Goal: Task Accomplishment & Management: Complete application form

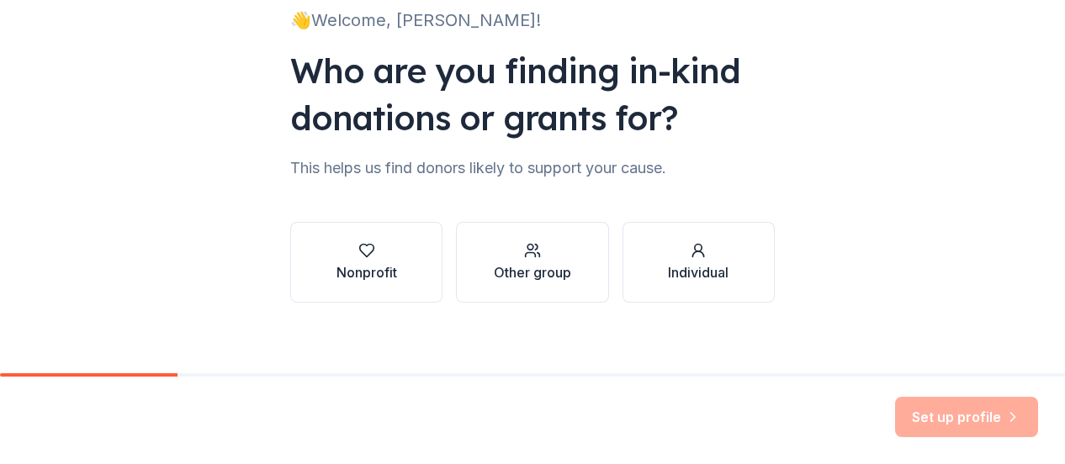
scroll to position [137, 0]
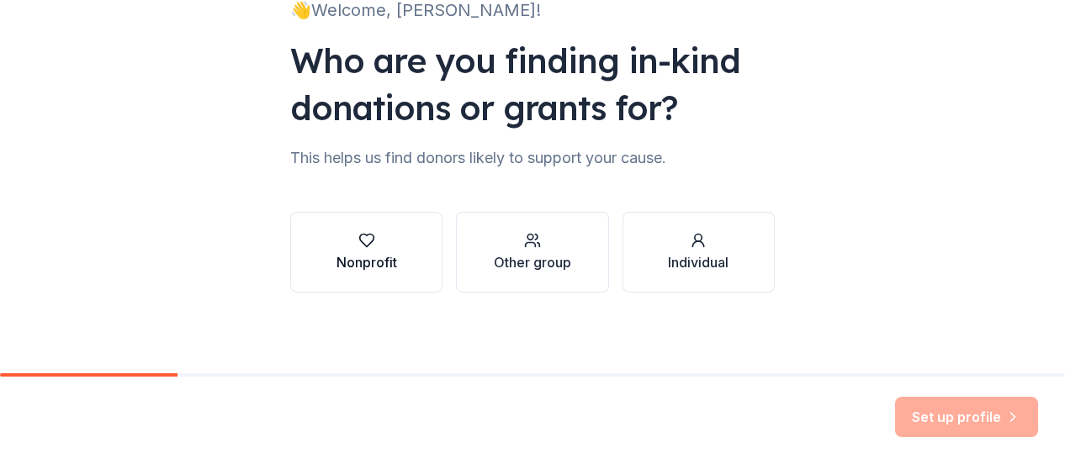
click at [374, 244] on div "button" at bounding box center [366, 240] width 61 height 17
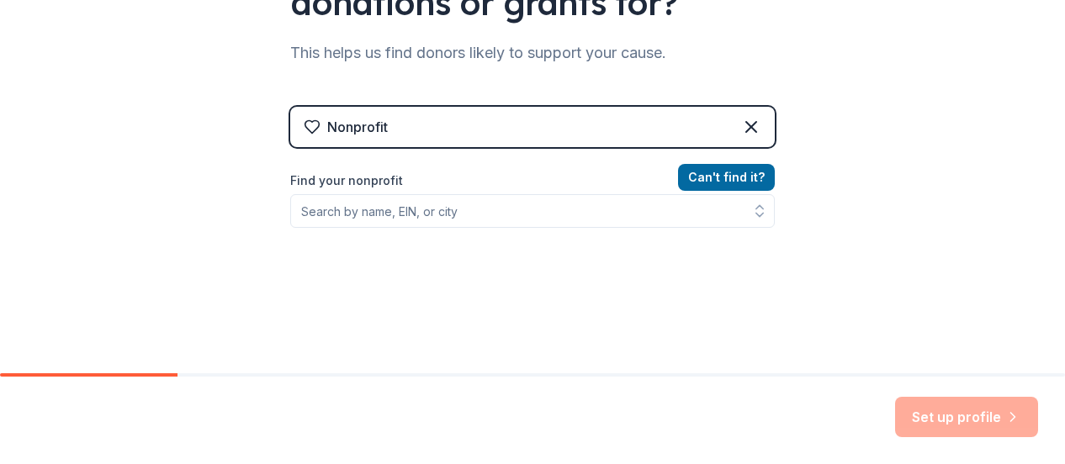
scroll to position [305, 0]
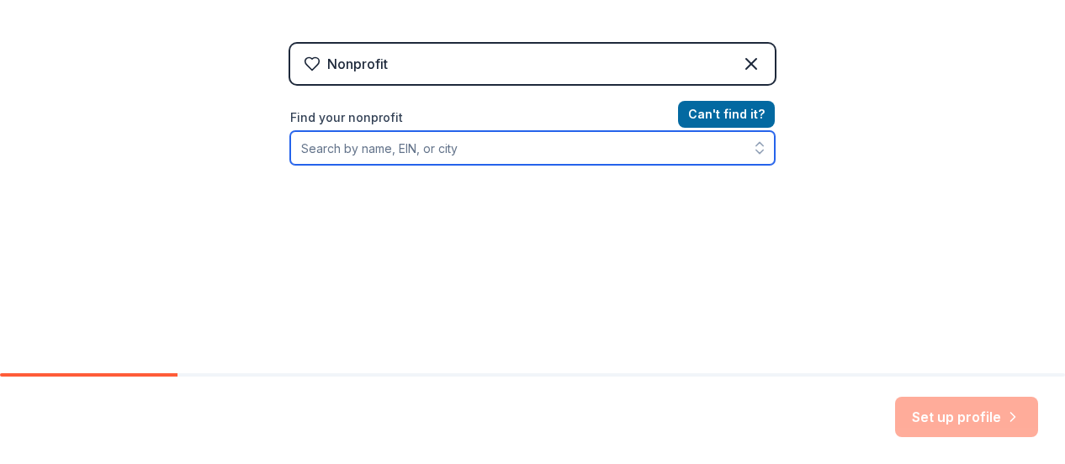
click at [434, 144] on input "Find your nonprofit" at bounding box center [532, 148] width 485 height 34
type input "Project Angel Heart"
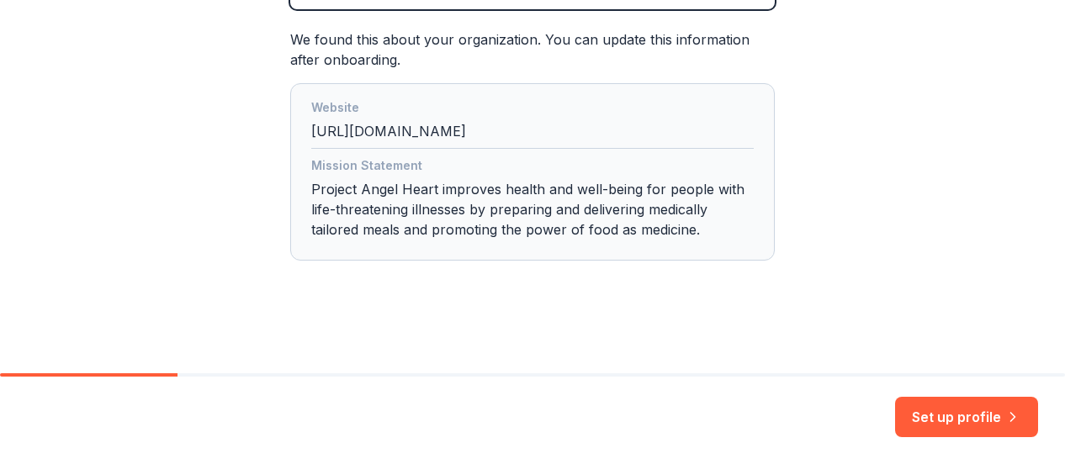
scroll to position [462, 0]
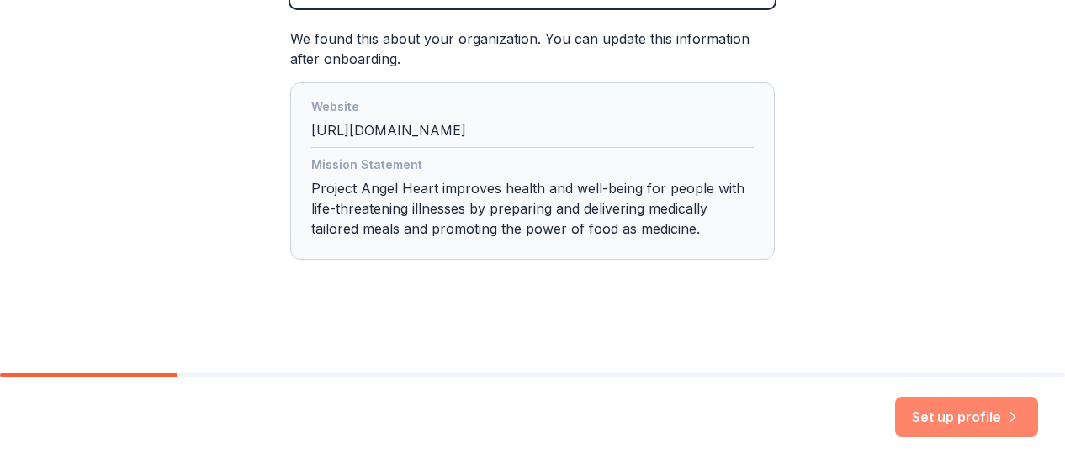
click at [1016, 423] on icon "button" at bounding box center [1012, 417] width 17 height 17
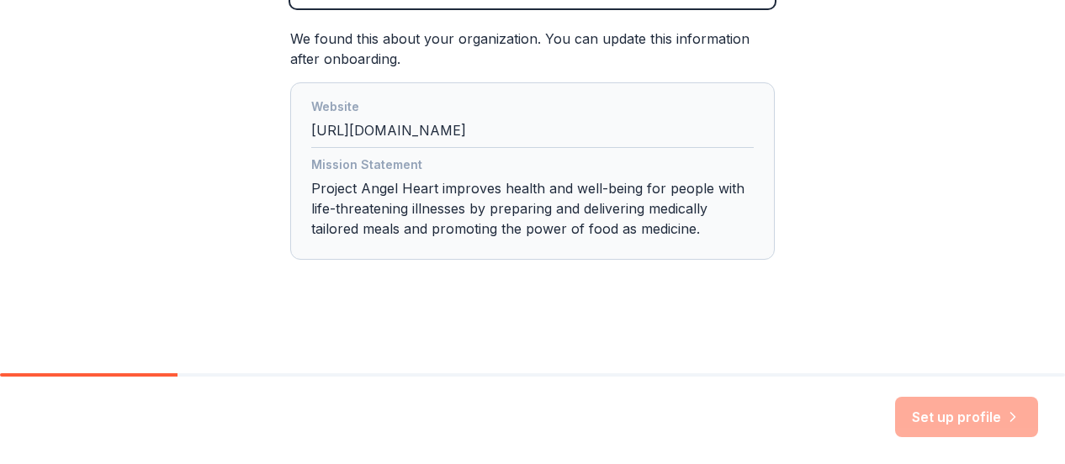
click at [691, 258] on div "Nonprofit Project Angel Heart Denver CO We found this about your organization. …" at bounding box center [532, 90] width 485 height 406
click at [940, 418] on div "Set up profile" at bounding box center [966, 417] width 143 height 40
click at [315, 196] on div "Mission Statement Project Angel Heart improves health and well-being for people…" at bounding box center [532, 200] width 442 height 91
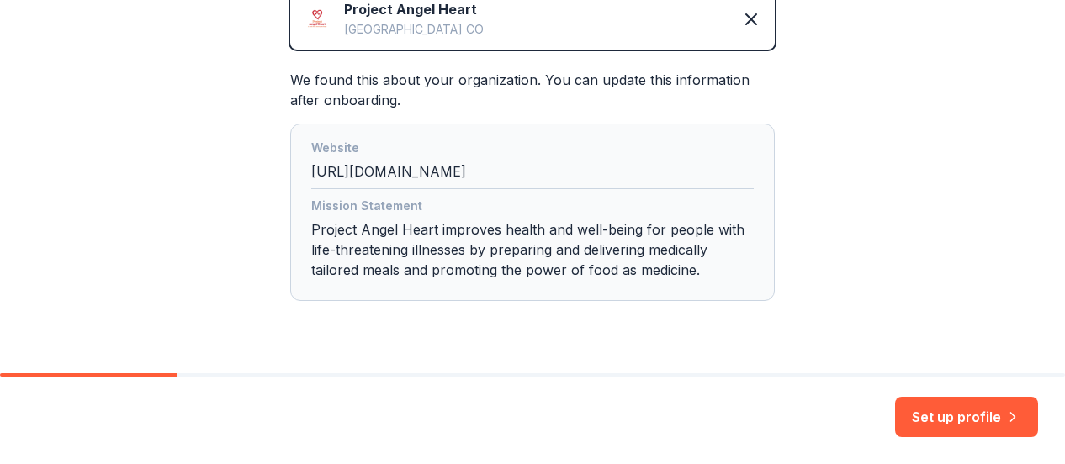
scroll to position [462, 0]
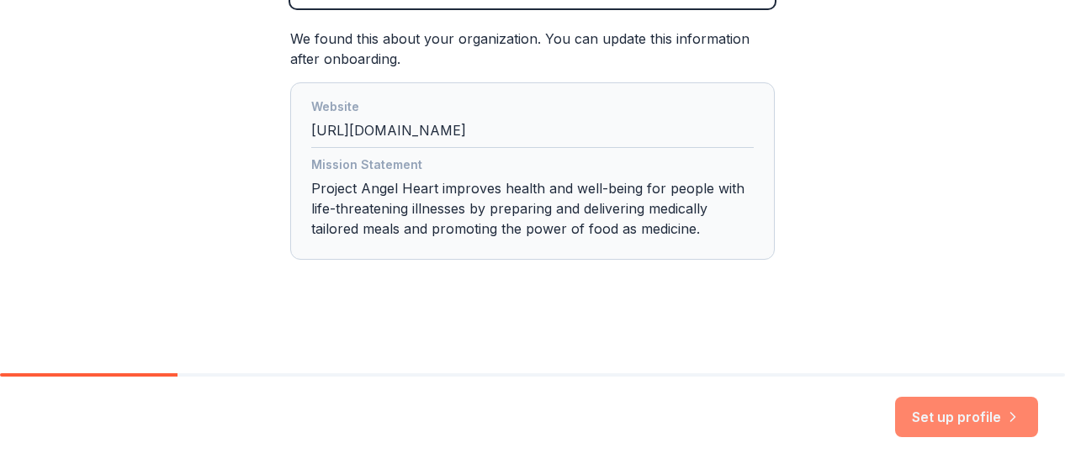
click at [935, 414] on button "Set up profile" at bounding box center [966, 417] width 143 height 40
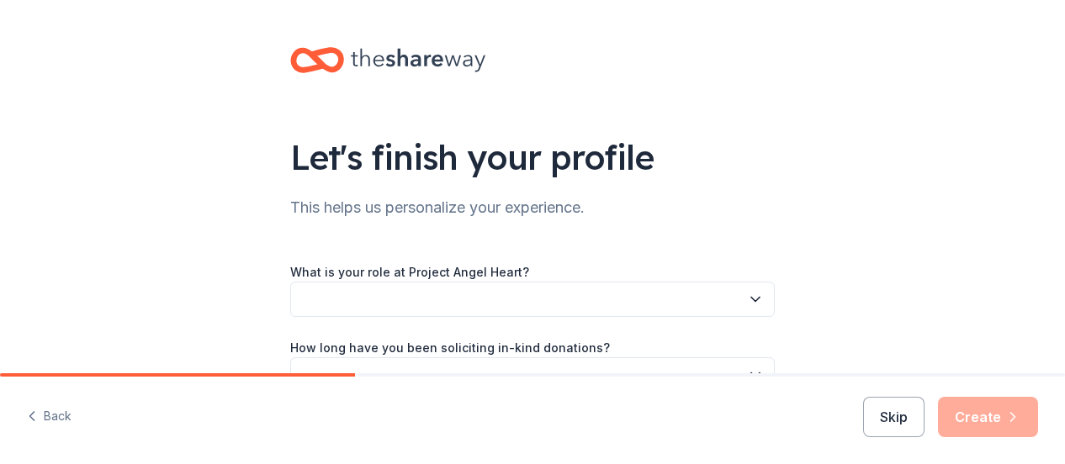
scroll to position [168, 0]
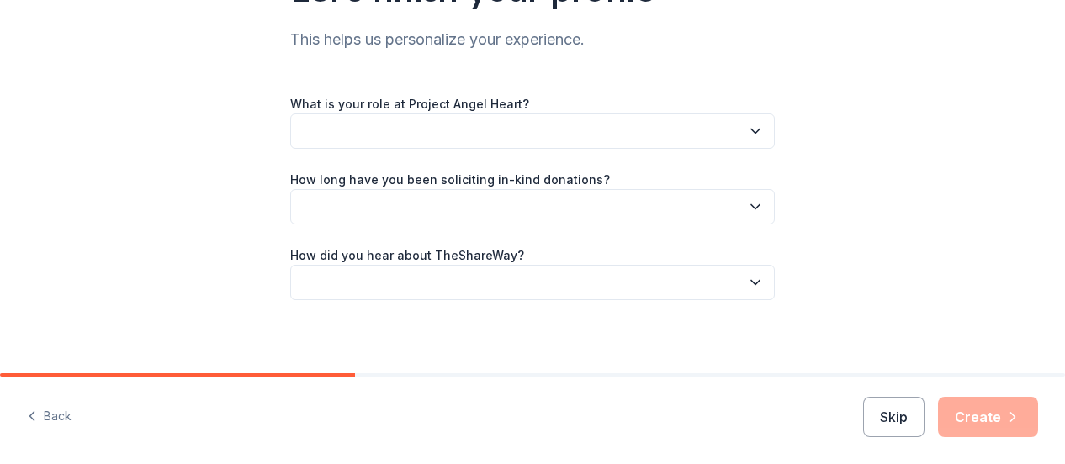
click at [542, 138] on button "button" at bounding box center [532, 131] width 485 height 35
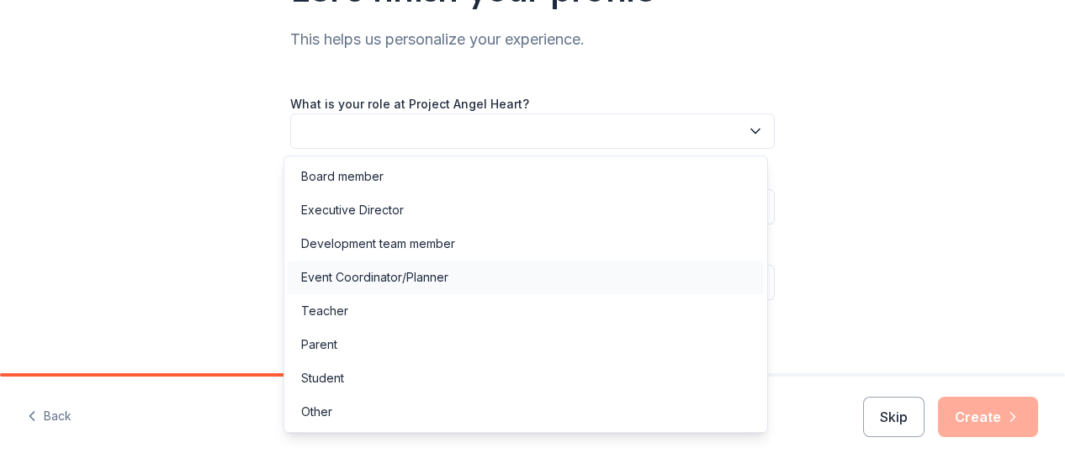
click at [427, 275] on div "Event Coordinator/Planner" at bounding box center [374, 277] width 147 height 20
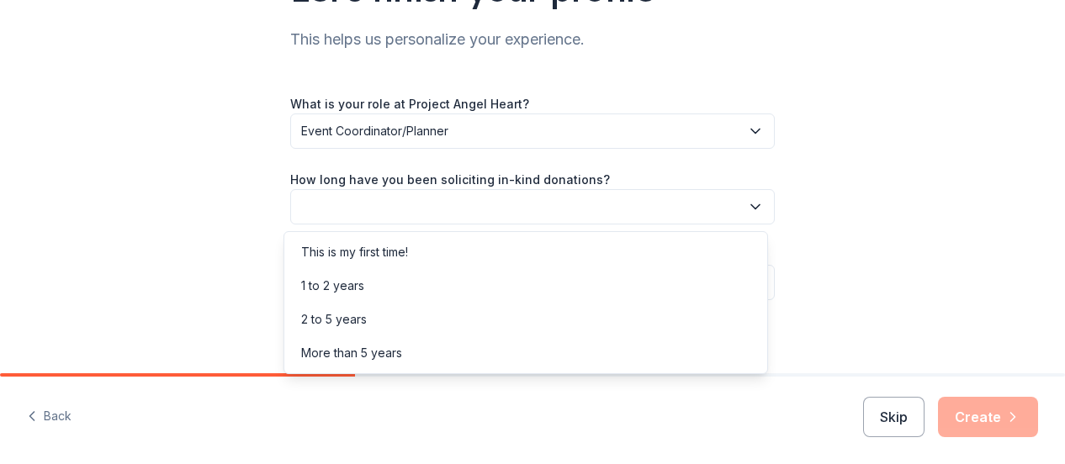
click at [394, 205] on button "button" at bounding box center [532, 206] width 485 height 35
click at [384, 278] on div "1 to 2 years" at bounding box center [526, 286] width 476 height 34
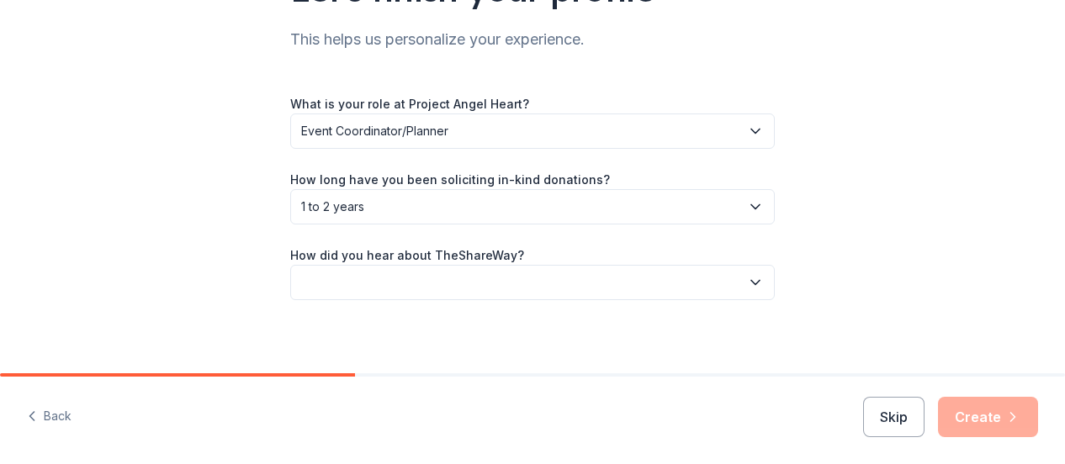
scroll to position [176, 0]
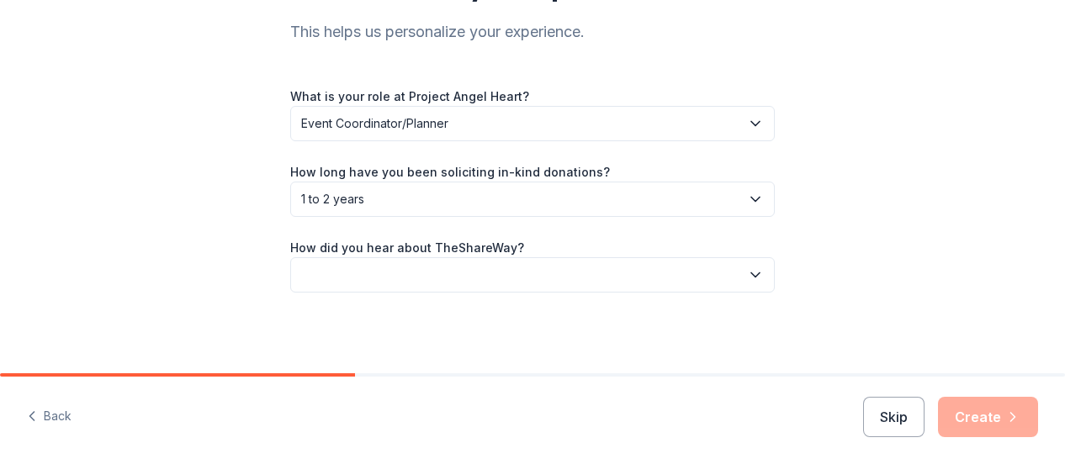
click at [399, 256] on div "How did you hear about TheShareWay?" at bounding box center [532, 265] width 485 height 56
click at [397, 278] on button "button" at bounding box center [532, 274] width 485 height 35
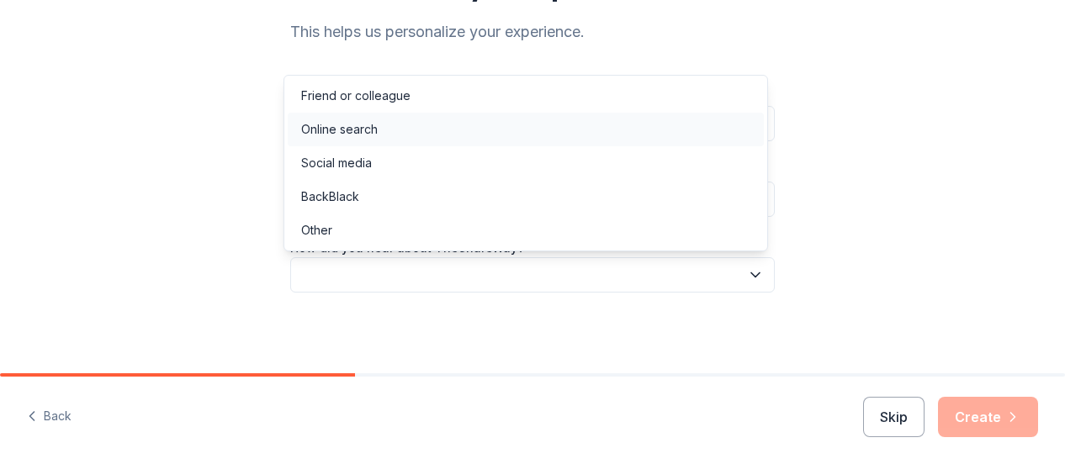
click at [389, 133] on div "Online search" at bounding box center [526, 130] width 476 height 34
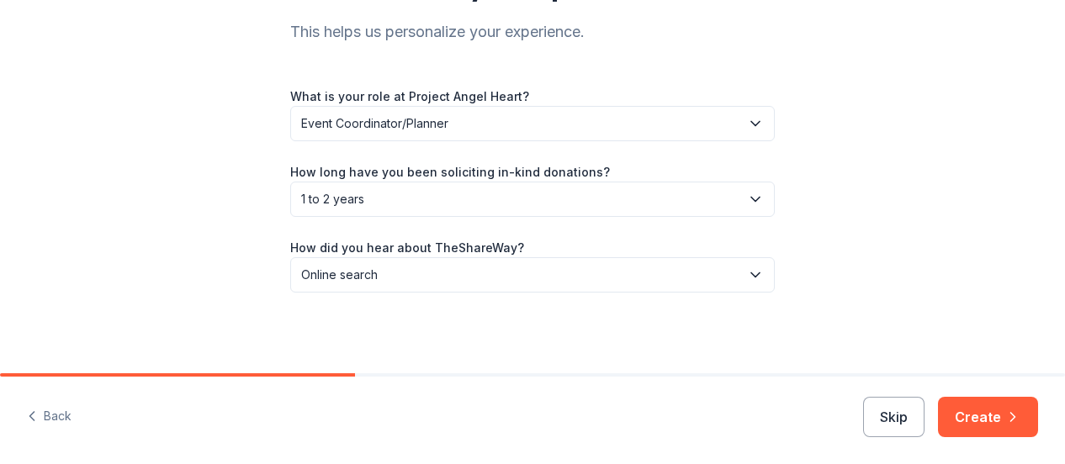
click at [854, 285] on div "Let's finish your profile This helps us personalize your experience. What is yo…" at bounding box center [532, 98] width 1065 height 549
click at [953, 405] on button "Create" at bounding box center [988, 417] width 100 height 40
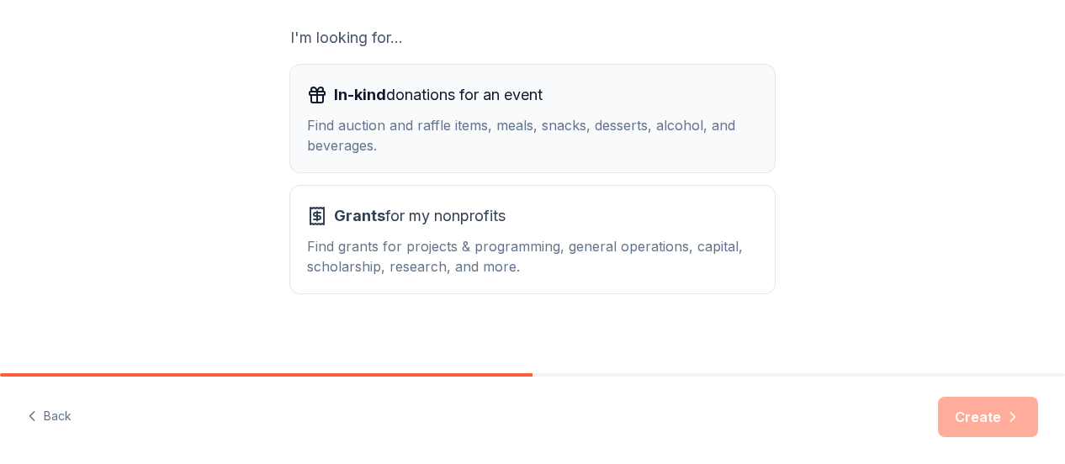
scroll to position [305, 0]
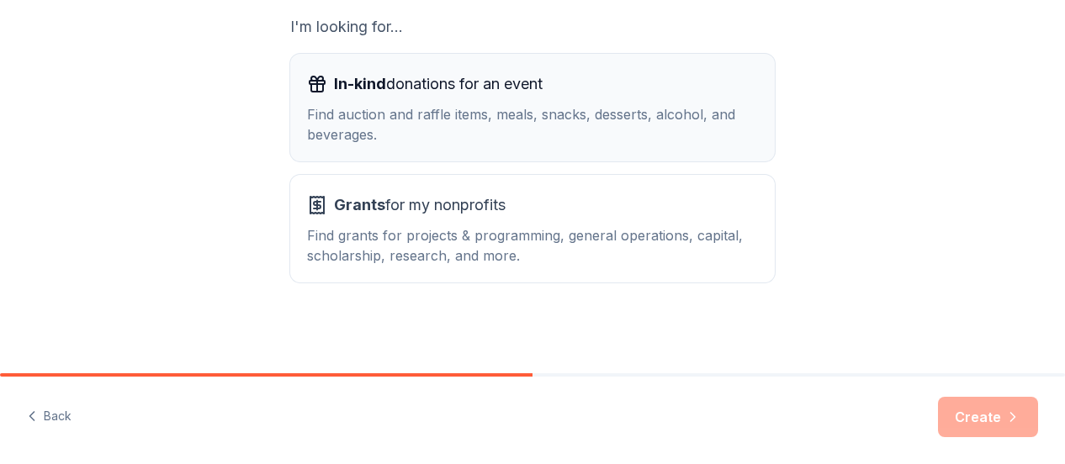
click at [466, 96] on span "In-kind donations for an event" at bounding box center [438, 84] width 209 height 27
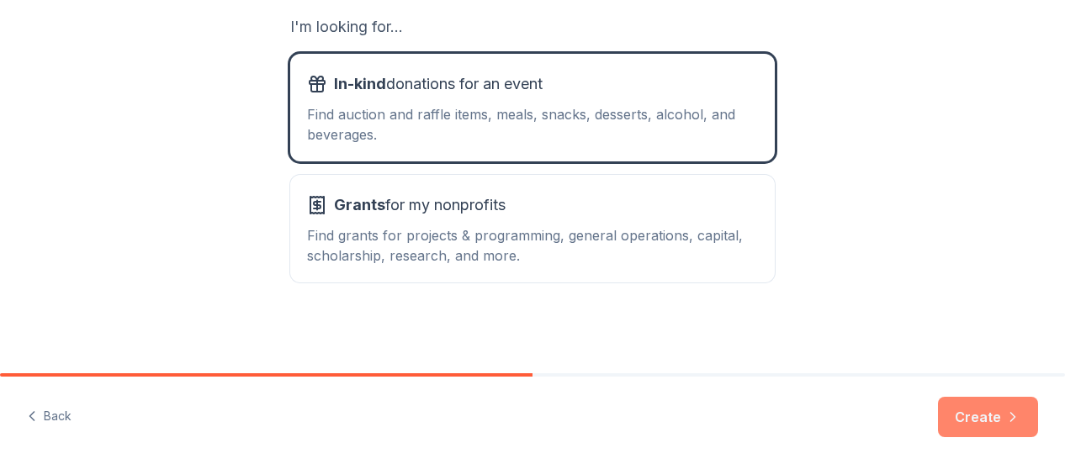
click at [961, 405] on button "Create" at bounding box center [988, 417] width 100 height 40
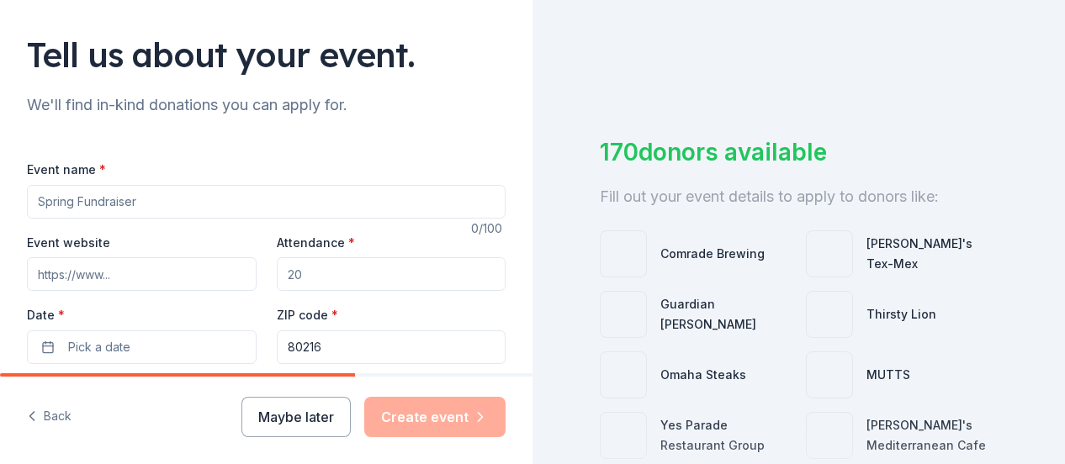
scroll to position [168, 0]
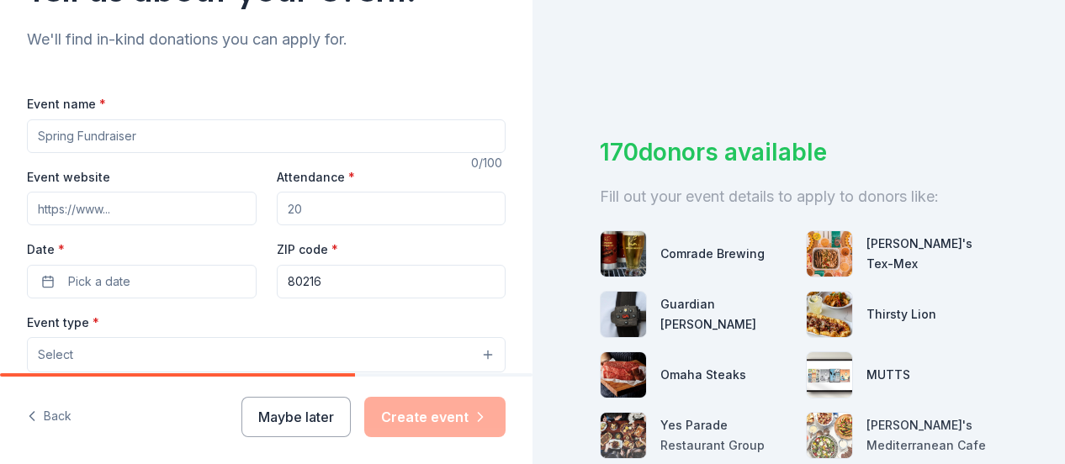
click at [121, 136] on input "Event name *" at bounding box center [266, 136] width 479 height 34
type input "A Taste For Life, Annual fundraising gala"
paste input "https://my.onecause.com/event/organizations/d50cb0ab-c126-4781-a4cc-7276badfc16…"
type input "https://my.onecause.com/event/organizations/d50cb0ab-c126-4781-a4cc-7276badfc16…"
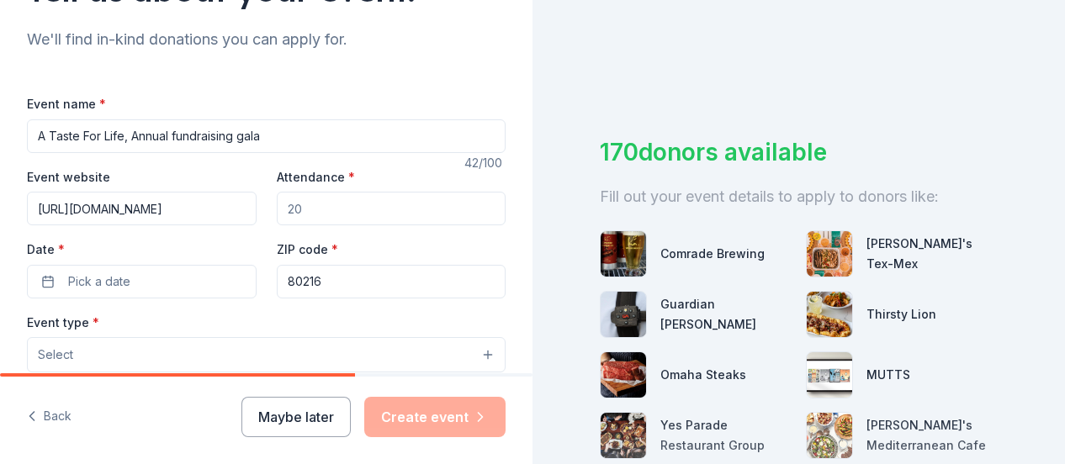
click at [331, 208] on input "Attendance *" at bounding box center [392, 209] width 230 height 34
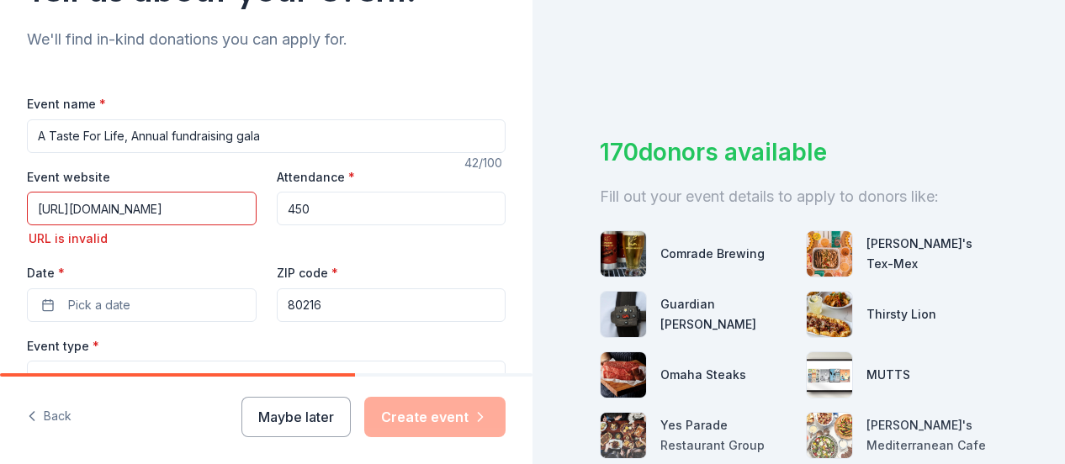
type input "450"
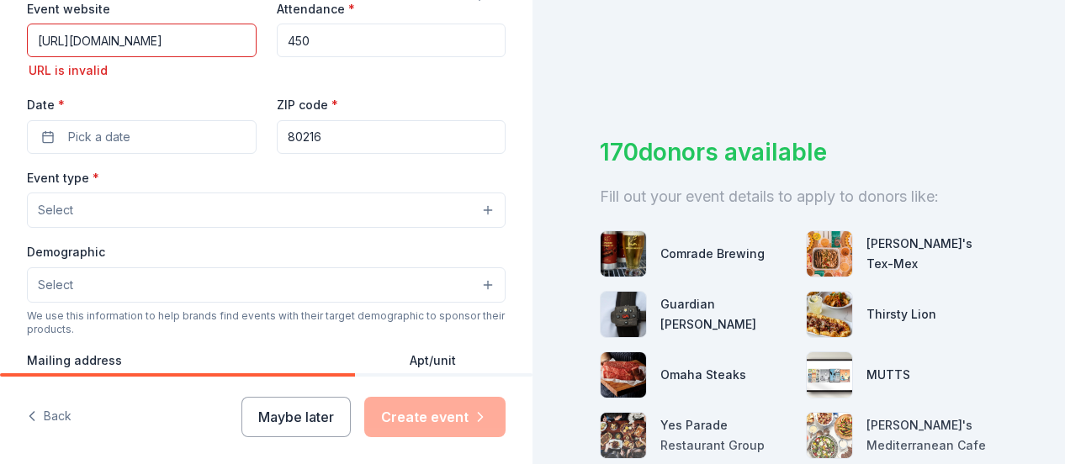
scroll to position [0, 677]
drag, startPoint x: 225, startPoint y: 40, endPoint x: 263, endPoint y: 30, distance: 39.0
click at [263, 30] on div "Event website https://my.onecause.com/event/organizations/d50cb0ab-c126-4781-a4…" at bounding box center [266, 76] width 479 height 156
click at [99, 140] on span "Pick a date" at bounding box center [99, 137] width 62 height 20
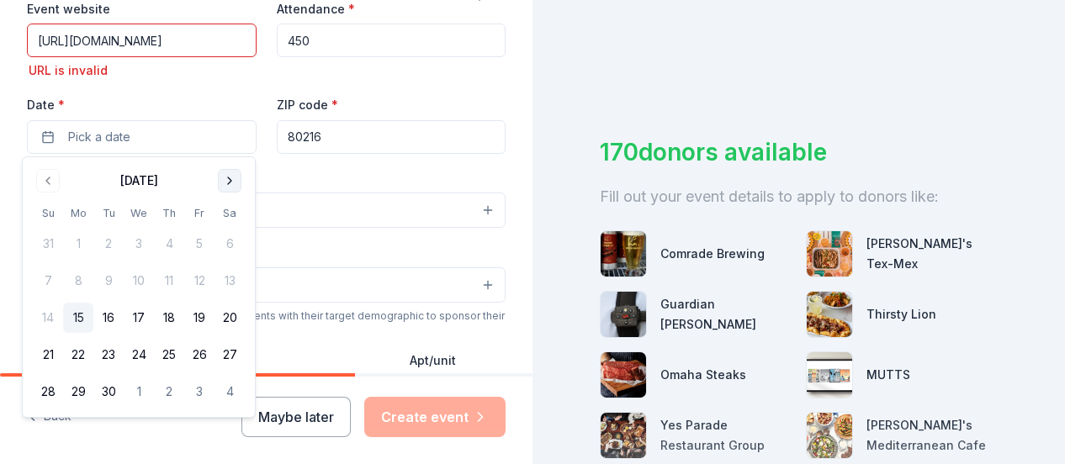
click at [237, 177] on button "Go to next month" at bounding box center [230, 181] width 24 height 24
click at [160, 315] on button "16" at bounding box center [169, 318] width 30 height 30
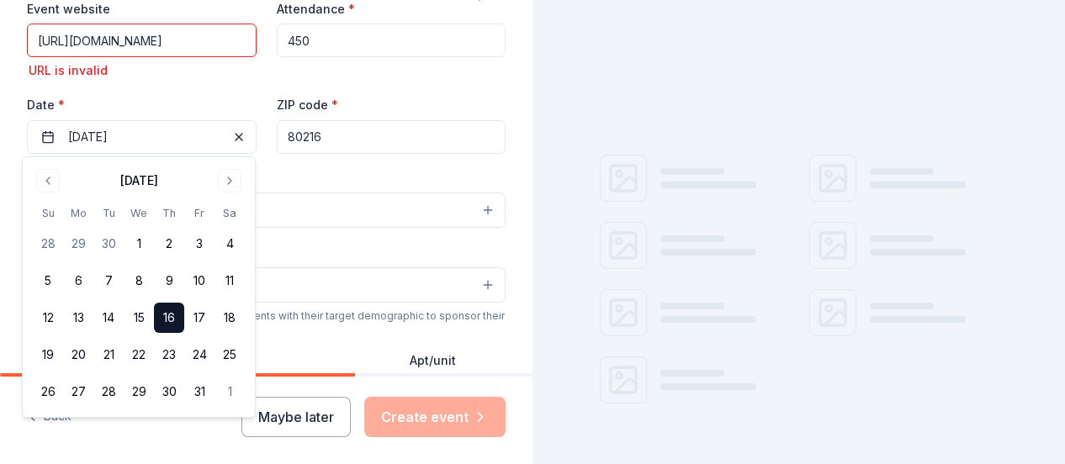
click at [319, 157] on div "Event name * A Taste For Life, Annual fundraising gala 42 /100 Event website ht…" at bounding box center [266, 325] width 479 height 801
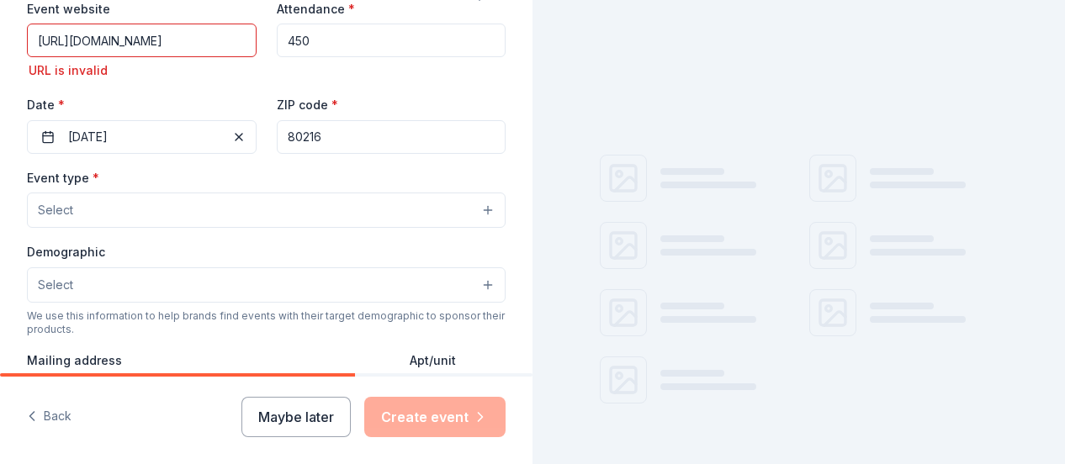
click at [166, 213] on button "Select" at bounding box center [266, 210] width 479 height 35
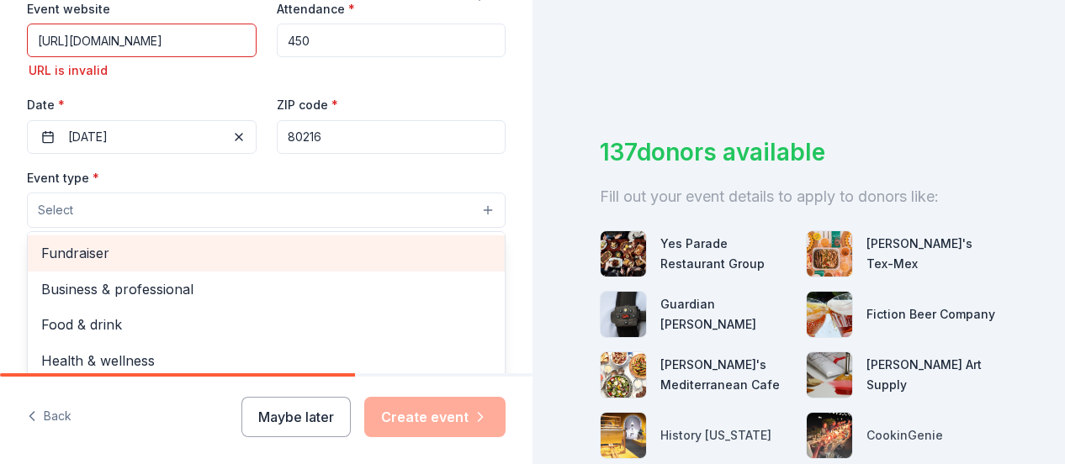
click at [156, 262] on span "Fundraiser" at bounding box center [266, 253] width 450 height 22
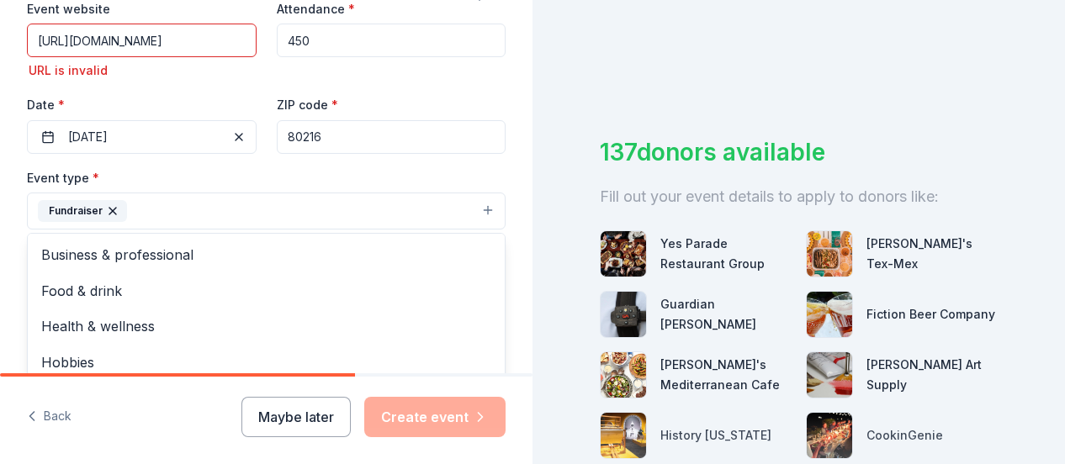
click at [180, 162] on div "Event name * A Taste For Life, Annual fundraising gala 42 /100 Event website ht…" at bounding box center [266, 326] width 479 height 802
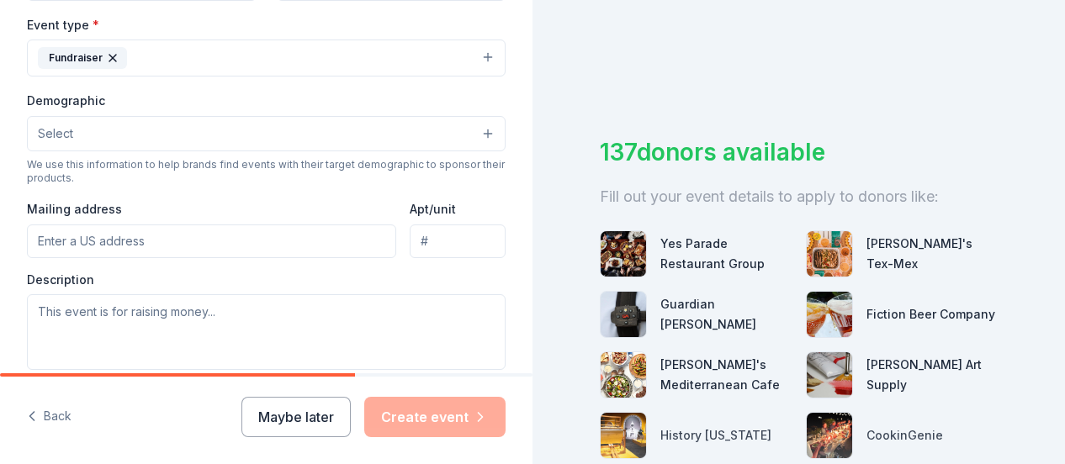
scroll to position [505, 0]
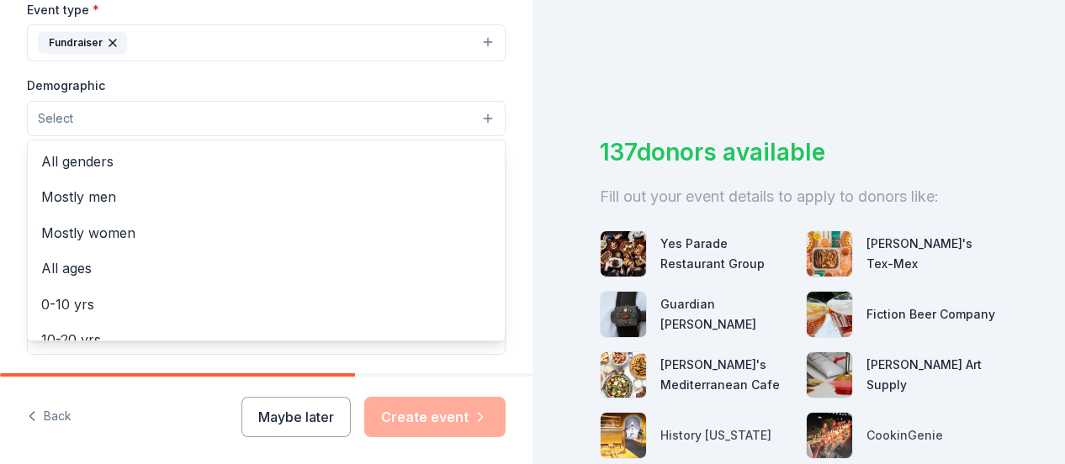
click at [140, 119] on button "Select" at bounding box center [266, 118] width 479 height 35
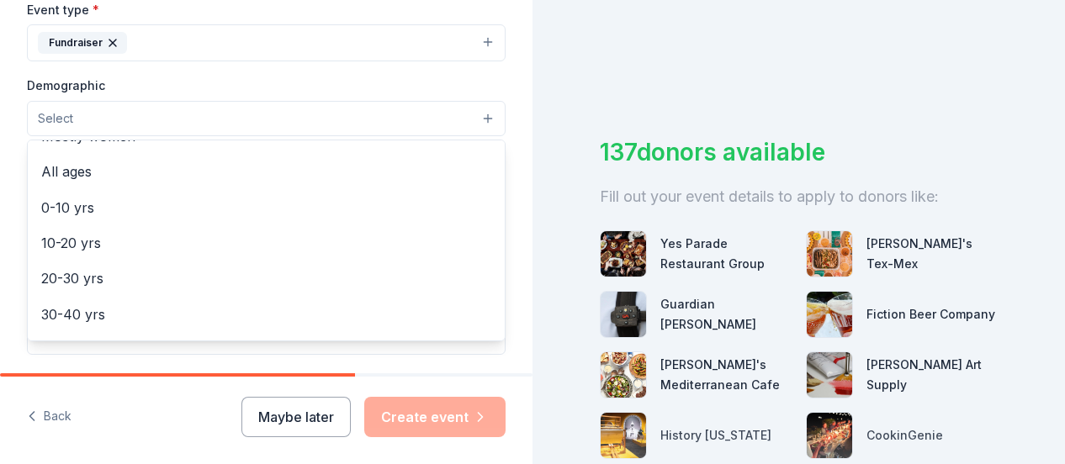
scroll to position [0, 0]
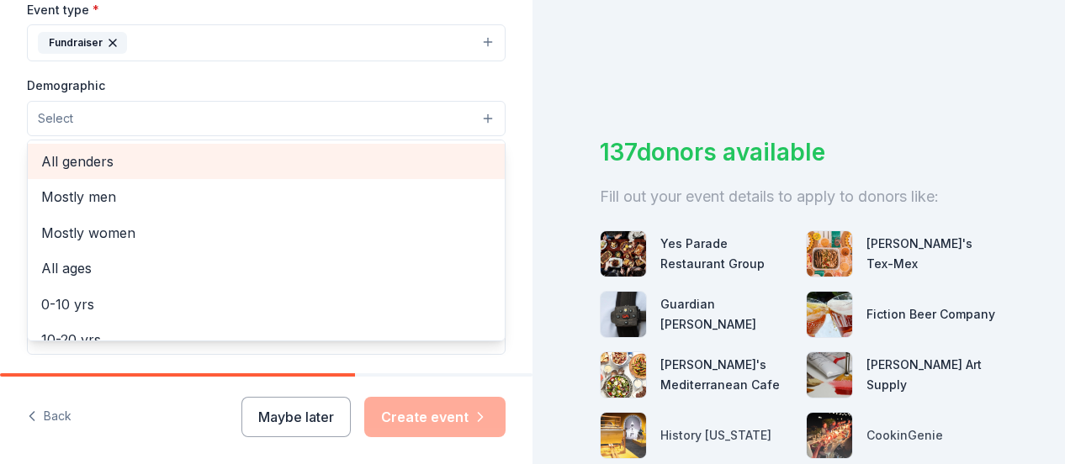
click at [98, 165] on span "All genders" at bounding box center [266, 162] width 450 height 22
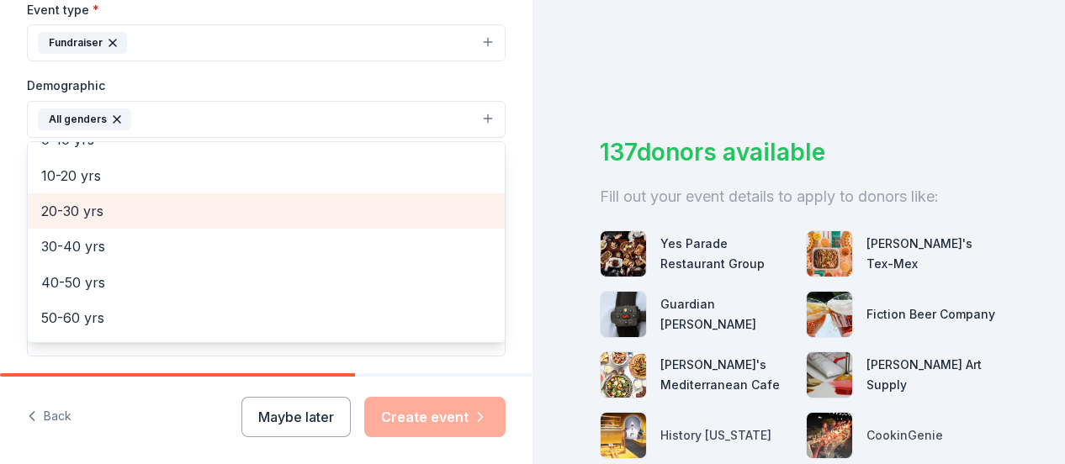
scroll to position [168, 0]
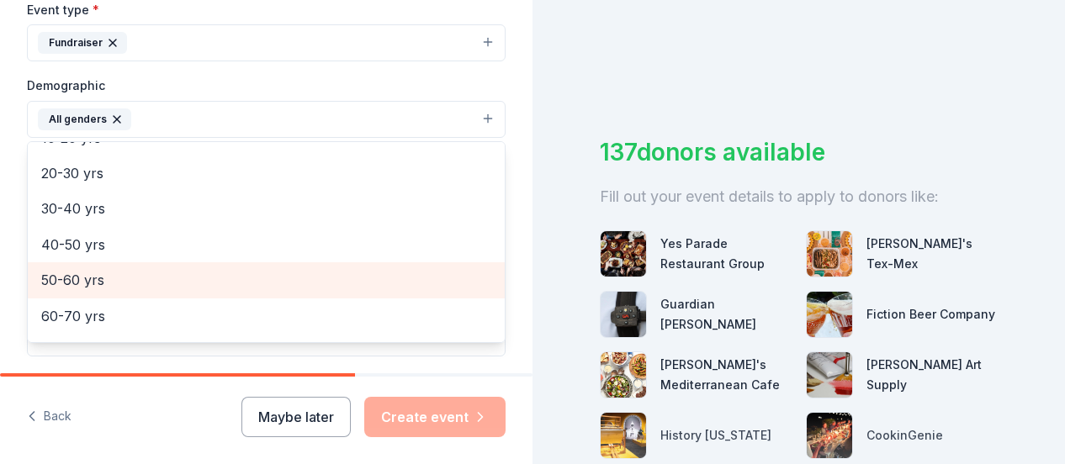
click at [102, 275] on span "50-60 yrs" at bounding box center [266, 280] width 450 height 22
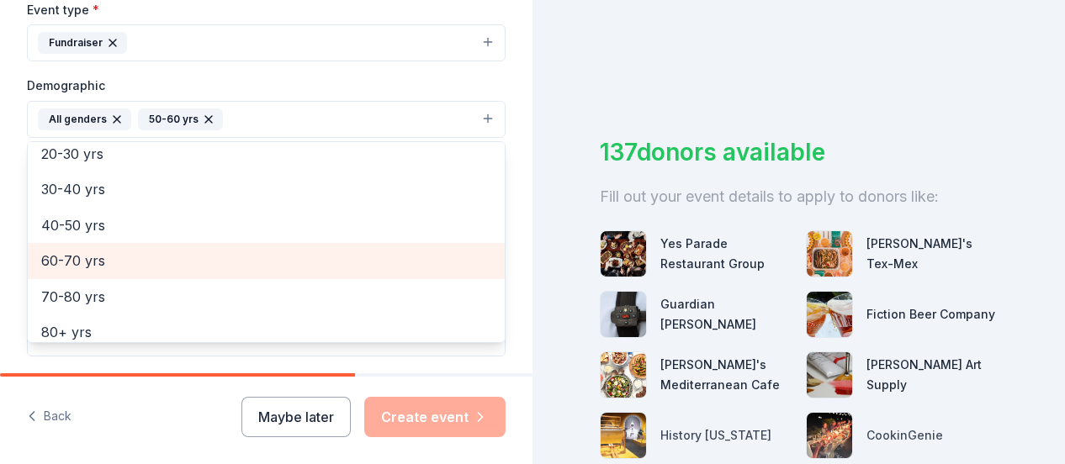
scroll to position [199, 0]
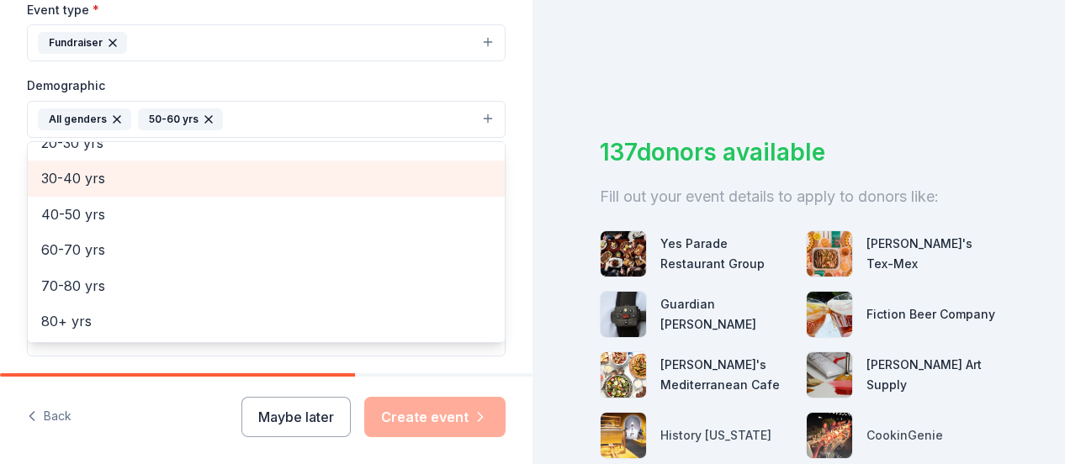
click at [115, 173] on span "30-40 yrs" at bounding box center [266, 178] width 450 height 22
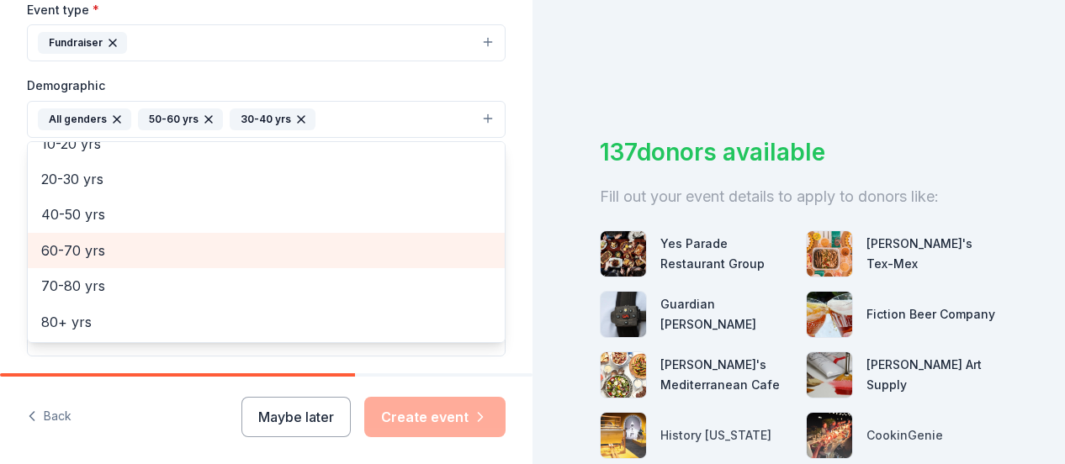
click at [95, 246] on span "60-70 yrs" at bounding box center [266, 251] width 450 height 22
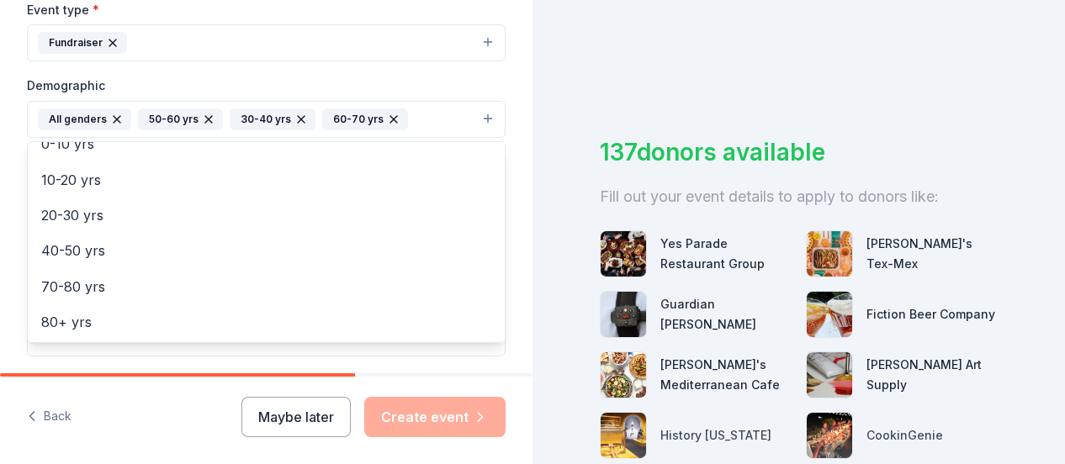
click at [505, 310] on div "Tell us about your event. We'll find in-kind donations you can apply for. Event…" at bounding box center [266, 68] width 532 height 1147
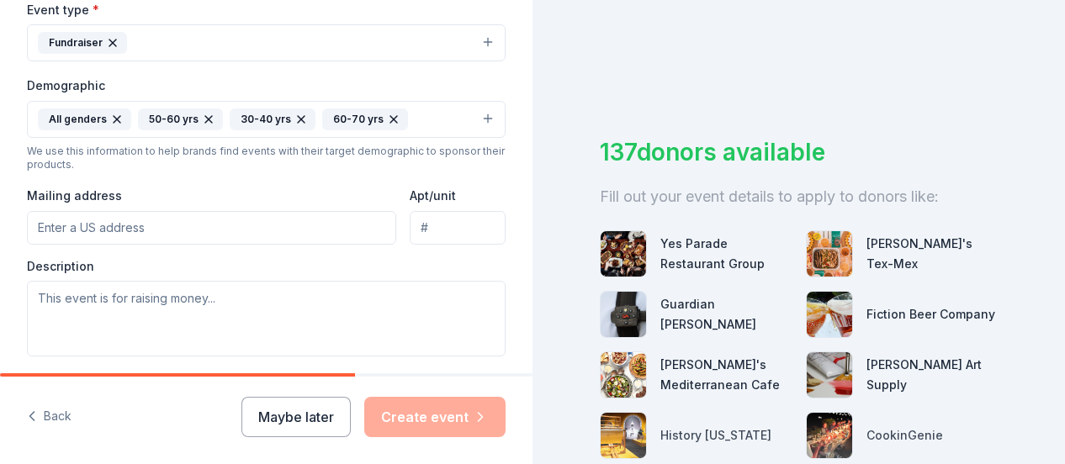
click at [103, 236] on input "Mailing address" at bounding box center [211, 228] width 369 height 34
type input "4950 Washington St"
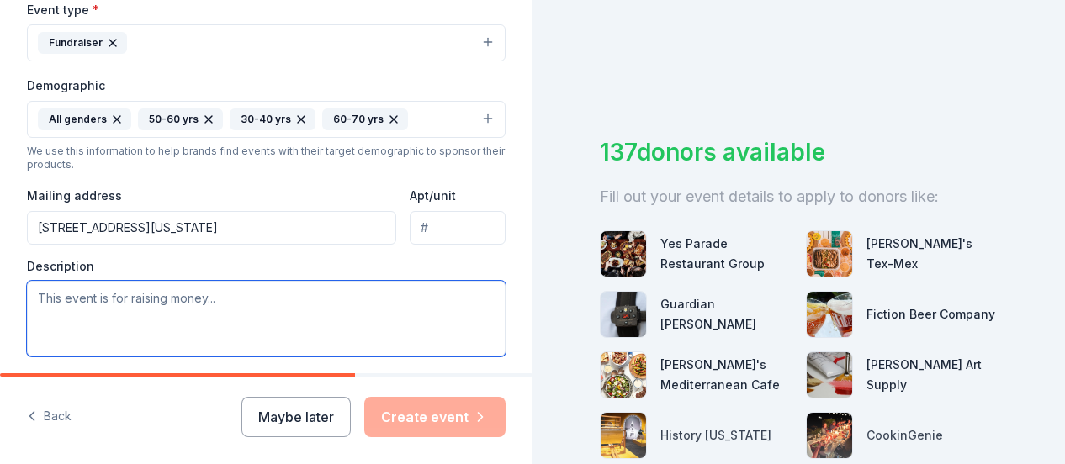
click at [138, 314] on textarea at bounding box center [266, 319] width 479 height 76
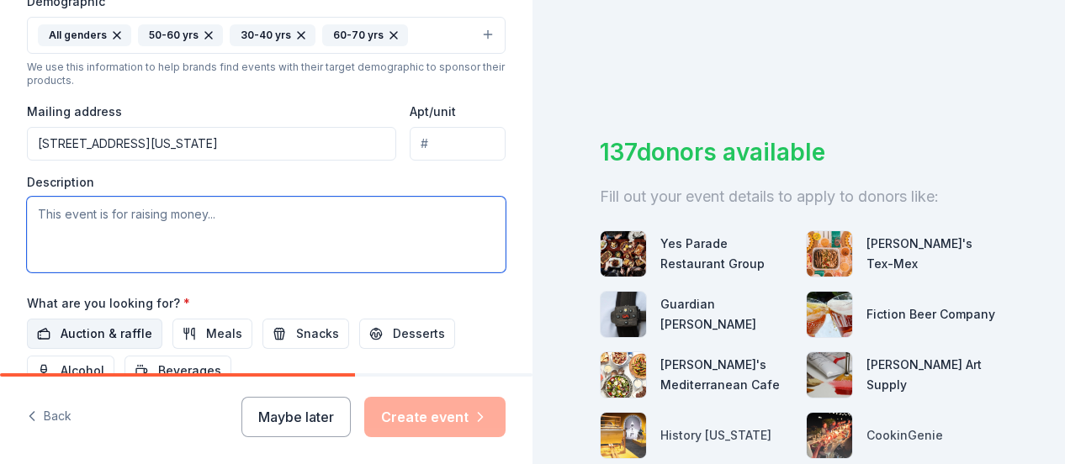
paste textarea "the 24th Annual A Taste for Life! Mix and mingle while enjoying delectable fare…"
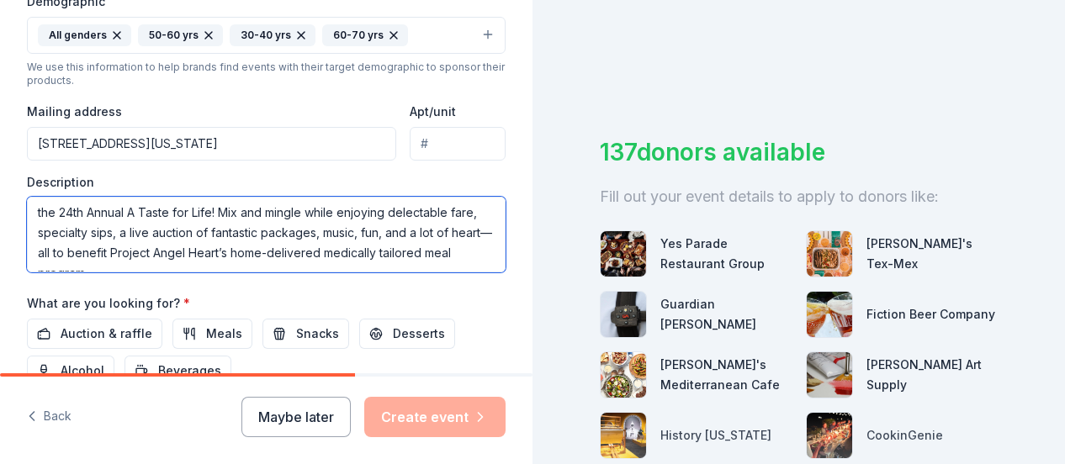
scroll to position [0, 0]
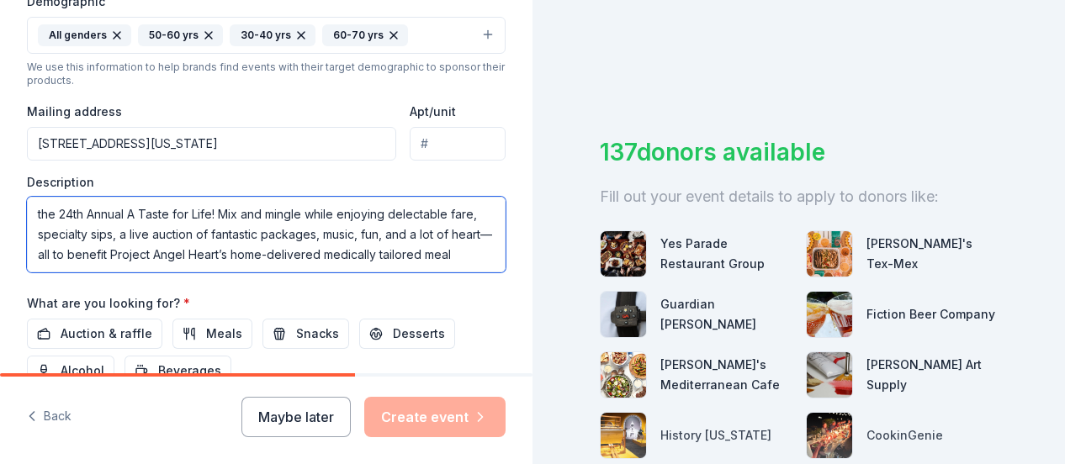
drag, startPoint x: 57, startPoint y: 201, endPoint x: -7, endPoint y: 204, distance: 64.0
click at [0, 204] on html "Tell us about your event. We'll find in-kind donations you can apply for. Event…" at bounding box center [532, 232] width 1065 height 464
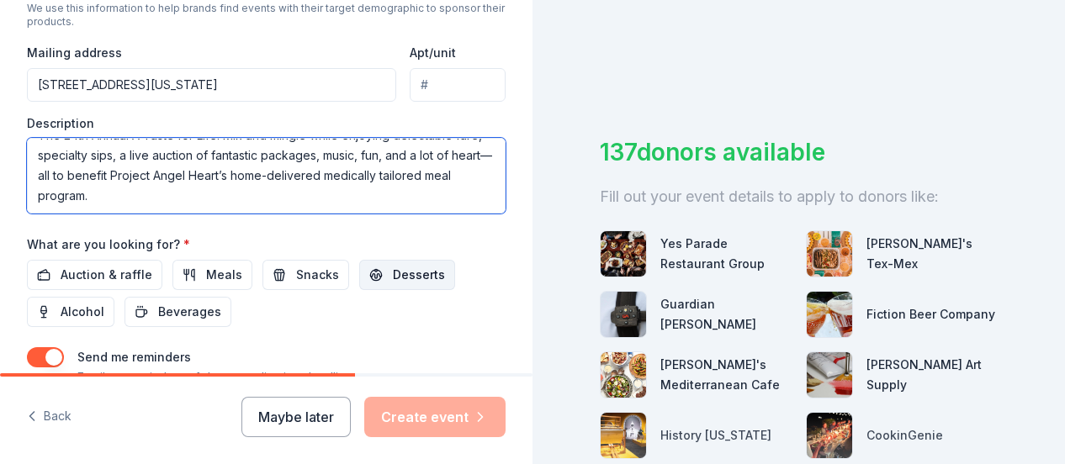
scroll to position [673, 0]
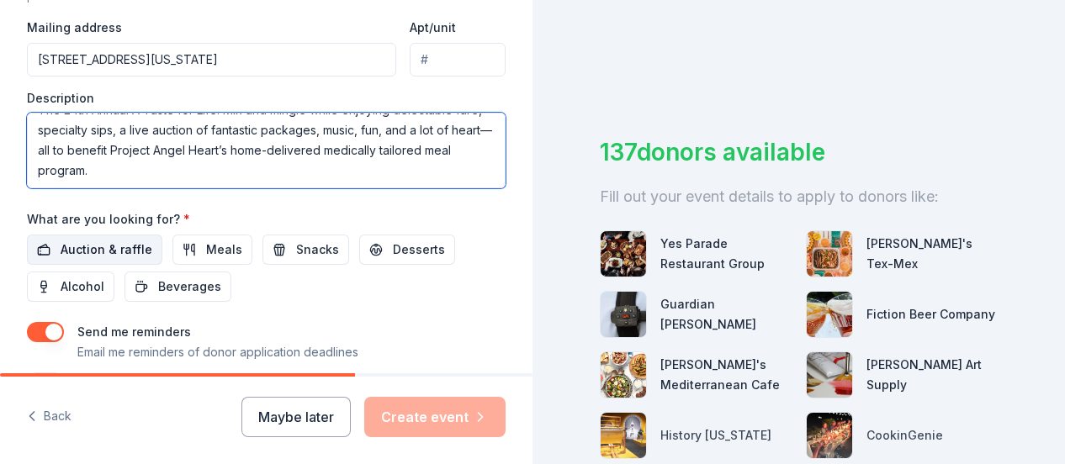
type textarea "The 24th Annual A Taste for Life! Mix and mingle while enjoying delectable fare…"
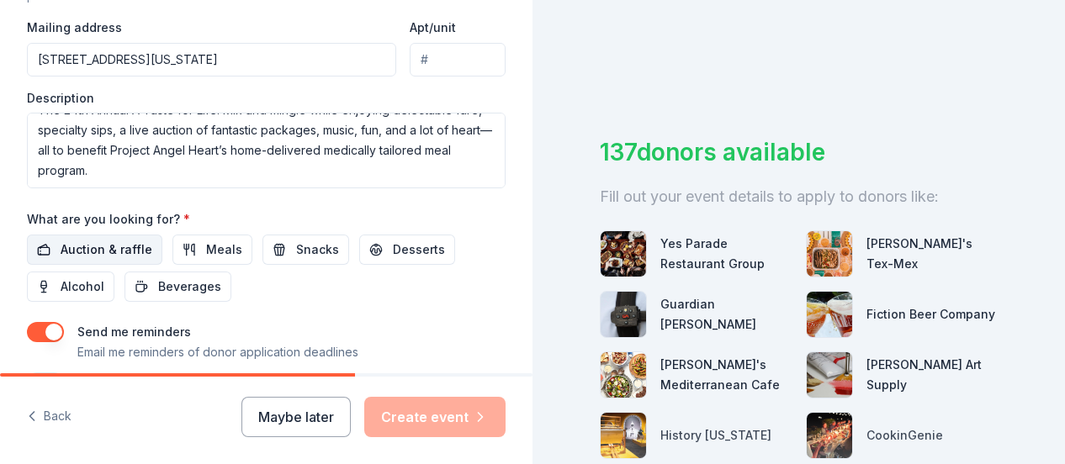
click at [140, 252] on span "Auction & raffle" at bounding box center [107, 250] width 92 height 20
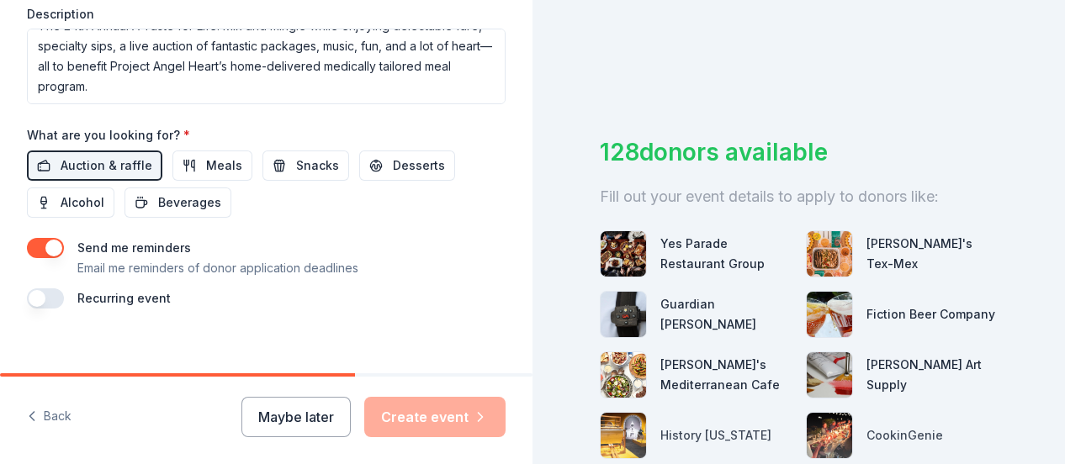
scroll to position [768, 0]
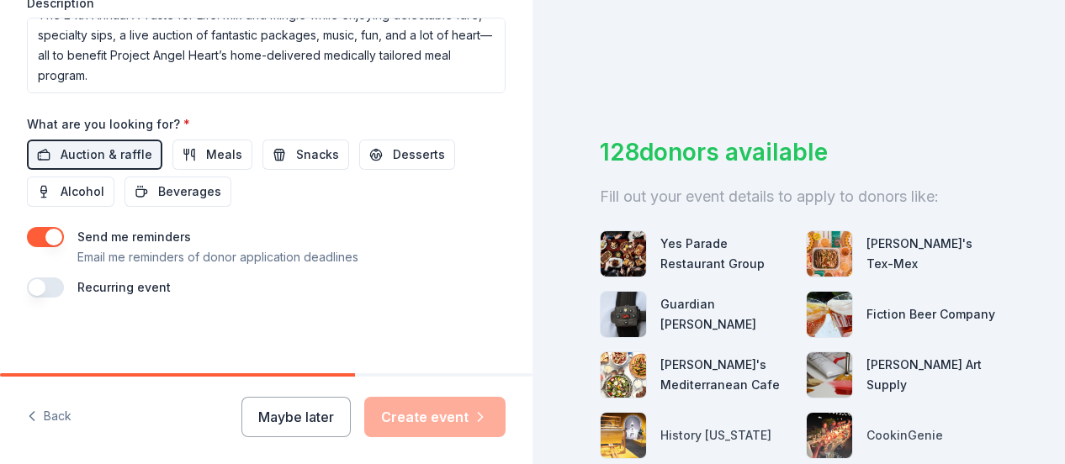
click at [51, 278] on button "button" at bounding box center [45, 288] width 37 height 20
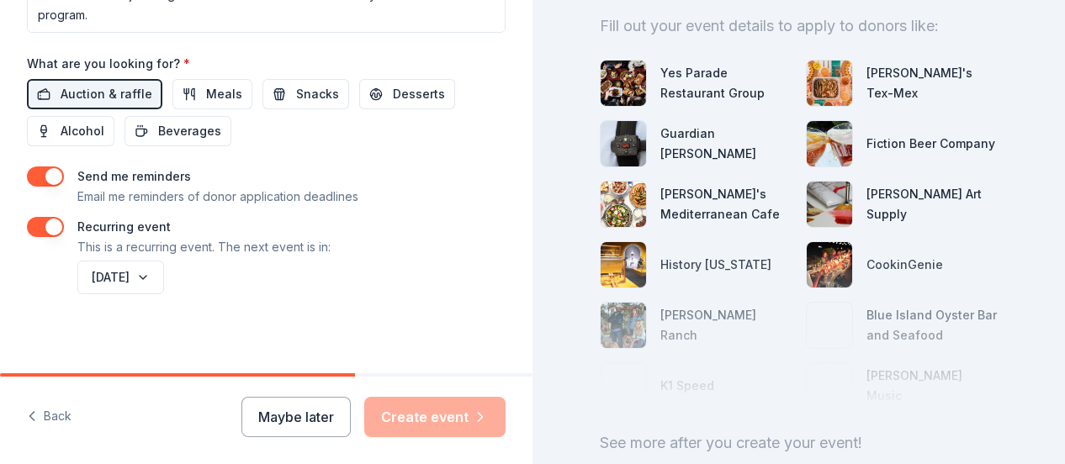
scroll to position [252, 0]
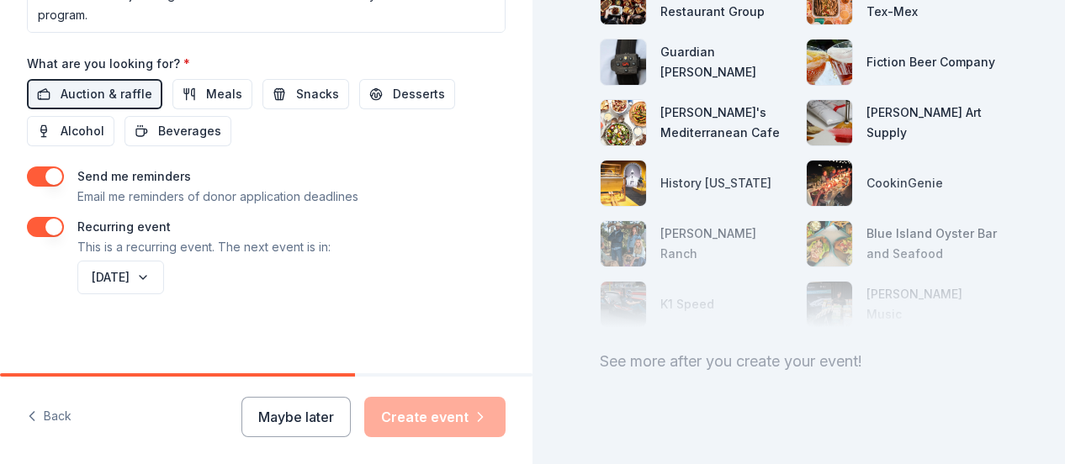
click at [417, 417] on div "Maybe later Create event" at bounding box center [373, 417] width 264 height 40
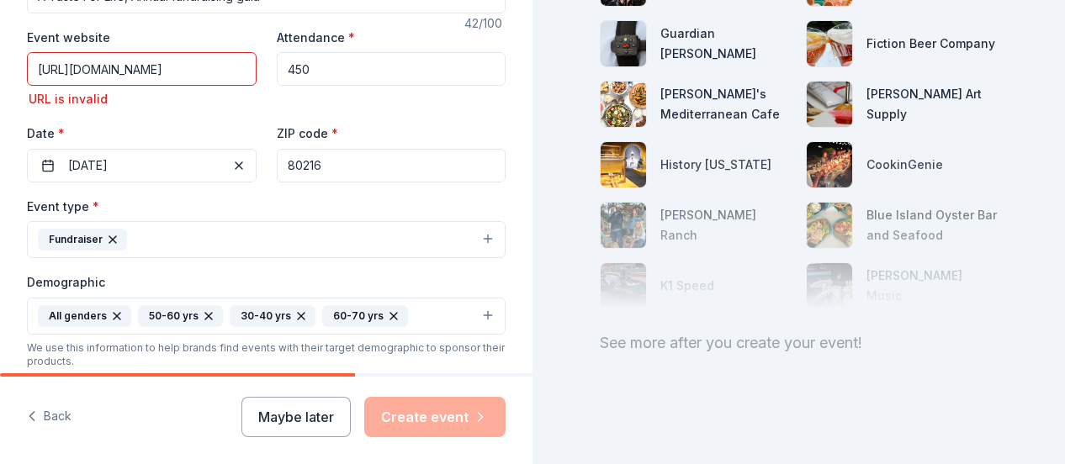
scroll to position [272, 0]
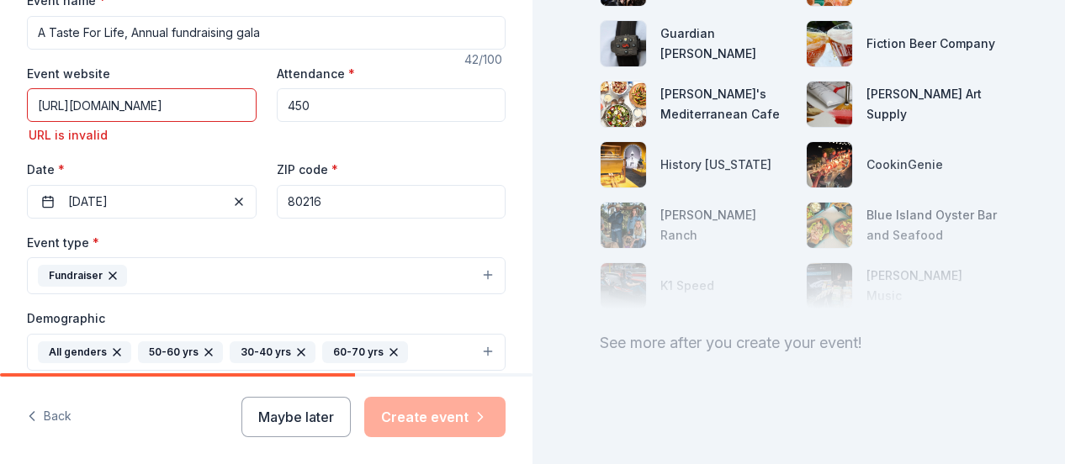
click at [71, 97] on input "https://my.onecause.com/event/organizations/d50cb0ab-c126-4781-a4cc-7276badfc16…" at bounding box center [142, 105] width 230 height 34
drag, startPoint x: 29, startPoint y: 99, endPoint x: 368, endPoint y: 107, distance: 339.1
click at [368, 107] on div "Event website https://my.onecause.com/event/organizations/d50cb0ab-c126-4781-a4…" at bounding box center [266, 141] width 479 height 156
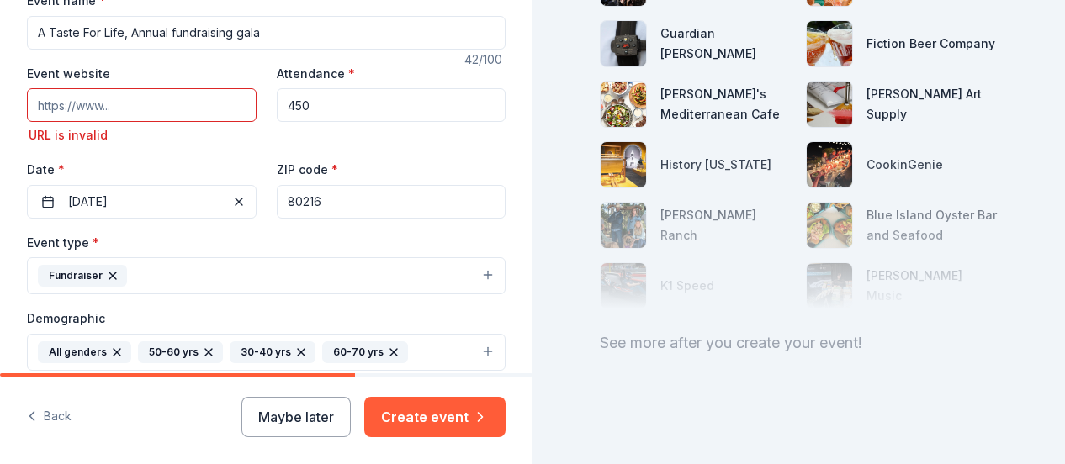
scroll to position [0, 0]
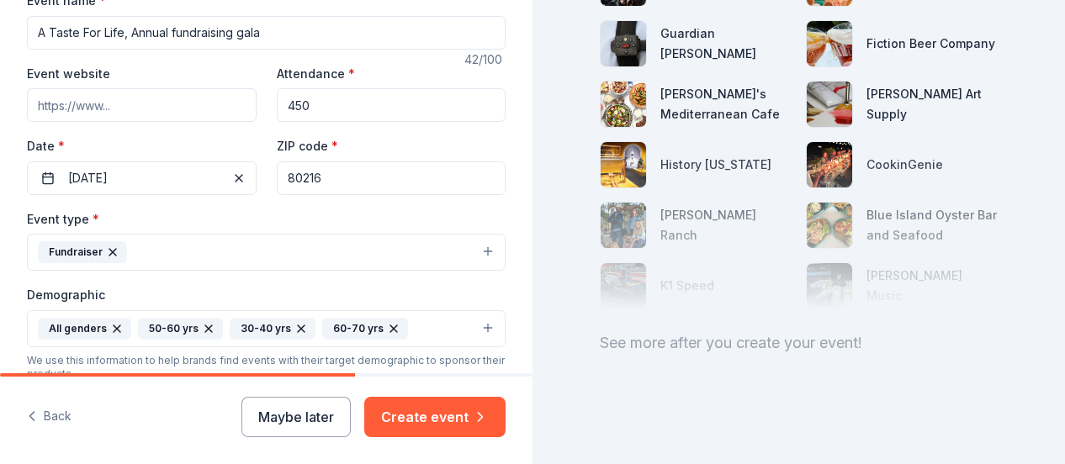
paste input "https://www.projectangelheart.org/events/a-taste-for-life/"
type input "https://www.projectangelheart.org/events/a-taste-for-life/"
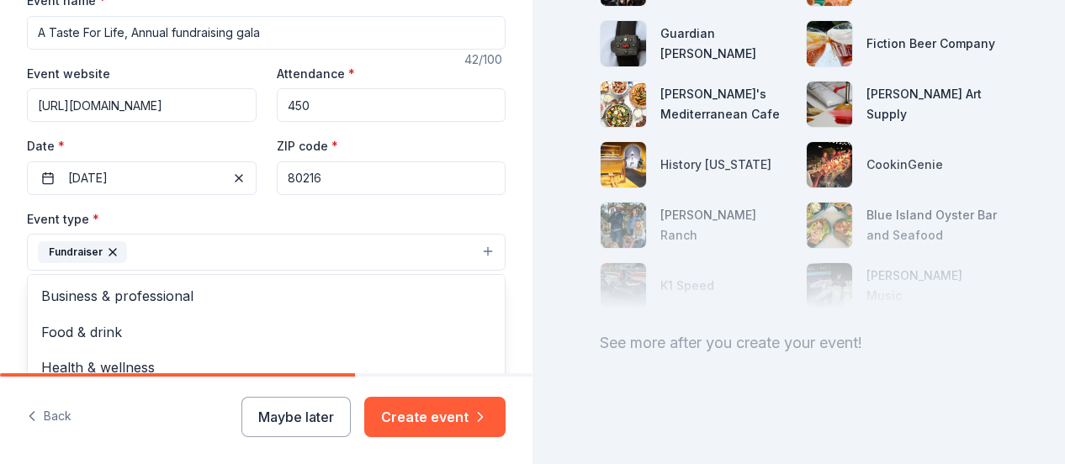
click at [250, 234] on button "Fundraiser" at bounding box center [266, 252] width 479 height 37
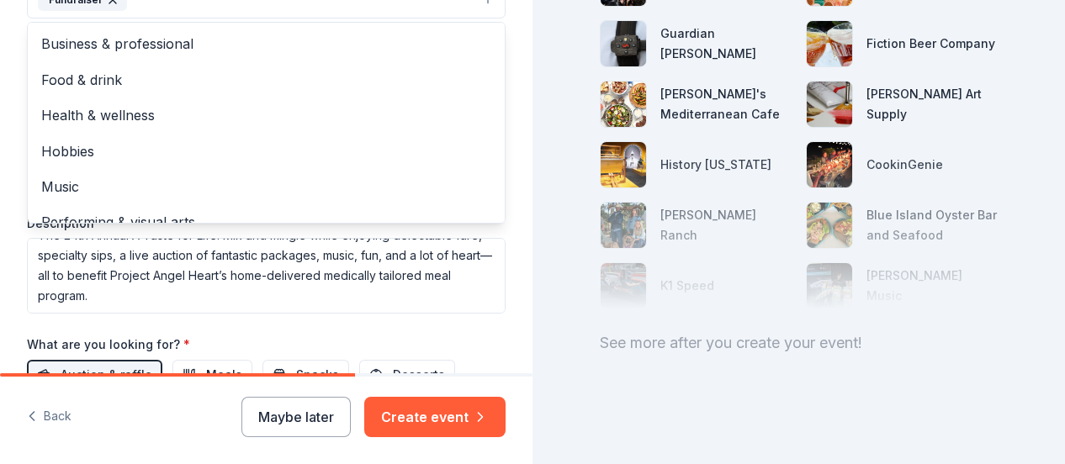
click at [458, 416] on div "Tell us about your event. We'll find in-kind donations you can apply for. Event…" at bounding box center [266, 232] width 532 height 464
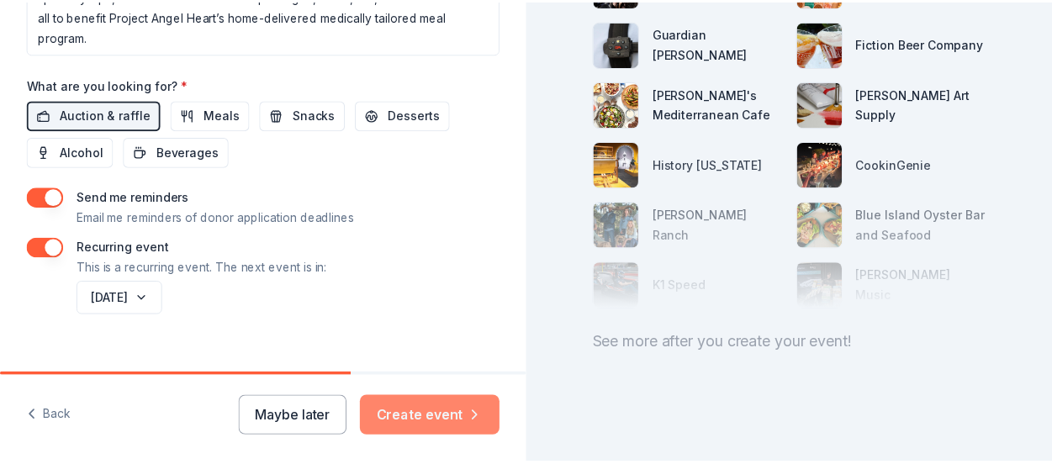
scroll to position [805, 0]
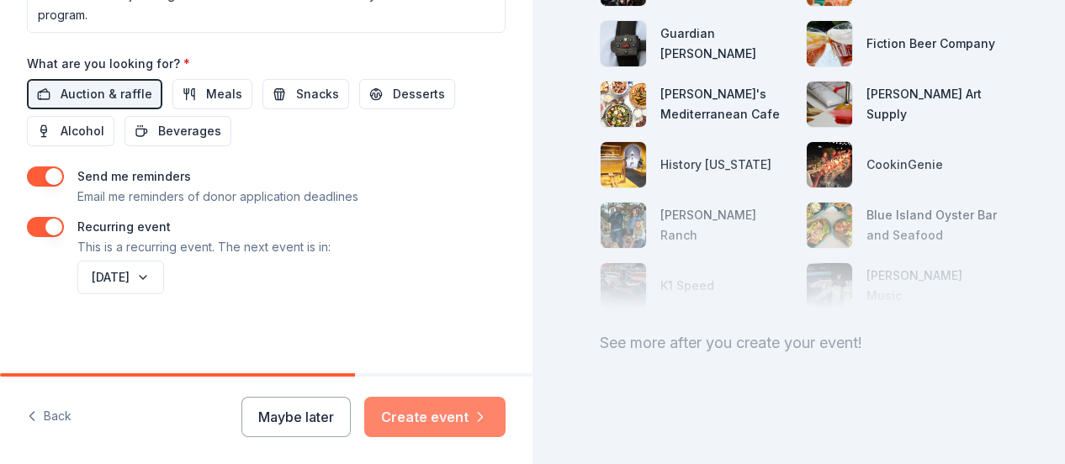
click at [414, 403] on button "Create event" at bounding box center [434, 417] width 141 height 40
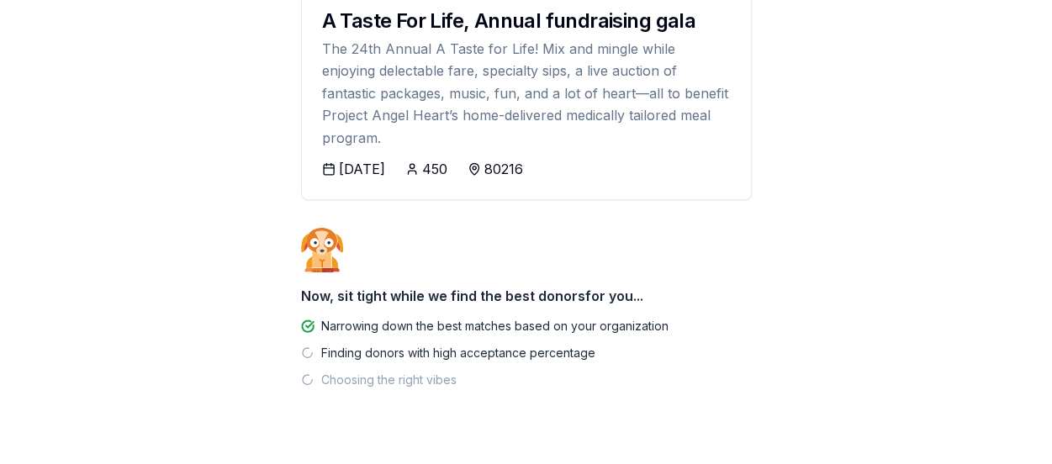
scroll to position [293, 0]
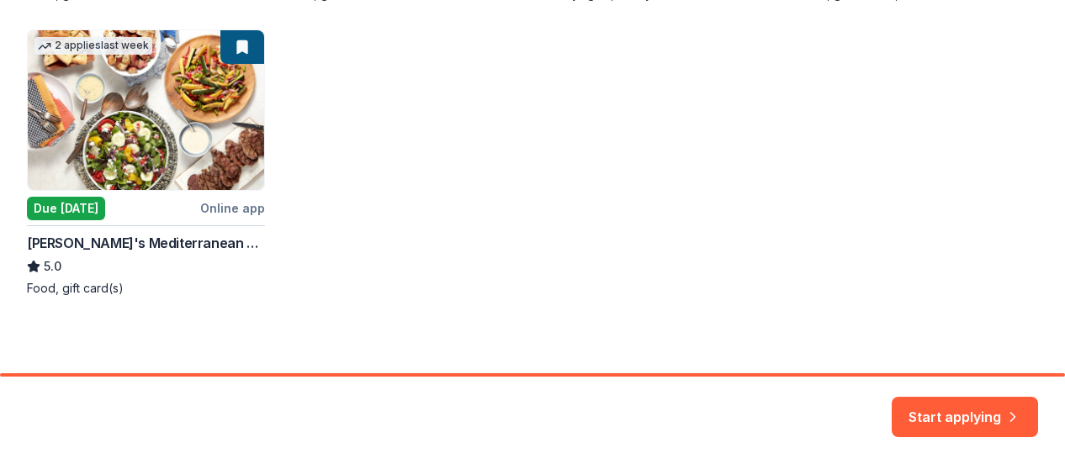
scroll to position [611, 0]
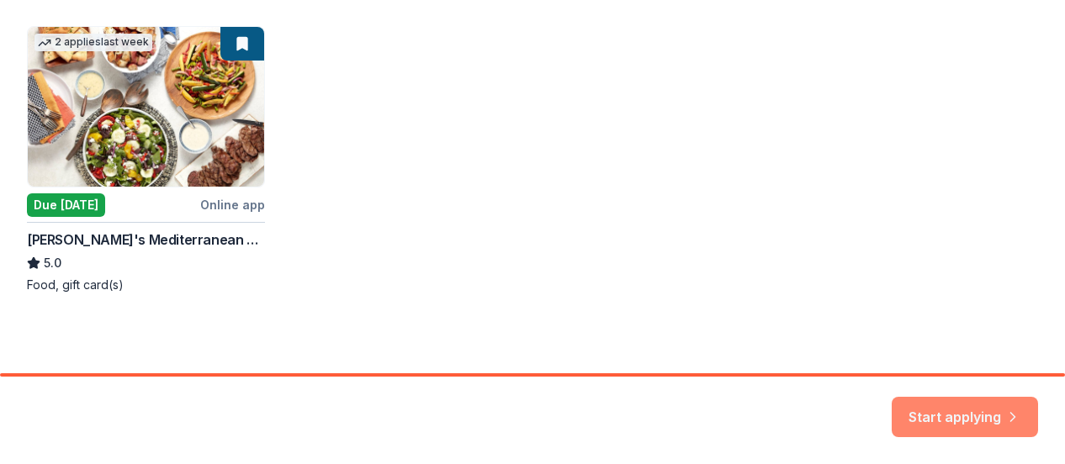
click at [930, 391] on div "Start applying" at bounding box center [532, 420] width 1065 height 87
click at [994, 408] on button "Start applying" at bounding box center [965, 409] width 146 height 40
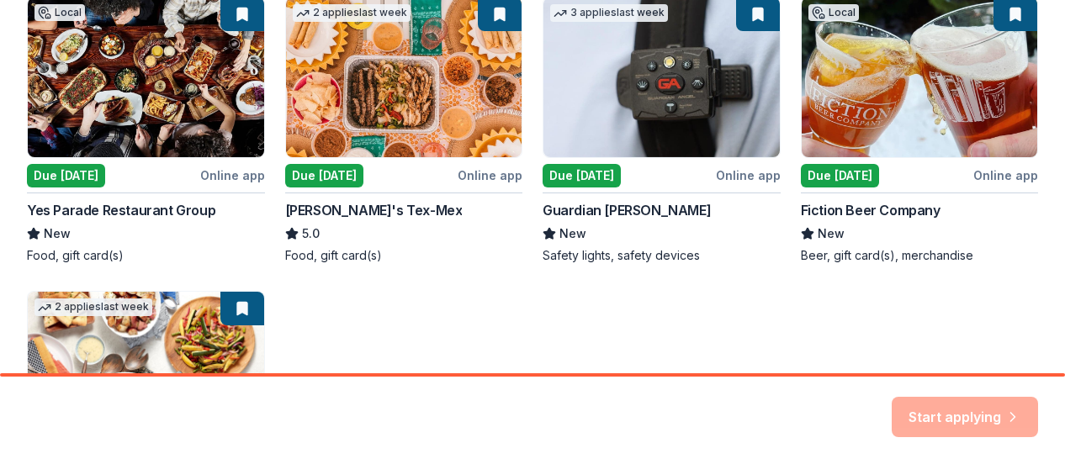
scroll to position [274, 0]
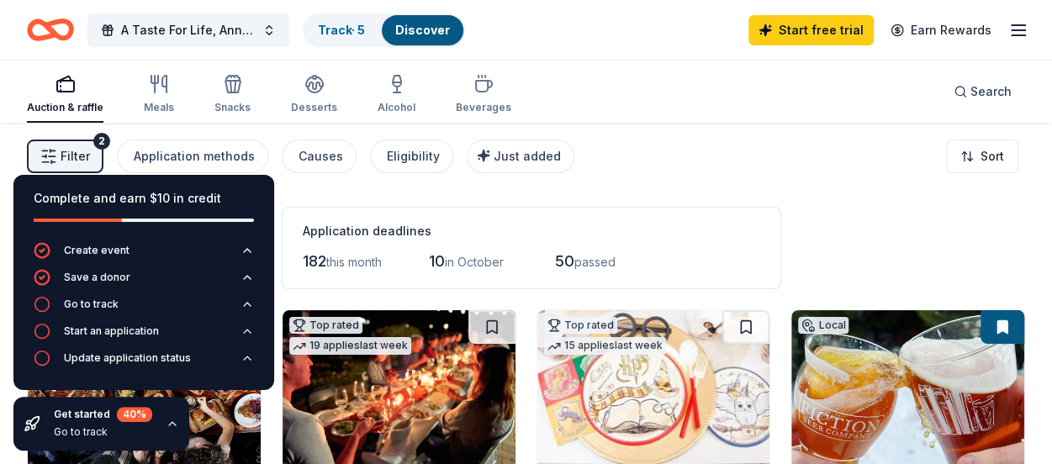
click at [738, 124] on div "Filter 2 Application methods Causes Eligibility Just added Sort" at bounding box center [526, 156] width 1052 height 67
click at [45, 151] on line "button" at bounding box center [45, 151] width 5 height 0
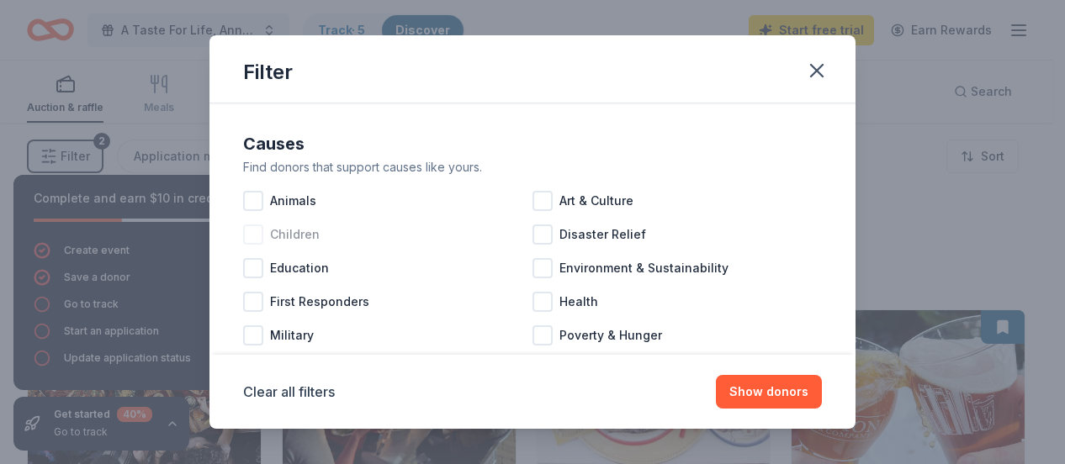
click at [295, 238] on span "Children" at bounding box center [295, 235] width 50 height 20
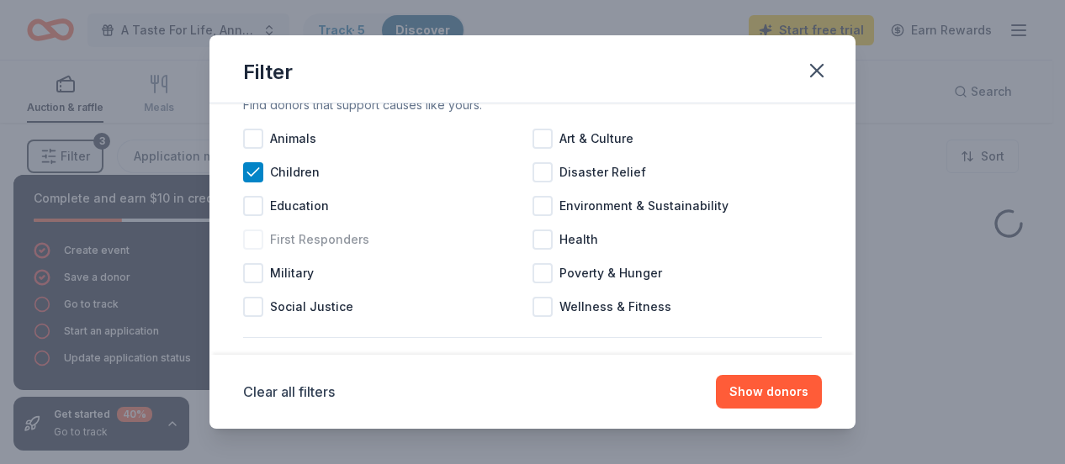
scroll to position [84, 0]
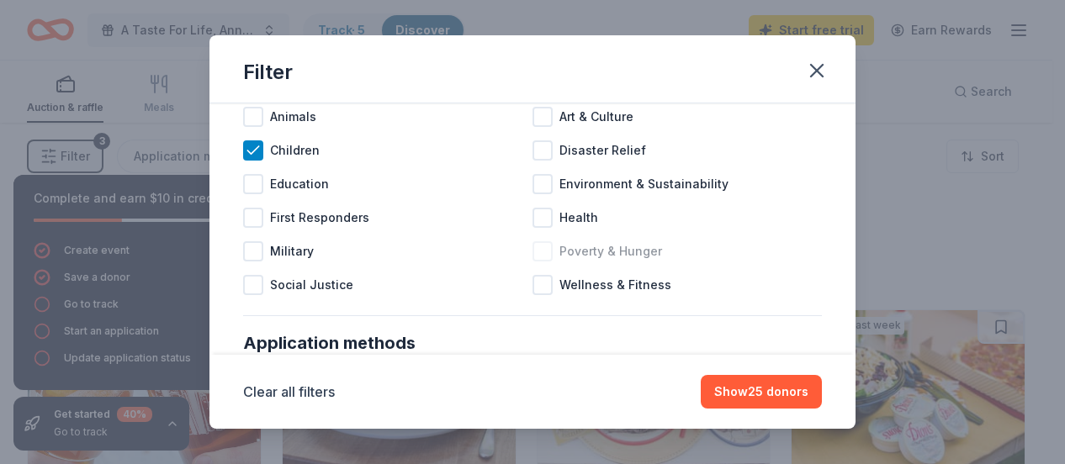
click at [604, 252] on span "Poverty & Hunger" at bounding box center [610, 251] width 103 height 20
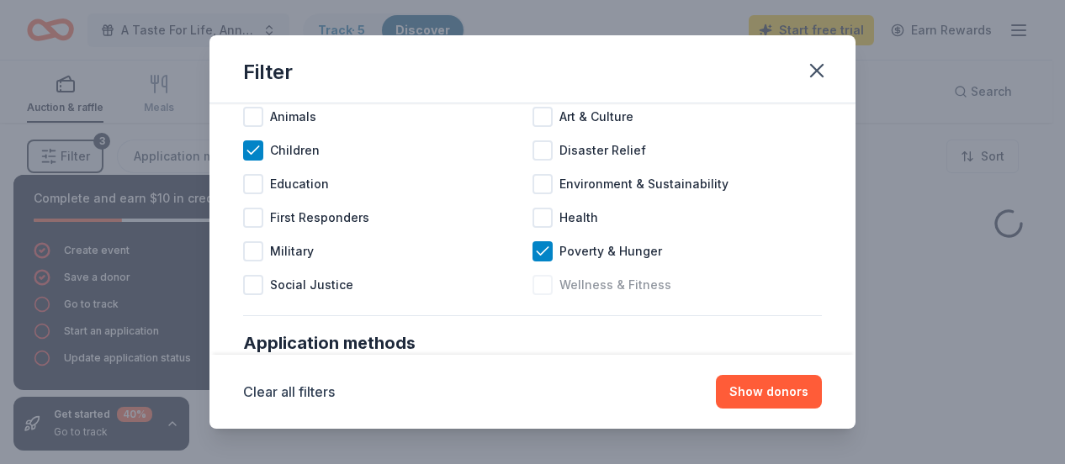
click at [580, 288] on span "Wellness & Fitness" at bounding box center [615, 285] width 112 height 20
click at [569, 223] on span "Health" at bounding box center [578, 218] width 39 height 20
click at [577, 184] on span "Environment & Sustainability" at bounding box center [643, 184] width 169 height 20
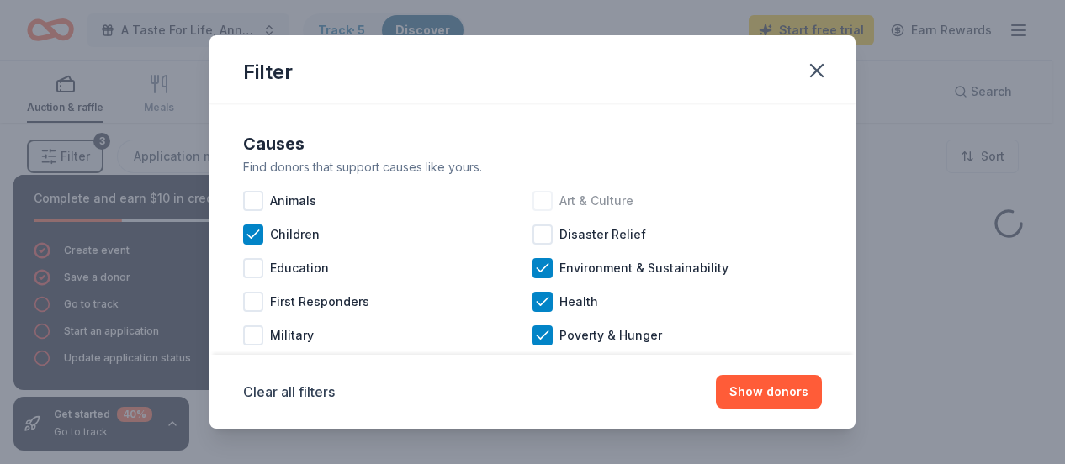
click at [567, 208] on span "Art & Culture" at bounding box center [596, 201] width 74 height 20
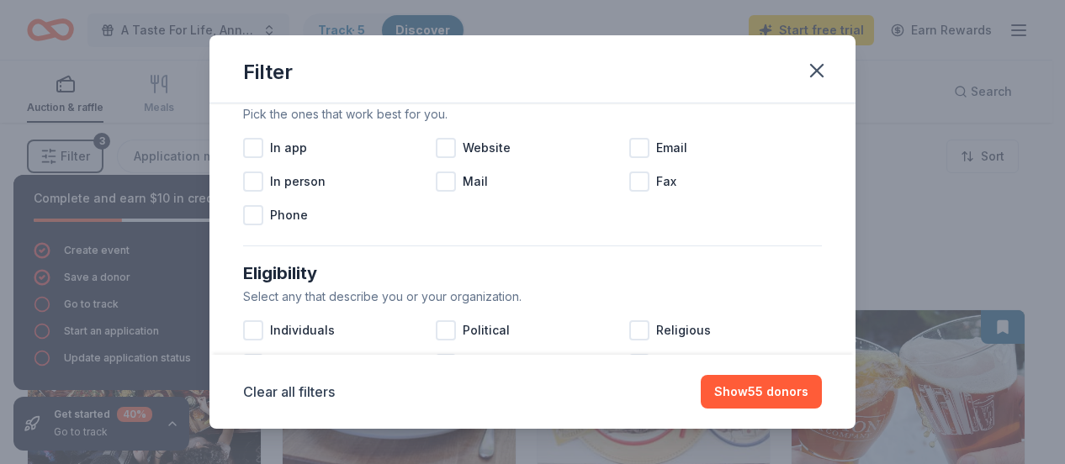
scroll to position [252, 0]
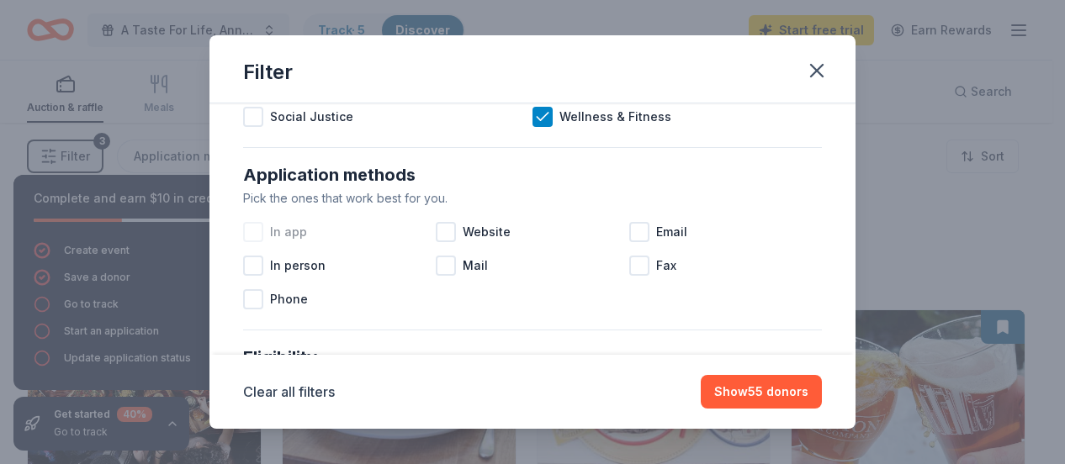
click at [261, 229] on div at bounding box center [253, 232] width 20 height 20
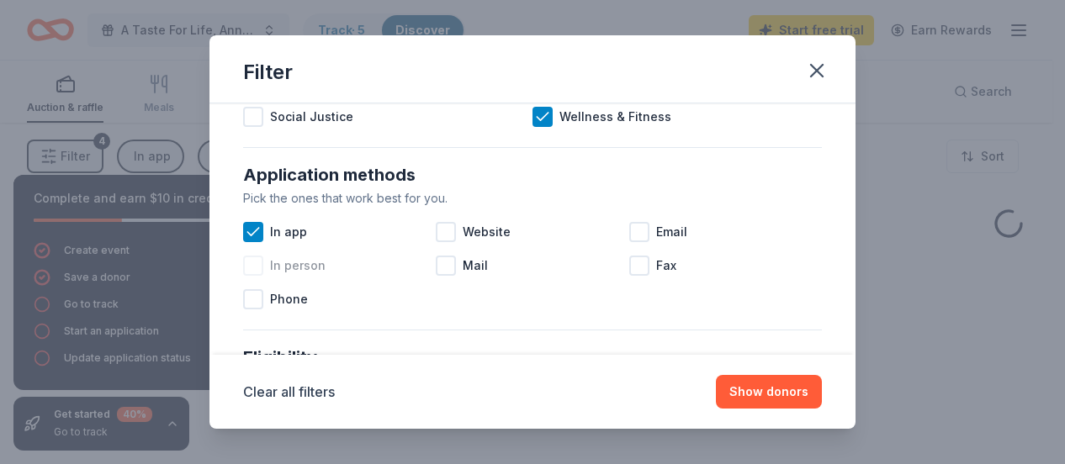
click at [256, 272] on div at bounding box center [253, 266] width 20 height 20
click at [445, 235] on div at bounding box center [446, 232] width 20 height 20
drag, startPoint x: 448, startPoint y: 263, endPoint x: 469, endPoint y: 262, distance: 21.9
click at [457, 261] on div "Mail" at bounding box center [532, 266] width 193 height 34
click at [656, 228] on span "Email" at bounding box center [671, 232] width 31 height 20
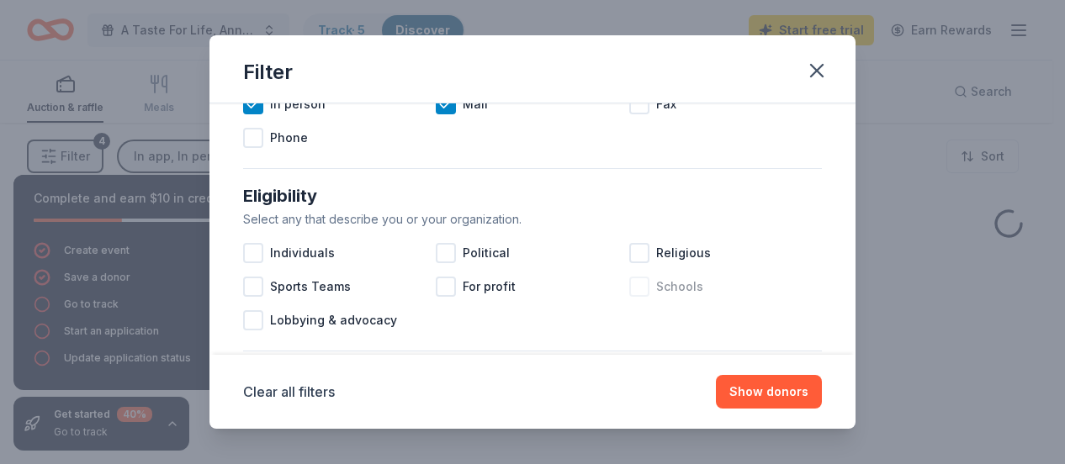
scroll to position [421, 0]
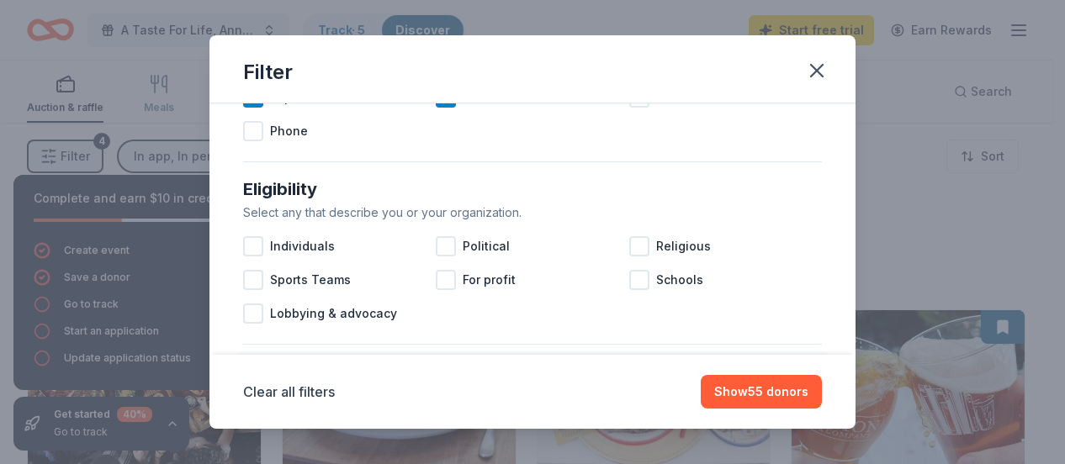
drag, startPoint x: 291, startPoint y: 208, endPoint x: 503, endPoint y: 208, distance: 212.0
click at [495, 207] on div "Select any that describe you or your organization." at bounding box center [532, 213] width 579 height 20
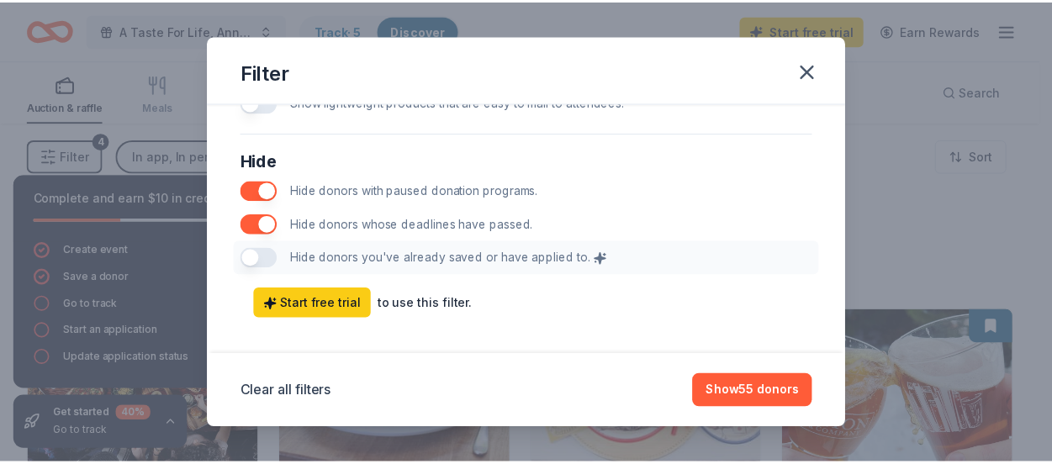
scroll to position [969, 0]
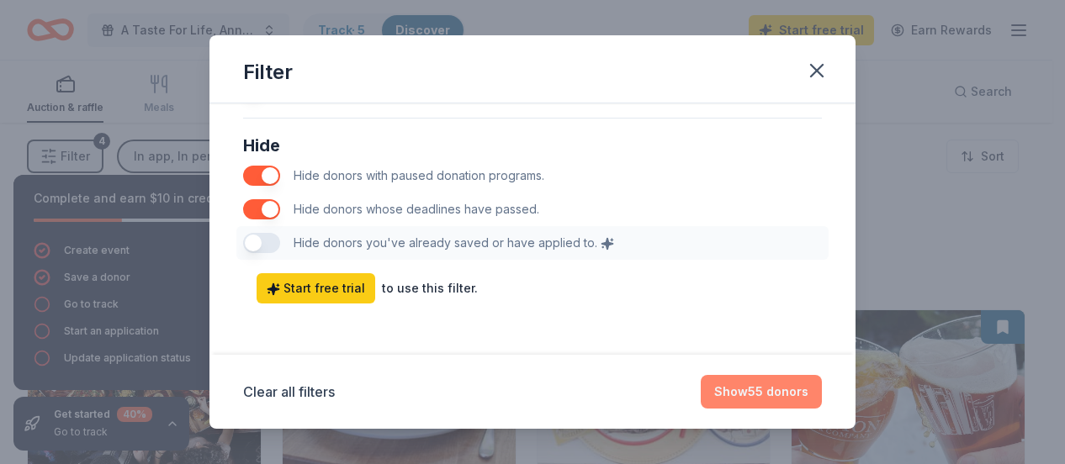
click at [723, 387] on button "Show 55 donors" at bounding box center [761, 392] width 121 height 34
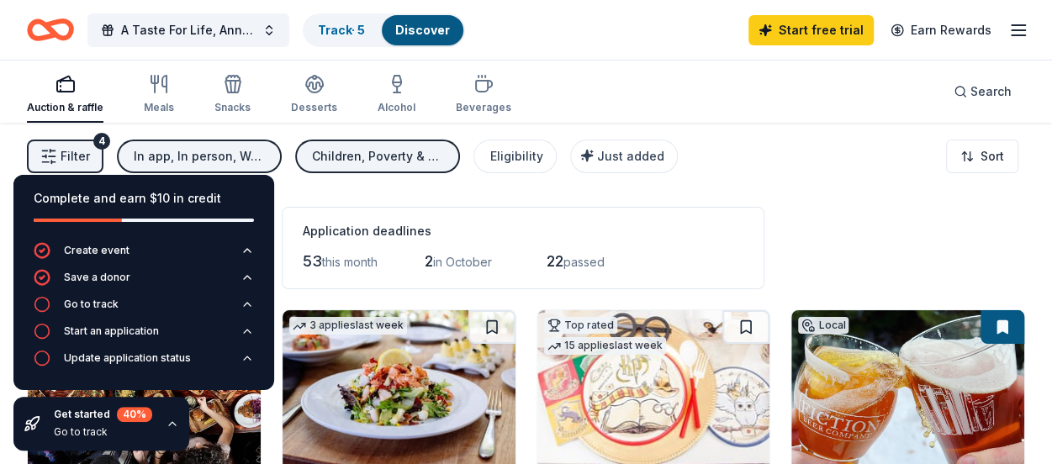
click at [885, 186] on div "Filter 4 In app, In person, Website, Mail, Email Children, Poverty & Hunger, We…" at bounding box center [526, 156] width 1052 height 67
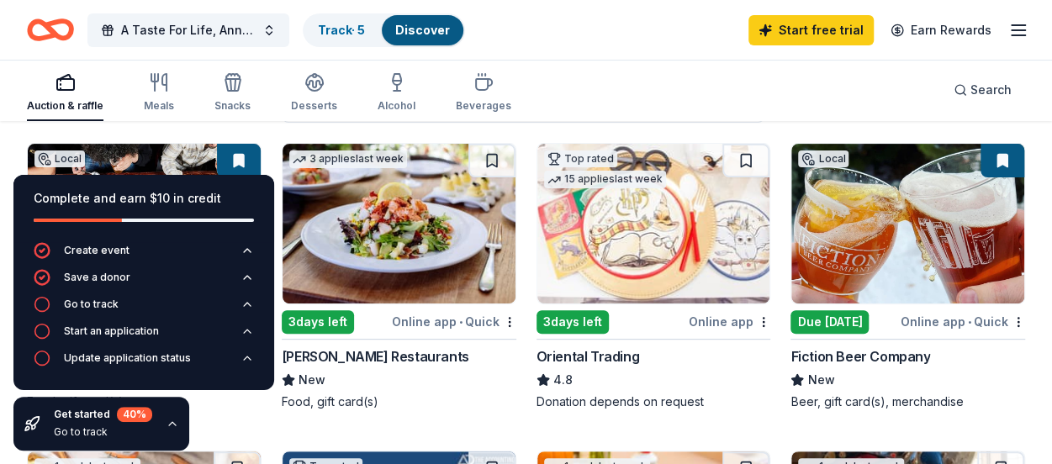
scroll to position [168, 0]
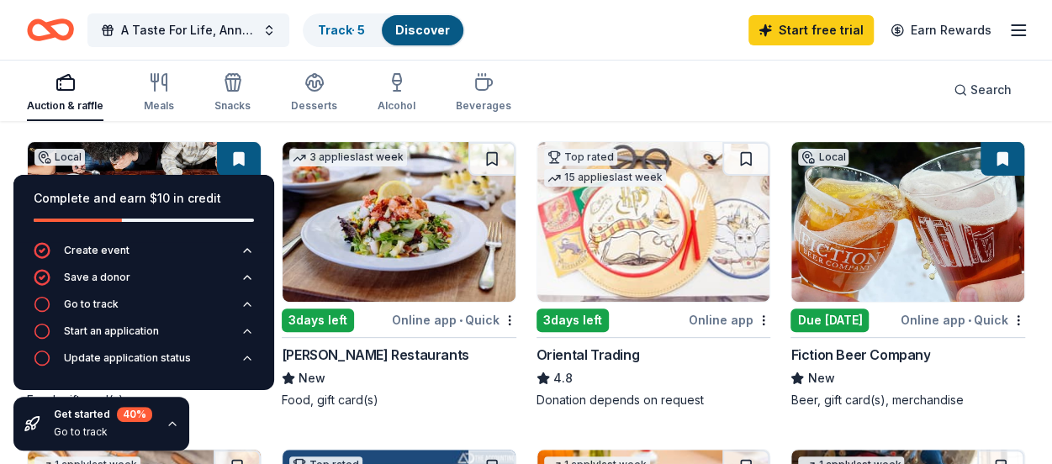
click at [173, 425] on icon "button" at bounding box center [172, 423] width 13 height 13
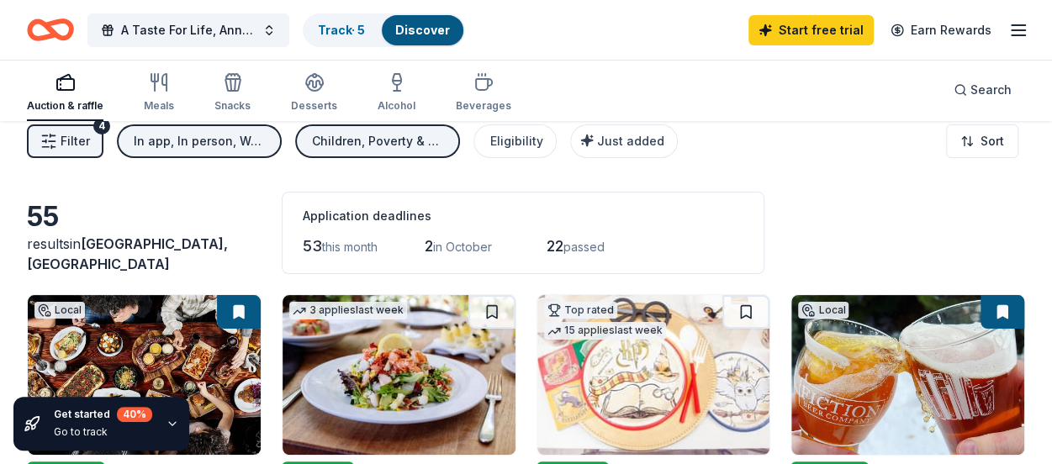
scroll to position [0, 0]
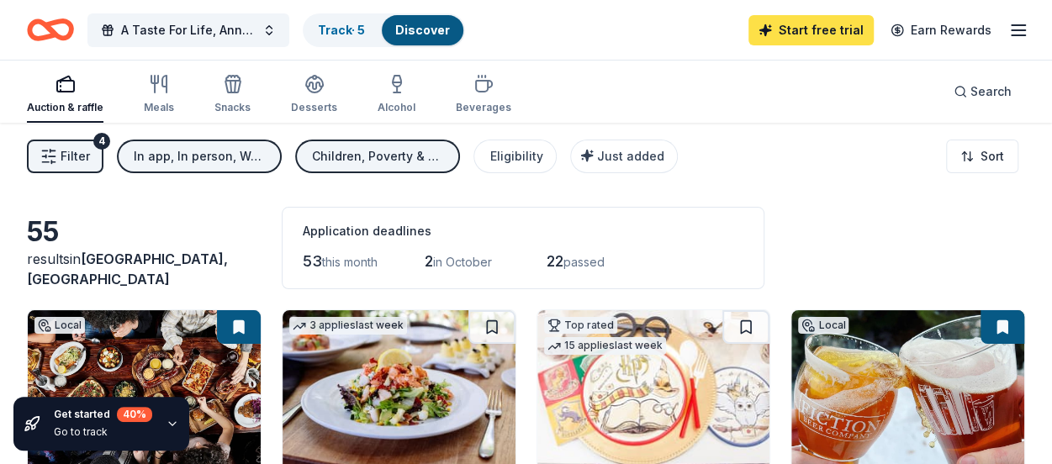
click at [811, 33] on link "Start free trial" at bounding box center [811, 30] width 125 height 30
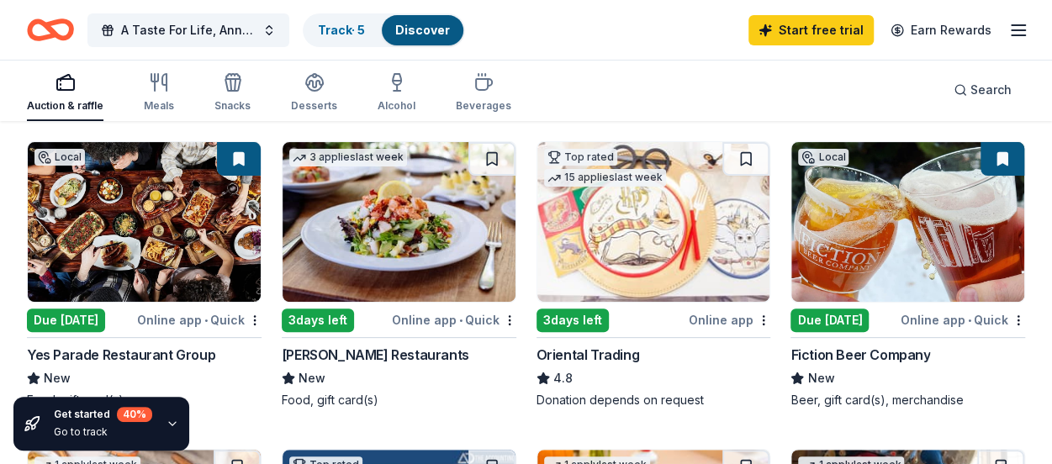
scroll to position [252, 0]
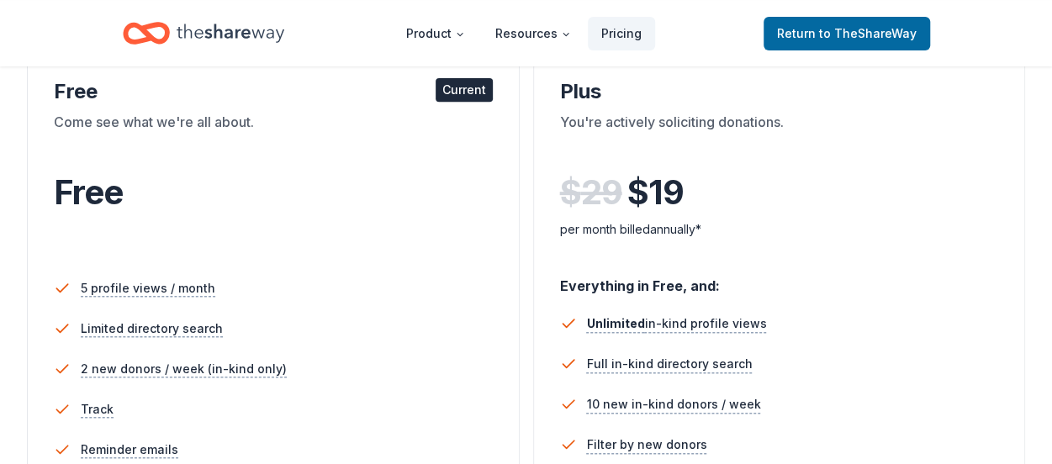
scroll to position [336, 0]
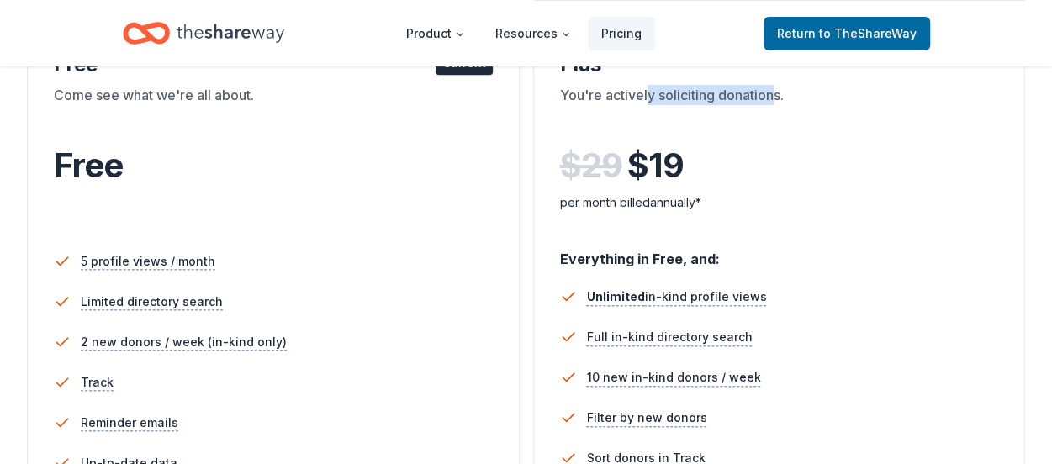
drag, startPoint x: 649, startPoint y: 102, endPoint x: 808, endPoint y: 105, distance: 158.2
click at [787, 101] on div "You're actively soliciting donations." at bounding box center [779, 108] width 439 height 47
click at [808, 105] on div "You're actively soliciting donations." at bounding box center [779, 108] width 439 height 47
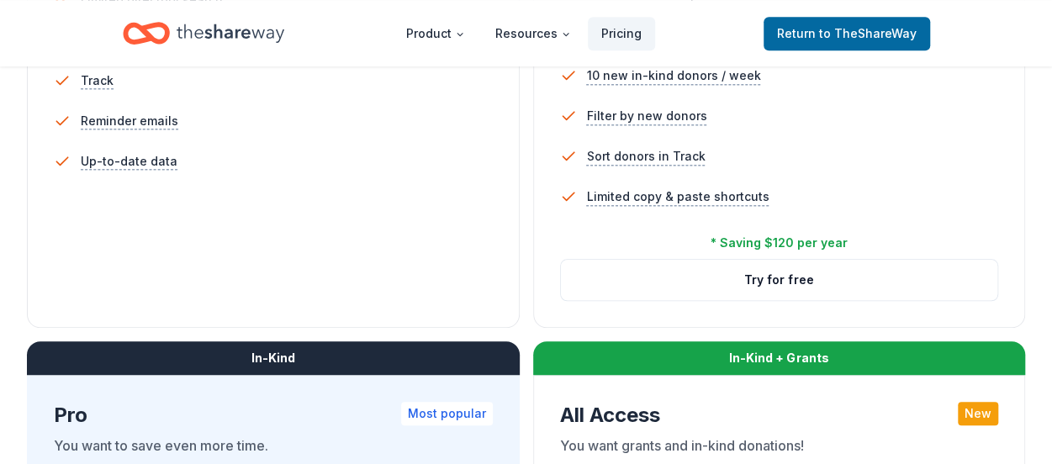
scroll to position [673, 0]
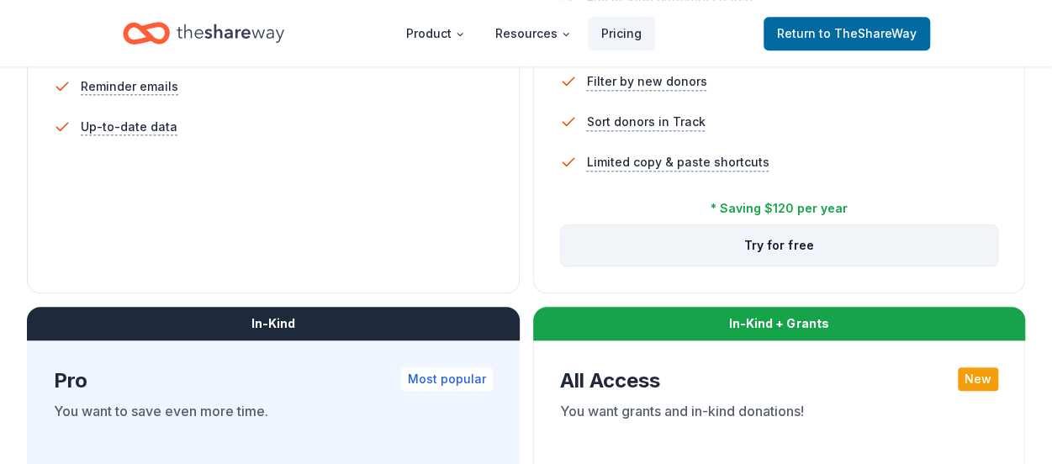
click at [758, 260] on button "Try for free" at bounding box center [779, 245] width 437 height 40
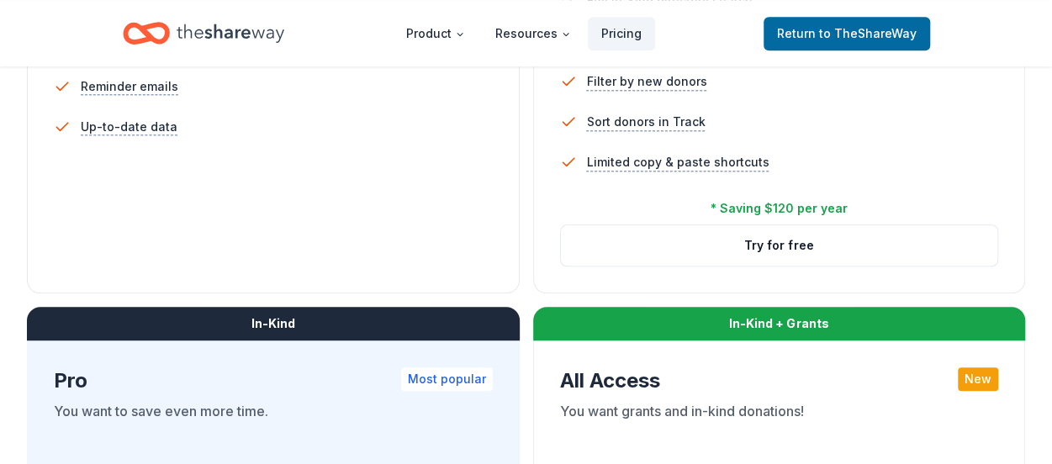
scroll to position [767, 0]
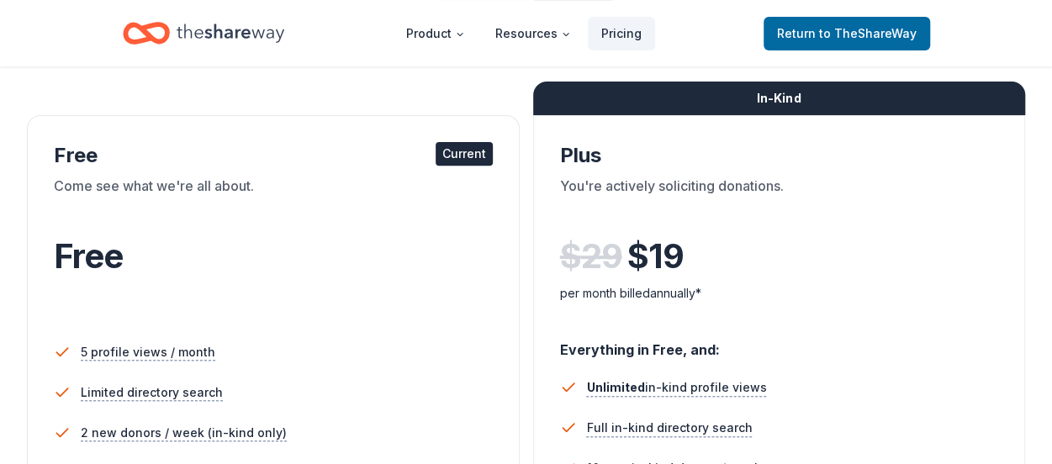
scroll to position [252, 0]
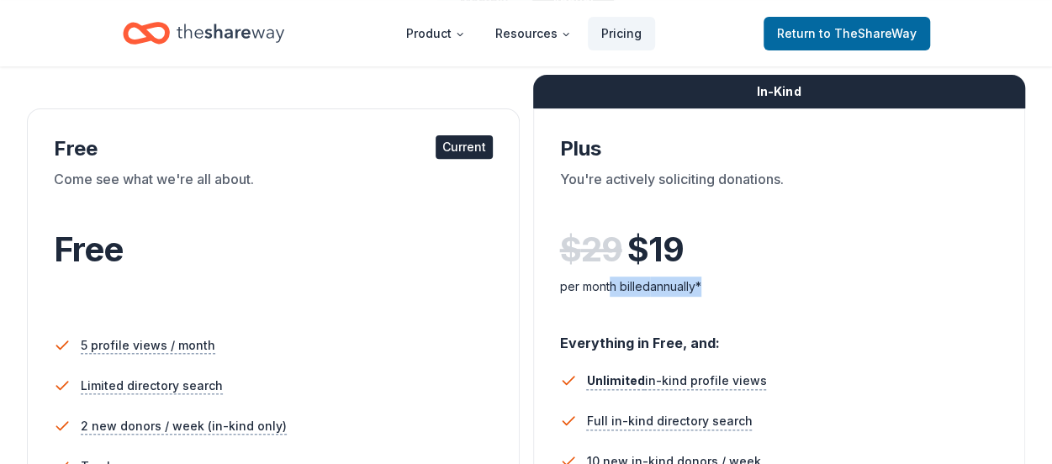
drag, startPoint x: 611, startPoint y: 289, endPoint x: 710, endPoint y: 273, distance: 100.4
click at [710, 273] on div "per month billed annually*" at bounding box center [779, 285] width 439 height 24
click at [713, 288] on div "per month billed annually*" at bounding box center [779, 287] width 439 height 20
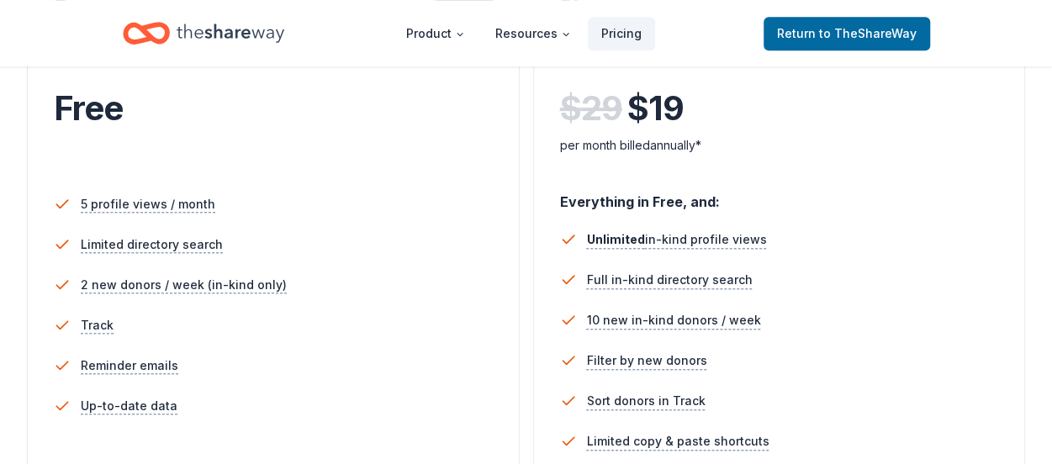
scroll to position [421, 0]
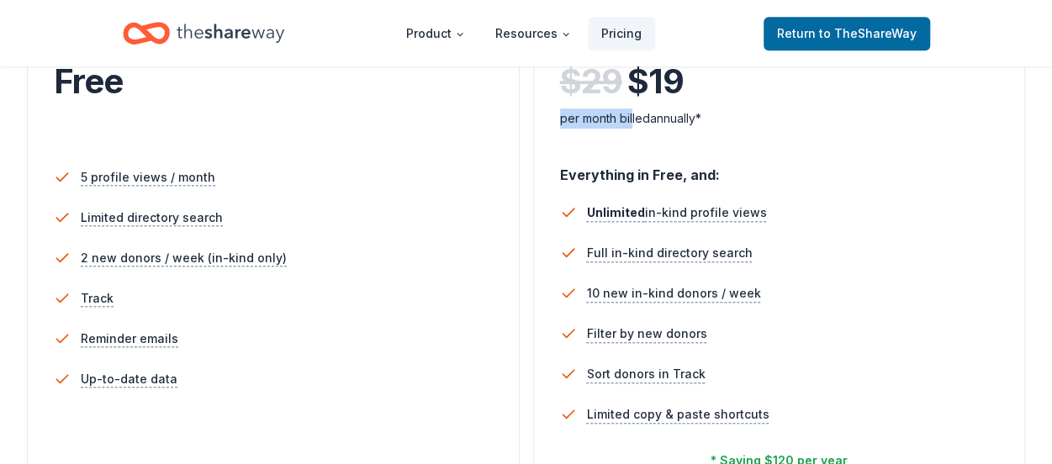
drag, startPoint x: 556, startPoint y: 108, endPoint x: 633, endPoint y: 112, distance: 76.7
click at [633, 112] on div "In-Kind Plus You're actively soliciting donations. $ 29 $ 19 per month billed a…" at bounding box center [779, 243] width 493 height 606
click at [633, 112] on div "per month billed annually*" at bounding box center [779, 119] width 439 height 20
click at [325, 186] on li "5 profile views / month" at bounding box center [273, 177] width 439 height 40
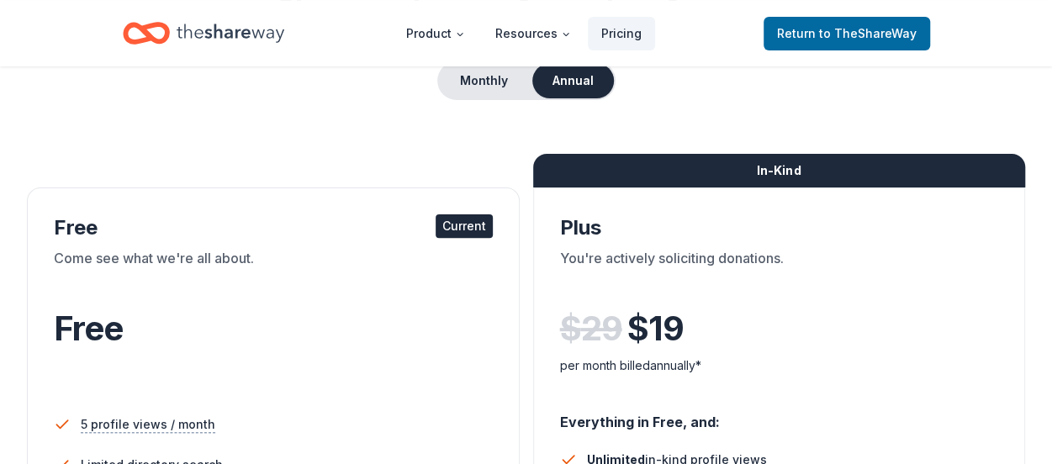
scroll to position [168, 0]
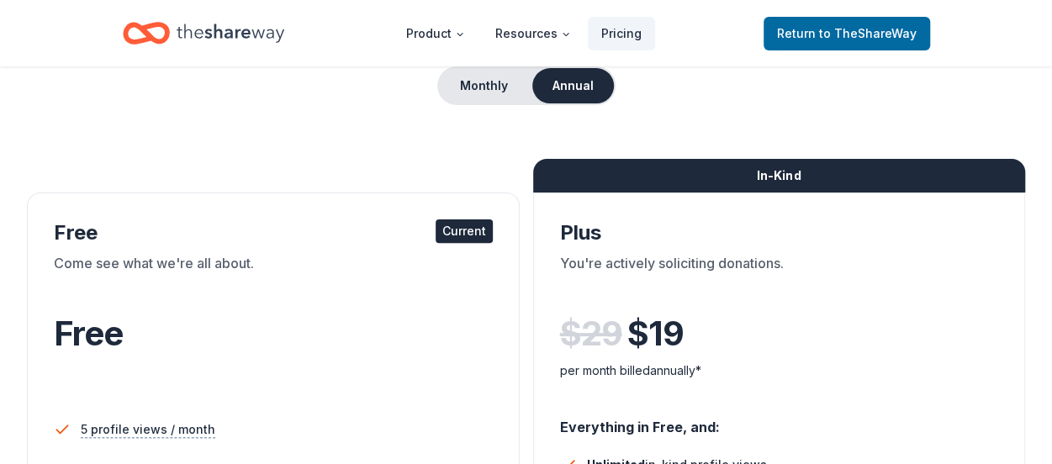
click at [101, 244] on div "Free Current" at bounding box center [273, 233] width 439 height 27
click at [461, 235] on div "Current" at bounding box center [464, 232] width 57 height 24
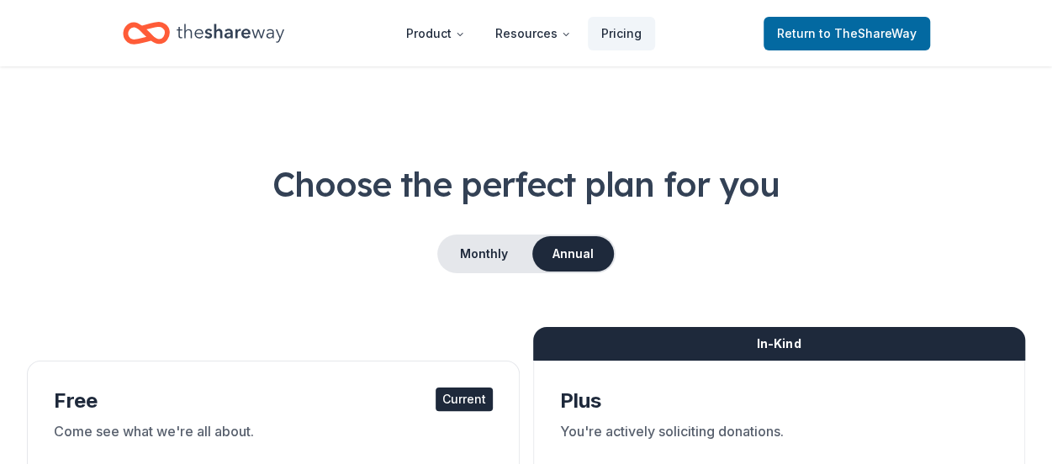
click at [209, 29] on icon "Home" at bounding box center [231, 33] width 108 height 19
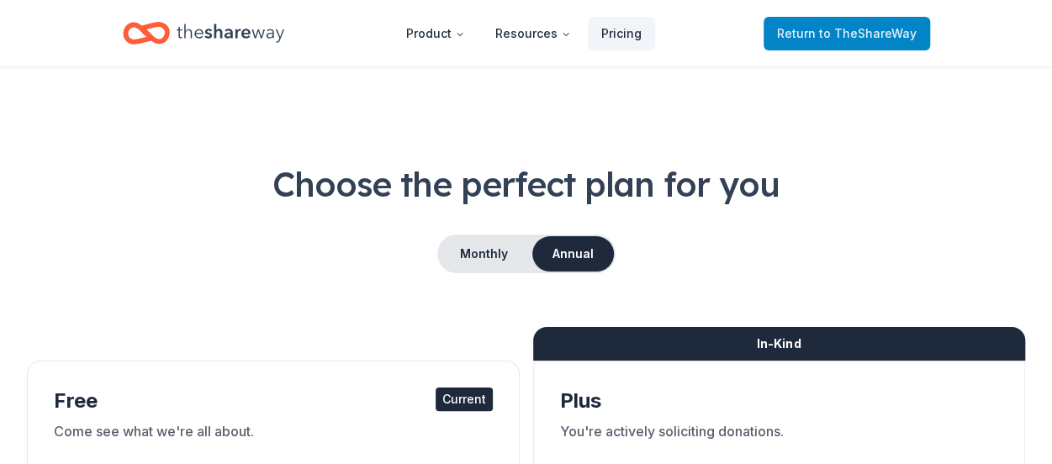
click at [837, 31] on span "to TheShareWay" at bounding box center [868, 33] width 98 height 14
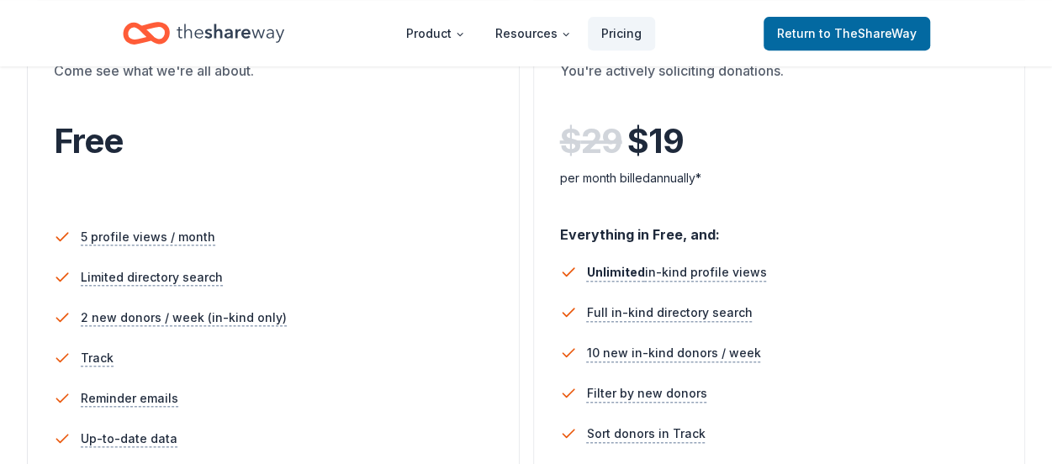
scroll to position [505, 0]
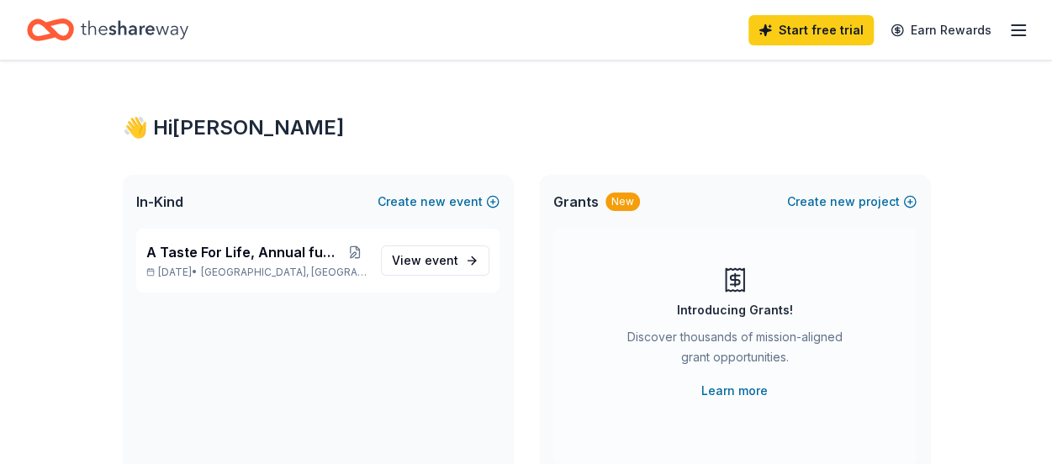
scroll to position [84, 0]
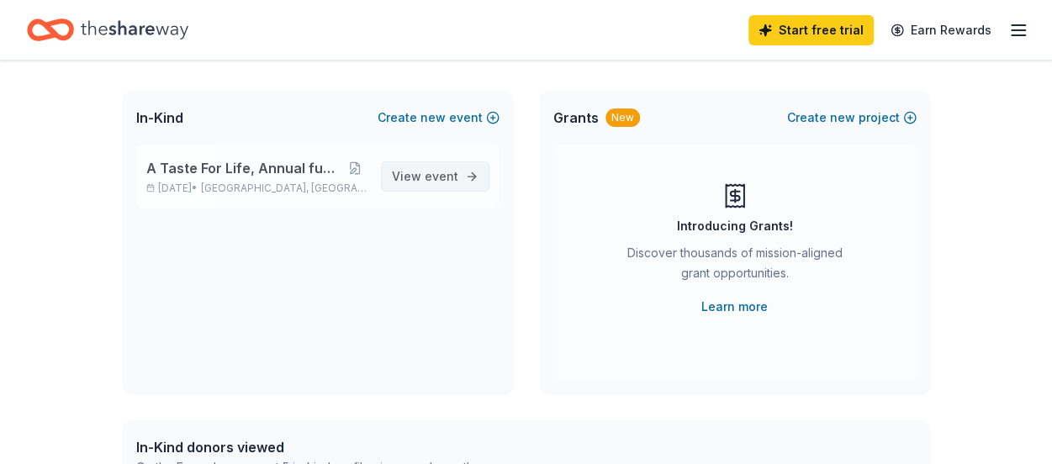
click at [461, 166] on link "View event" at bounding box center [435, 177] width 109 height 30
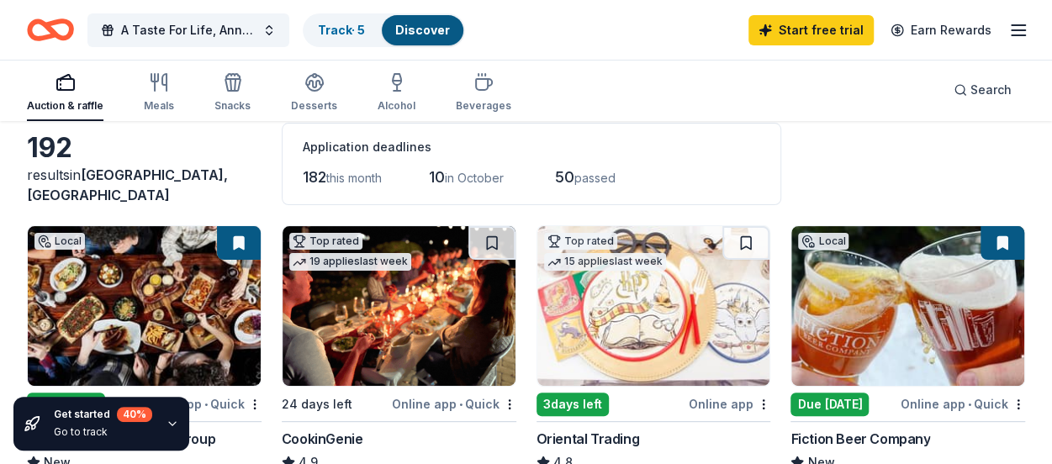
scroll to position [168, 0]
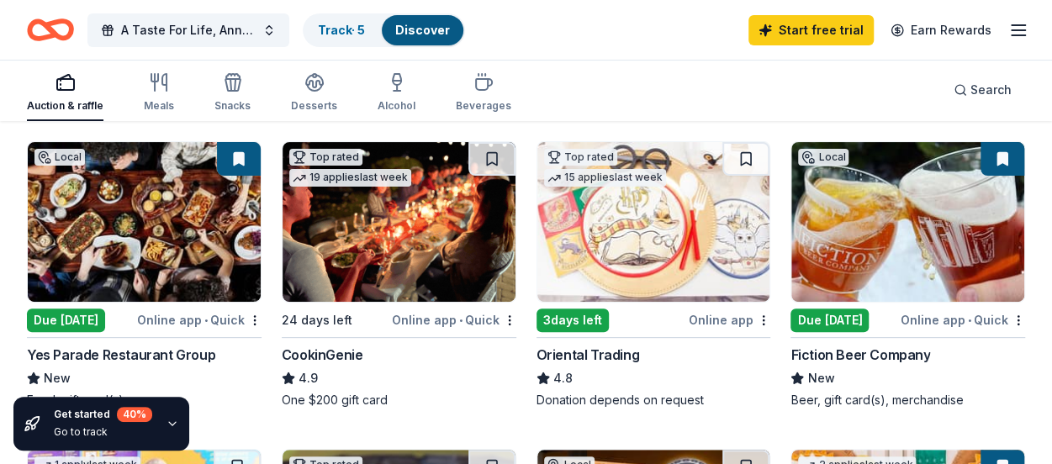
click at [190, 247] on img at bounding box center [144, 222] width 233 height 160
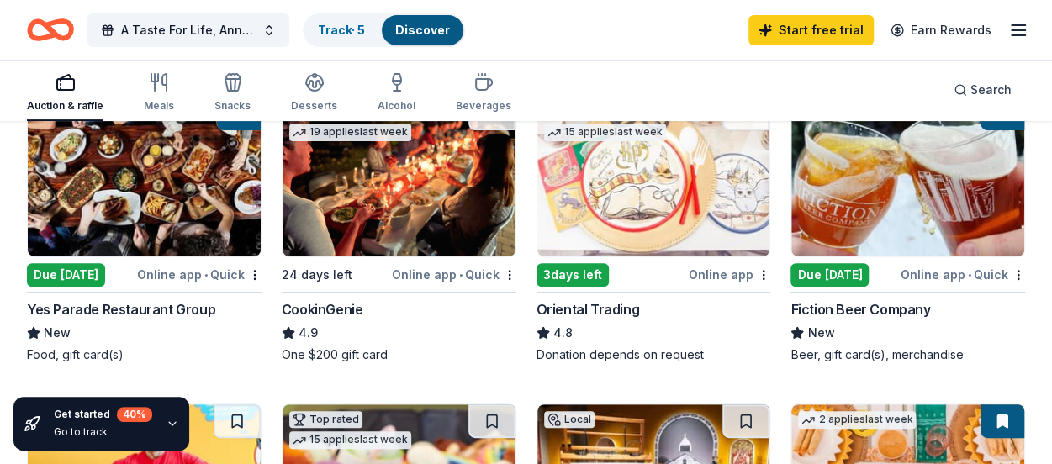
scroll to position [252, 0]
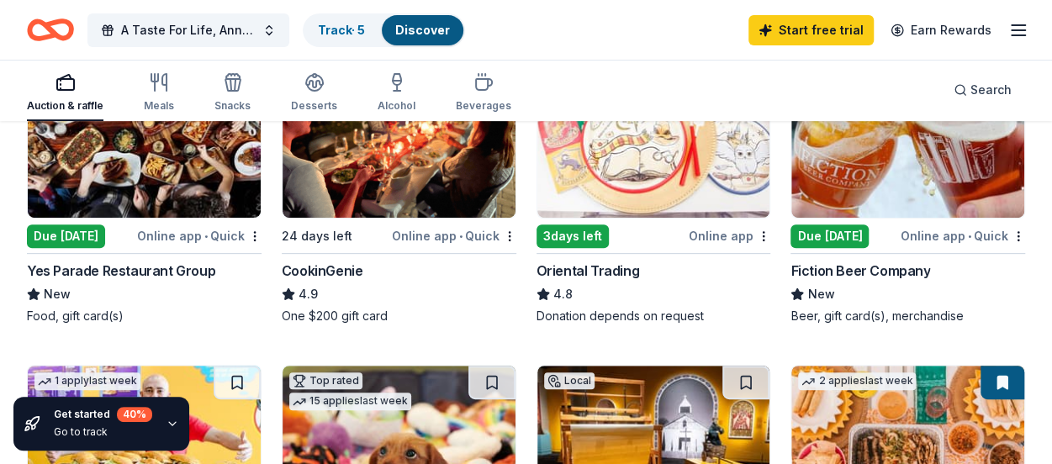
click at [434, 170] on img at bounding box center [399, 138] width 233 height 160
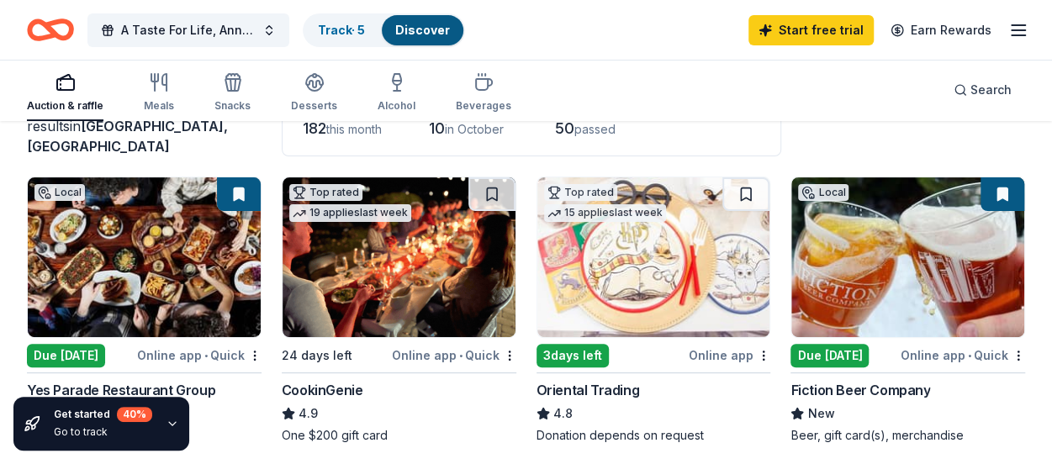
scroll to position [168, 0]
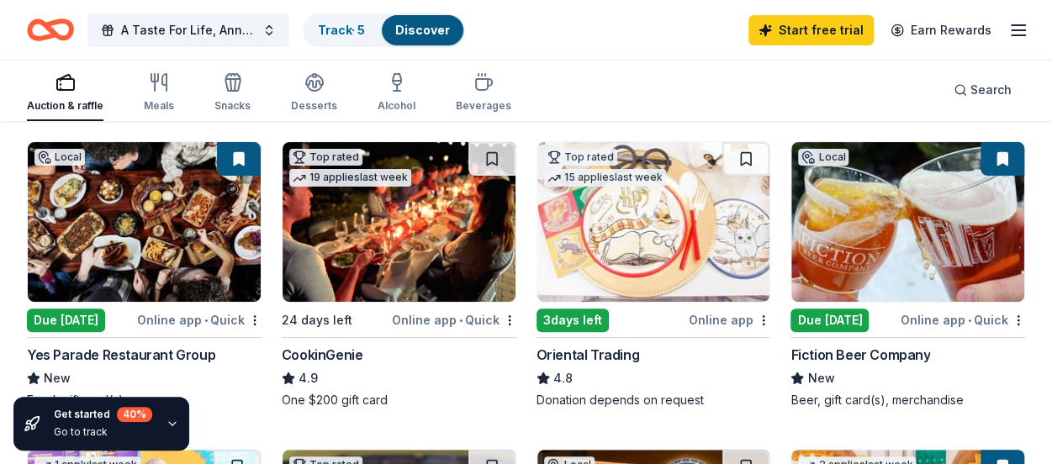
click at [851, 237] on img at bounding box center [908, 222] width 233 height 160
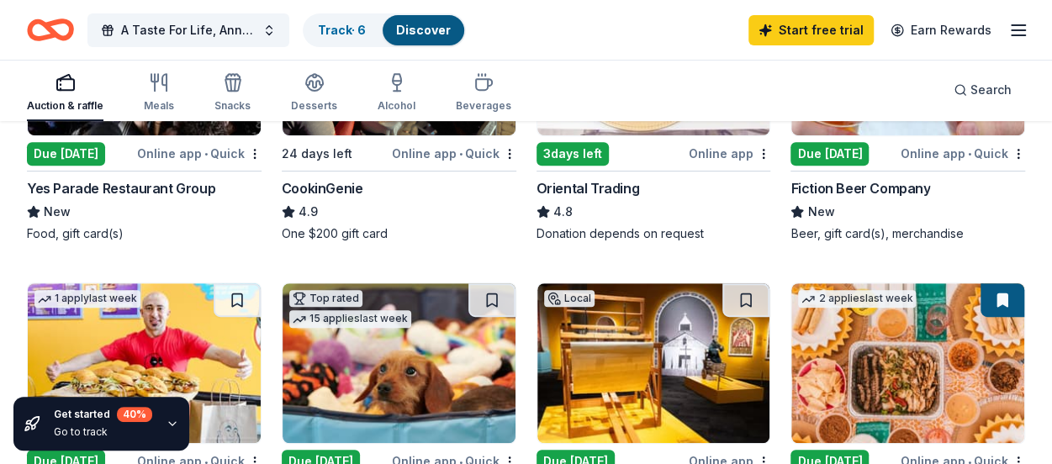
scroll to position [336, 0]
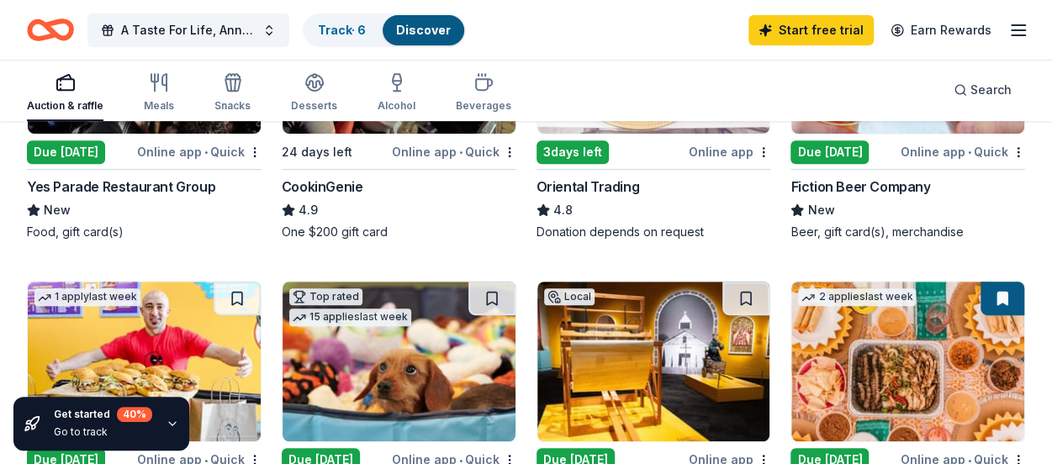
click at [629, 139] on div "Top rated 15 applies last week 3 days left Online app Oriental Trading 4.8 Dona…" at bounding box center [654, 106] width 235 height 267
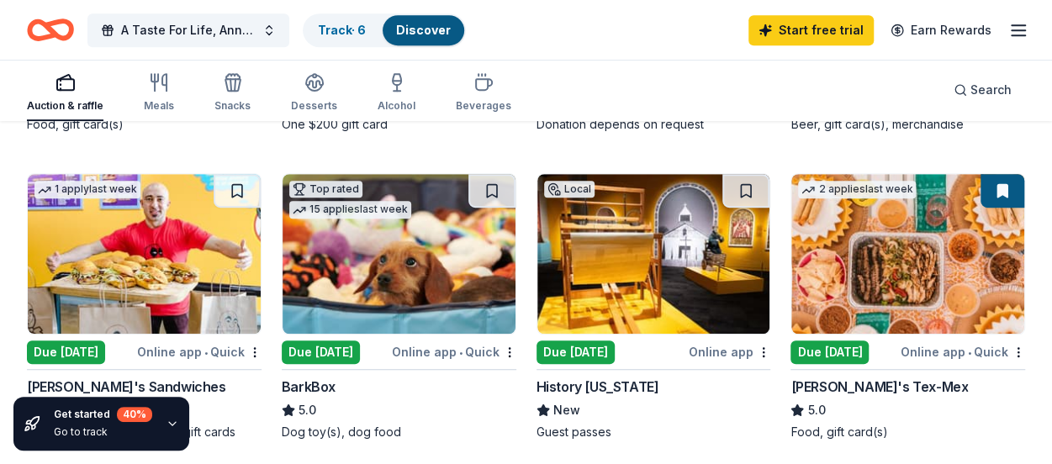
scroll to position [421, 0]
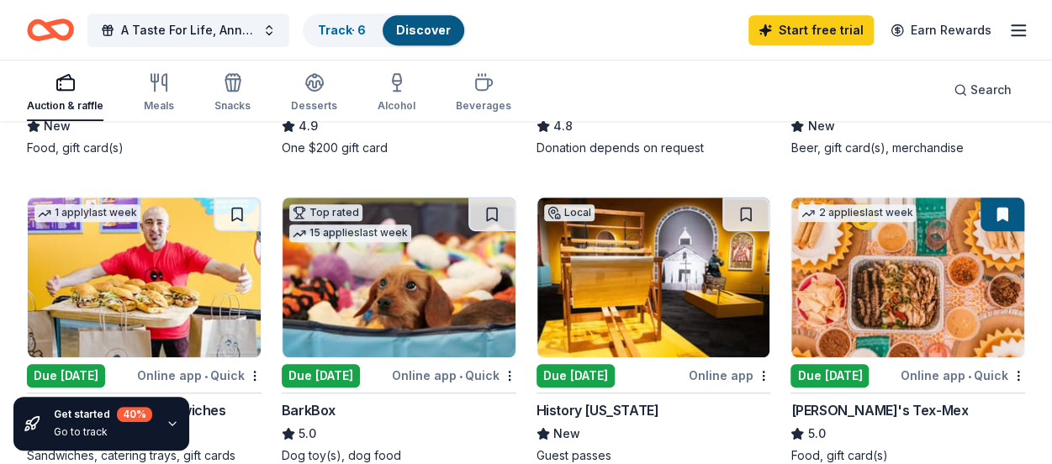
click at [421, 309] on img at bounding box center [399, 278] width 233 height 160
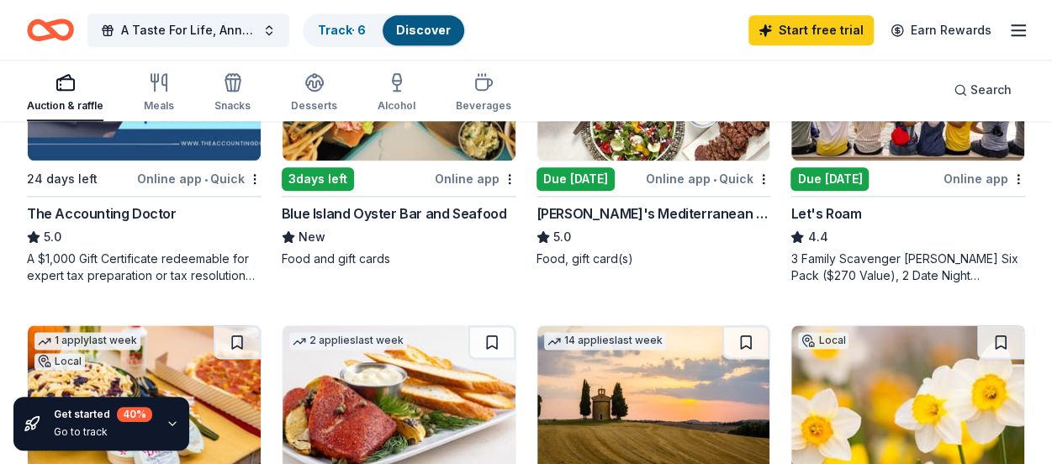
scroll to position [841, 0]
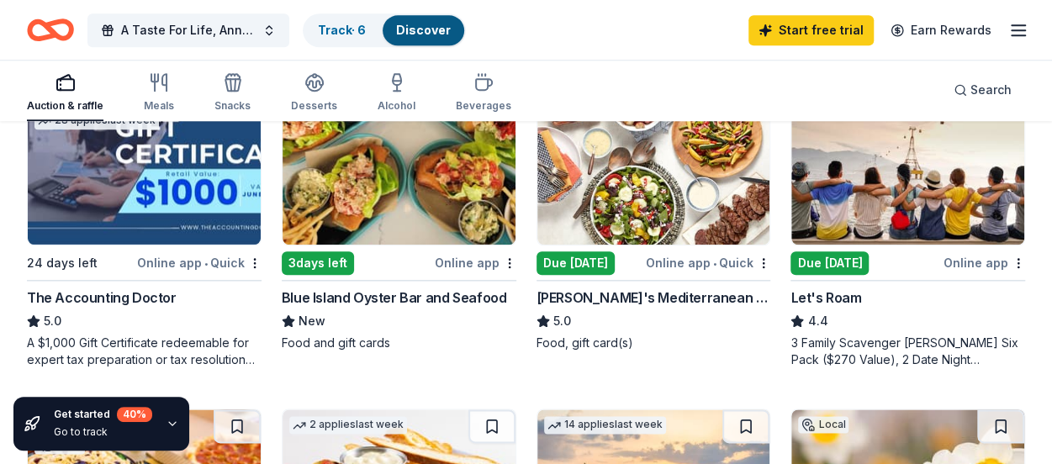
click at [968, 215] on img at bounding box center [908, 165] width 233 height 160
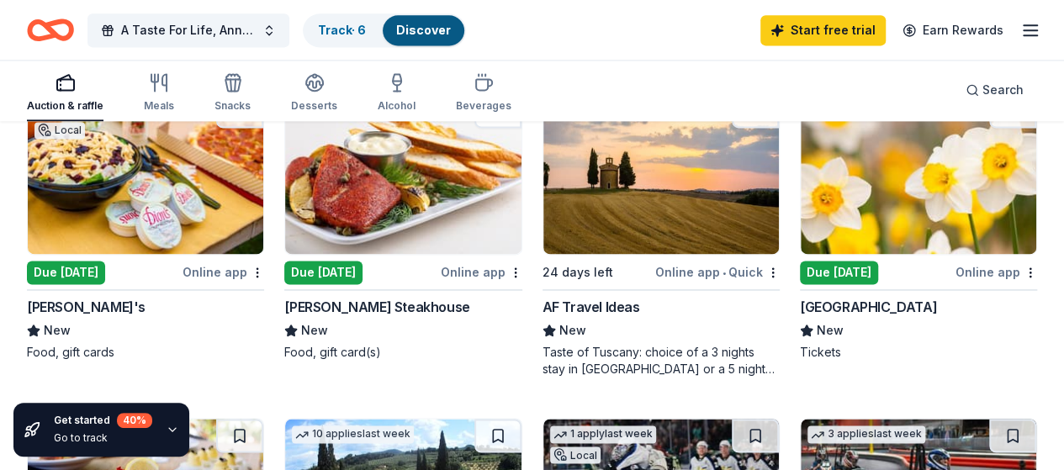
scroll to position [1178, 0]
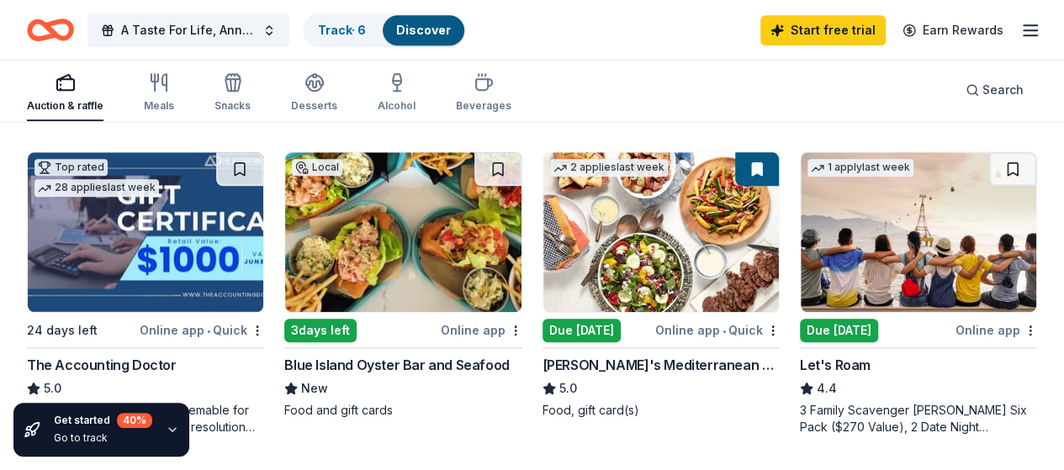
scroll to position [748, 0]
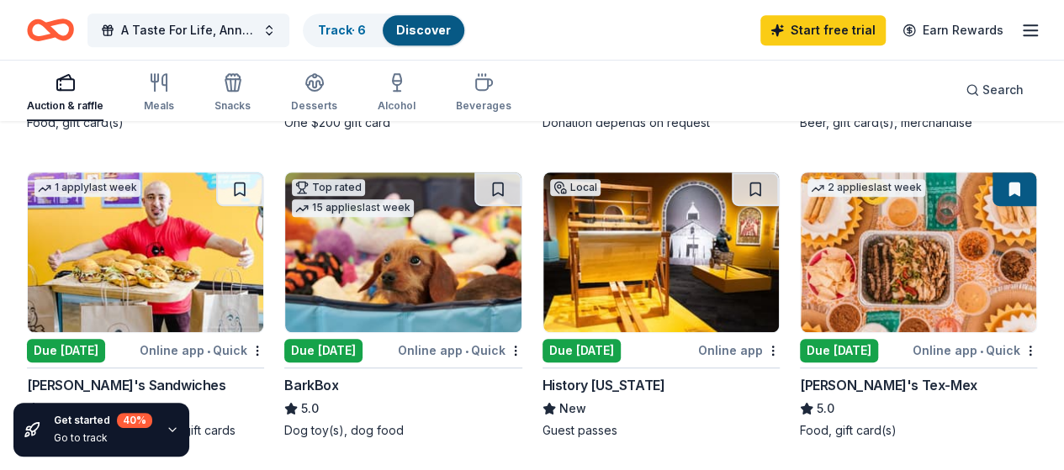
scroll to position [411, 0]
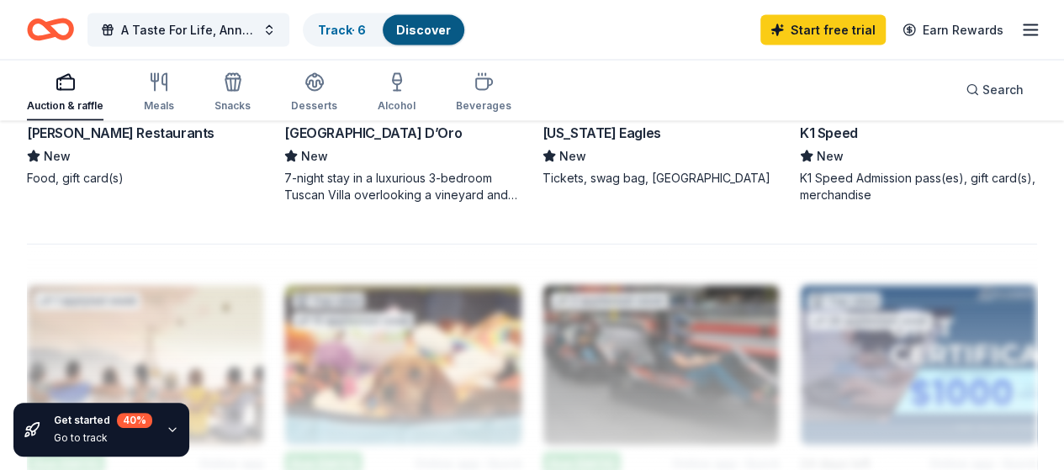
scroll to position [1682, 0]
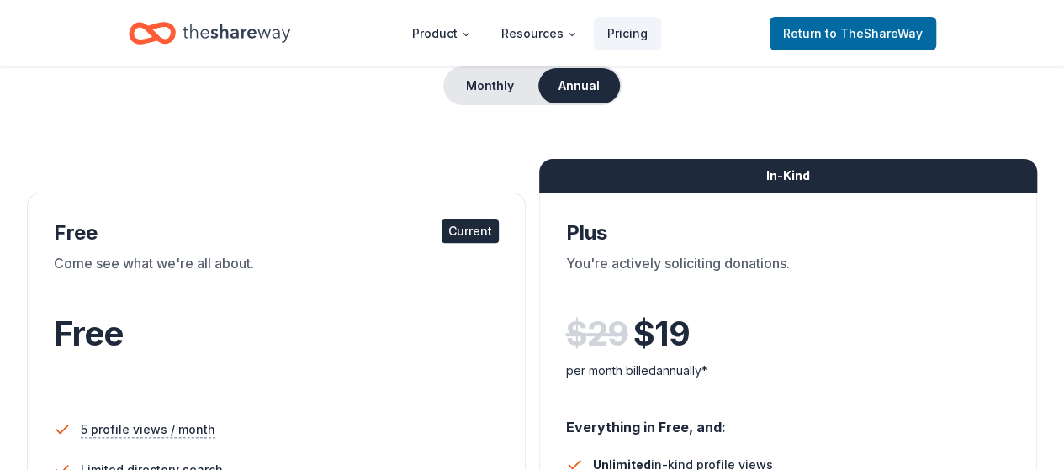
drag, startPoint x: 199, startPoint y: 339, endPoint x: 126, endPoint y: 354, distance: 74.7
click at [199, 341] on div "Free" at bounding box center [276, 333] width 445 height 47
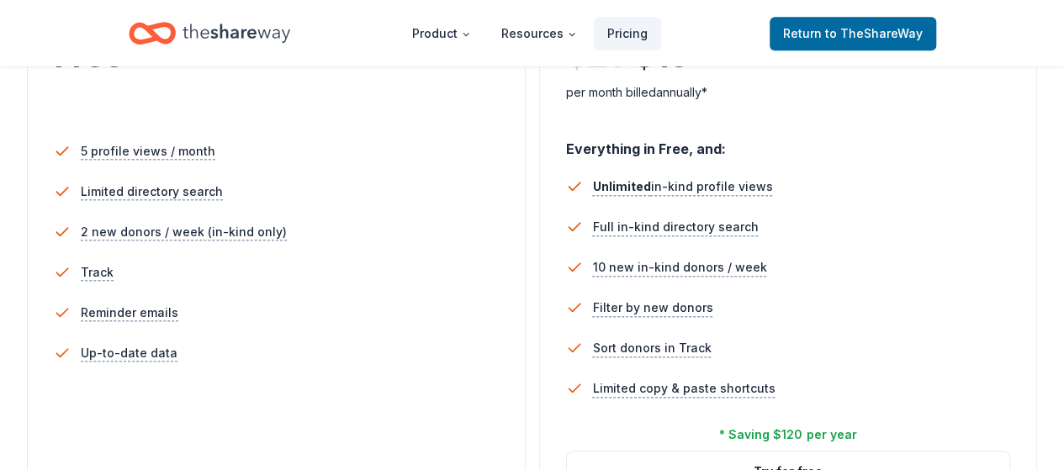
scroll to position [421, 0]
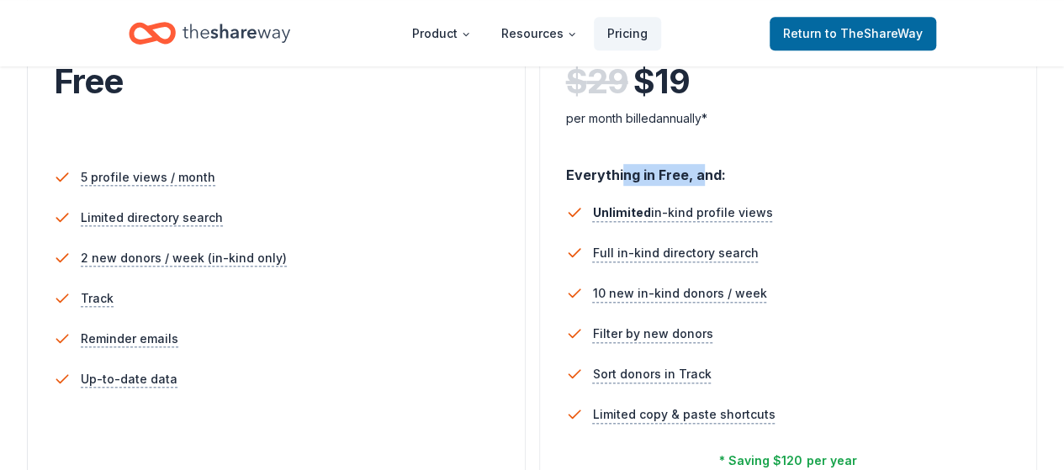
drag, startPoint x: 372, startPoint y: 172, endPoint x: 458, endPoint y: 172, distance: 85.8
click at [566, 172] on div "Everything in Free, and:" at bounding box center [788, 168] width 445 height 35
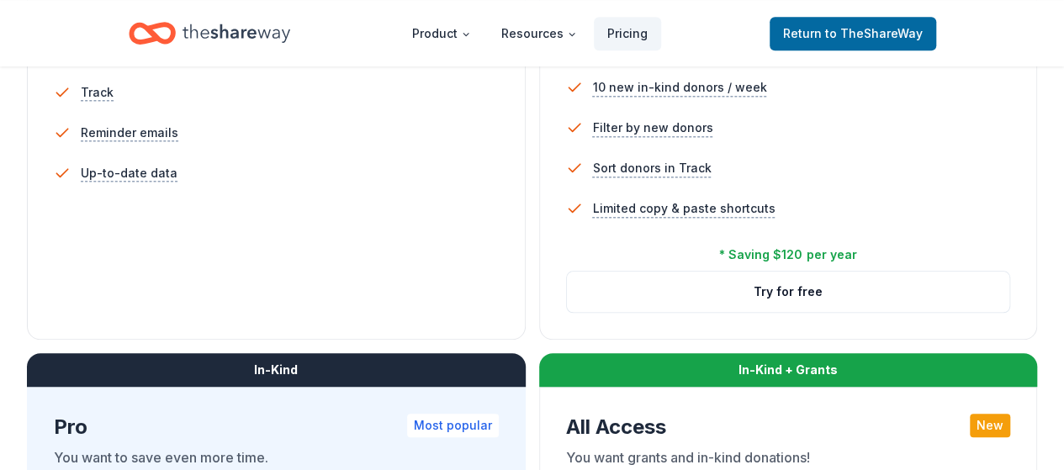
scroll to position [757, 0]
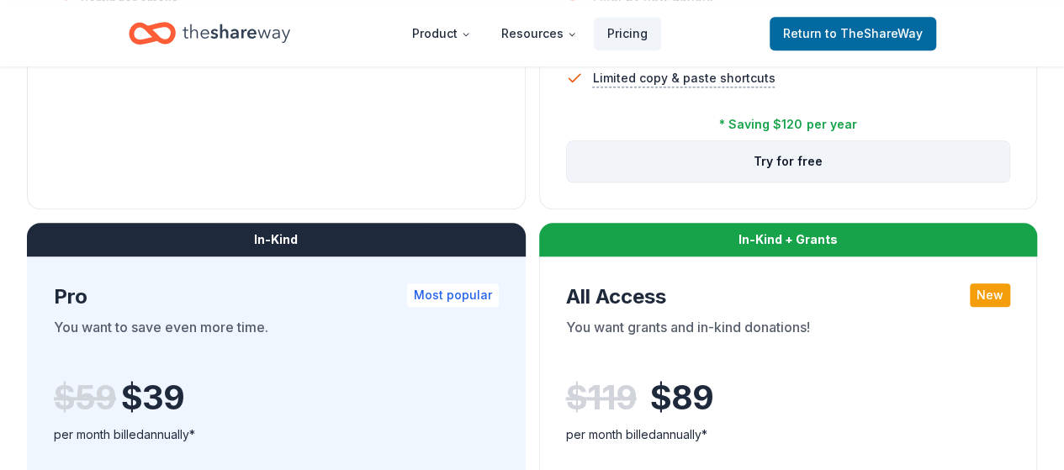
click at [567, 182] on button "Try for free" at bounding box center [788, 161] width 443 height 40
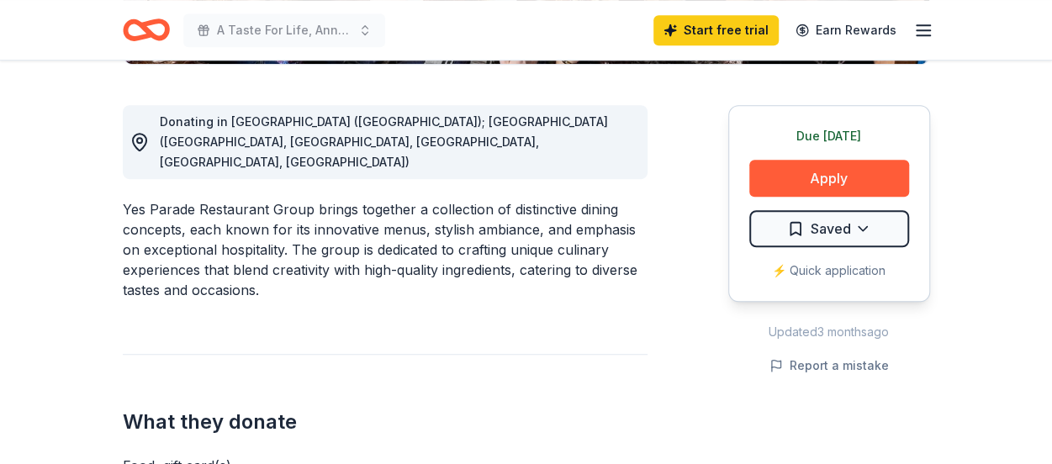
scroll to position [421, 0]
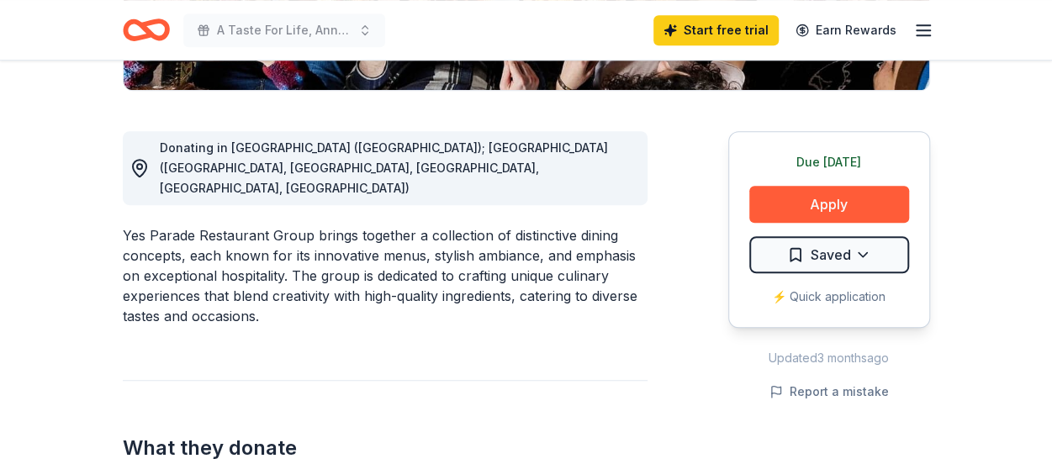
drag, startPoint x: 350, startPoint y: 140, endPoint x: 437, endPoint y: 156, distance: 88.1
click at [437, 156] on div "Donating in CO (Denver); WA (Bothell, Kenmore, Leavenworth, Seattle, Tacoma)" at bounding box center [397, 168] width 474 height 61
drag, startPoint x: 131, startPoint y: 186, endPoint x: 193, endPoint y: 195, distance: 62.9
click at [193, 225] on div "Yes Parade Restaurant Group brings together a collection of distinctive dining …" at bounding box center [385, 275] width 525 height 101
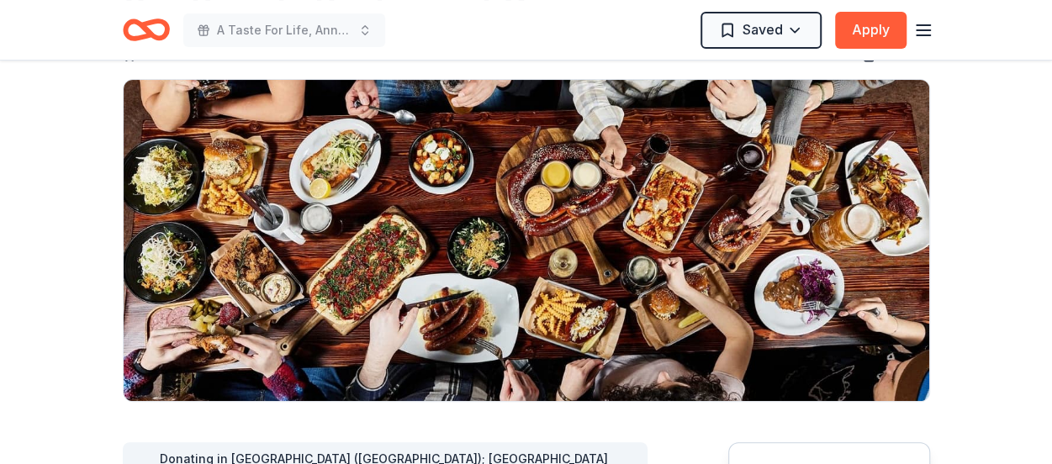
scroll to position [84, 0]
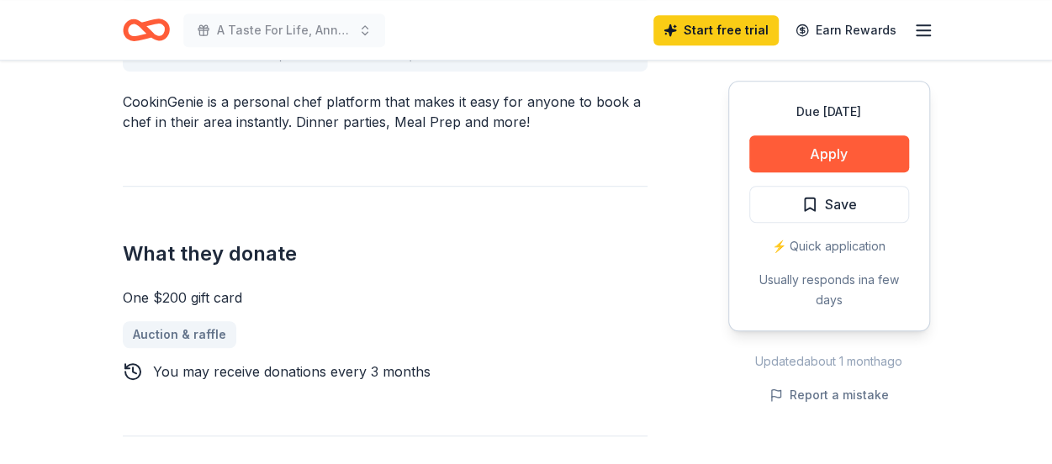
scroll to position [589, 0]
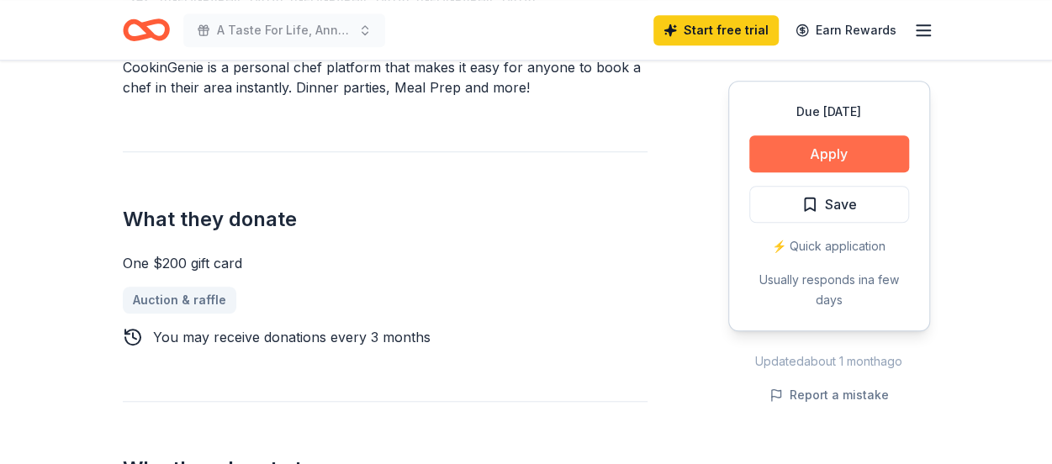
click at [866, 156] on button "Apply" at bounding box center [830, 153] width 160 height 37
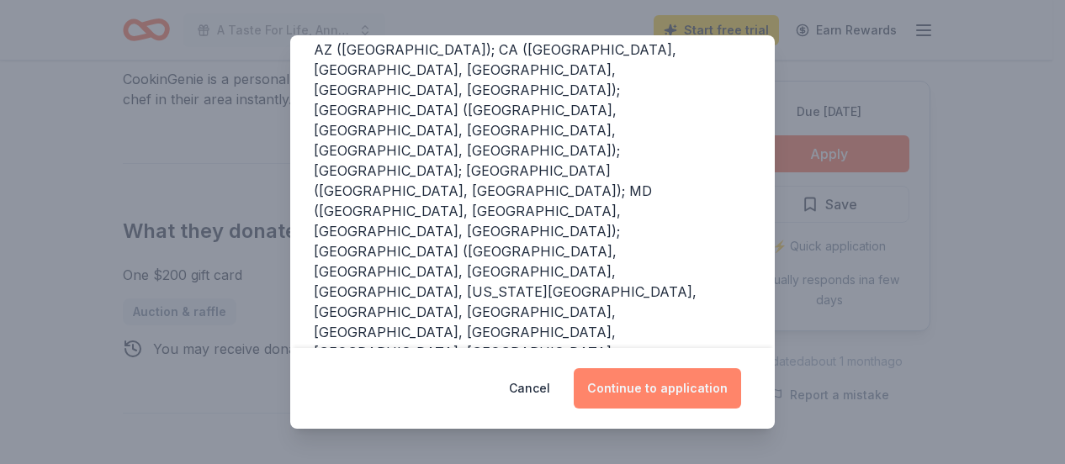
scroll to position [252, 0]
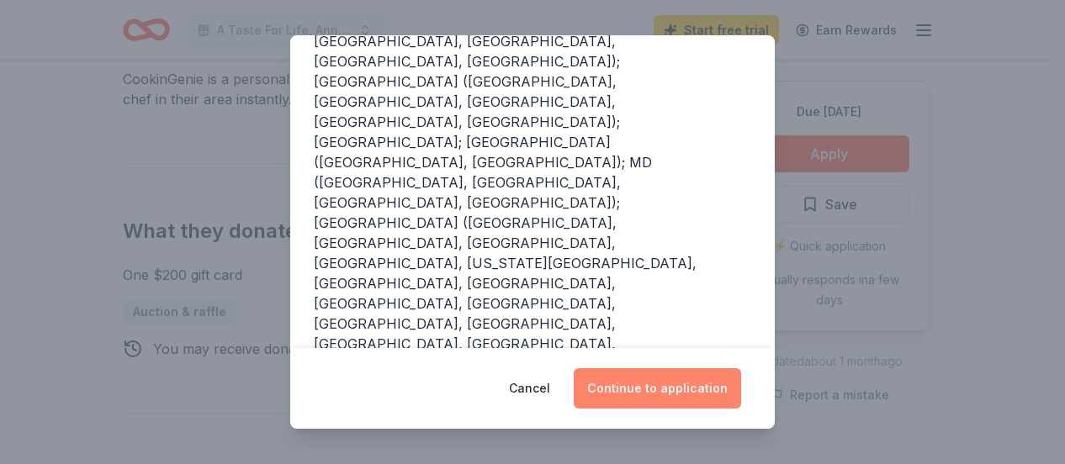
click at [635, 390] on button "Continue to application" at bounding box center [657, 388] width 167 height 40
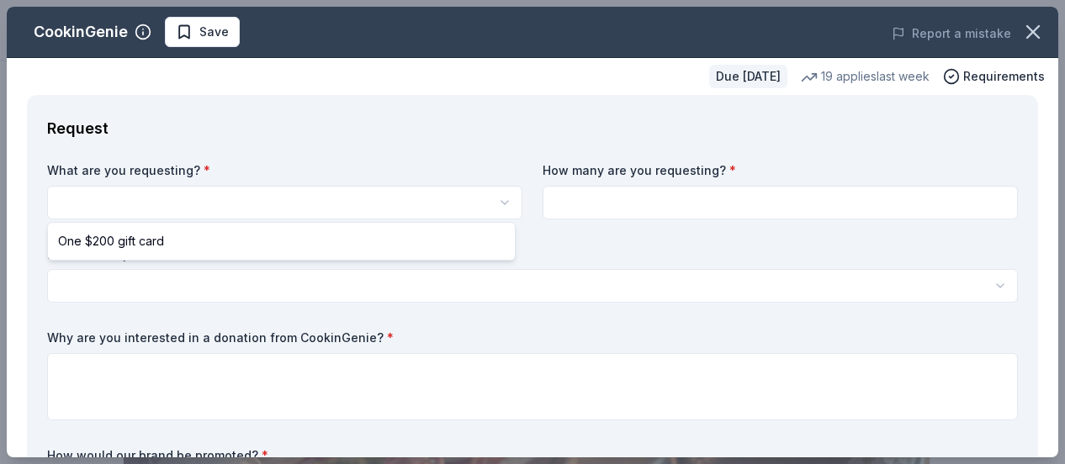
scroll to position [0, 0]
click at [274, 190] on html "A Taste For Life, Annual fundraising gala Save Apply Due [DATE] Share CookinGen…" at bounding box center [532, 232] width 1065 height 464
select select "One $200 gift card"
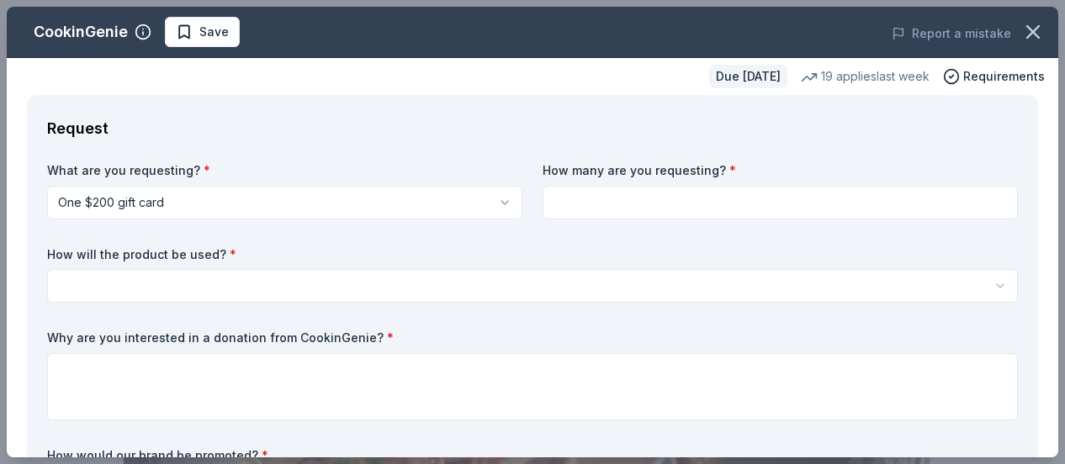
click at [601, 199] on input at bounding box center [780, 203] width 475 height 34
type input "1"
click at [323, 261] on label "How will the product be used? *" at bounding box center [532, 254] width 971 height 17
click at [289, 291] on html "A Taste For Life, Annual fundraising gala Save Apply Due in 24 days Share Cooki…" at bounding box center [532, 232] width 1065 height 464
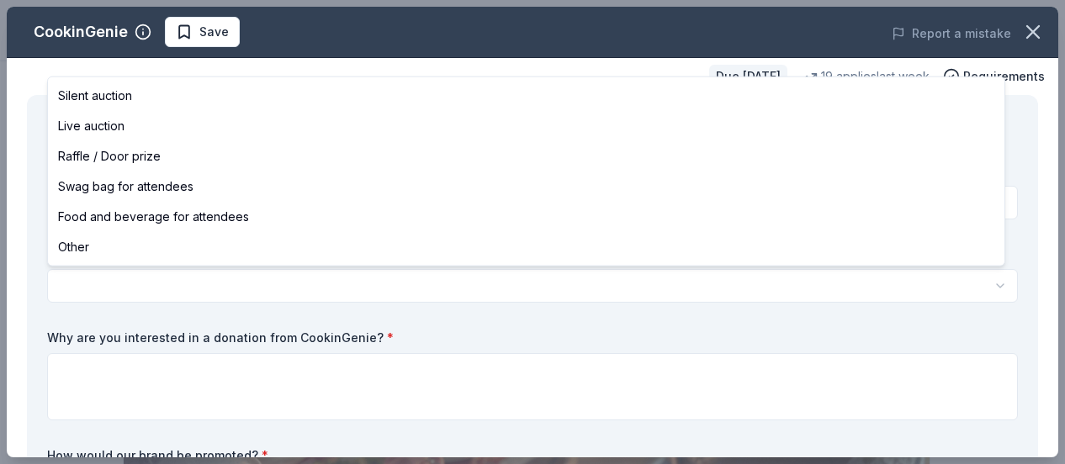
select select "silentAuction"
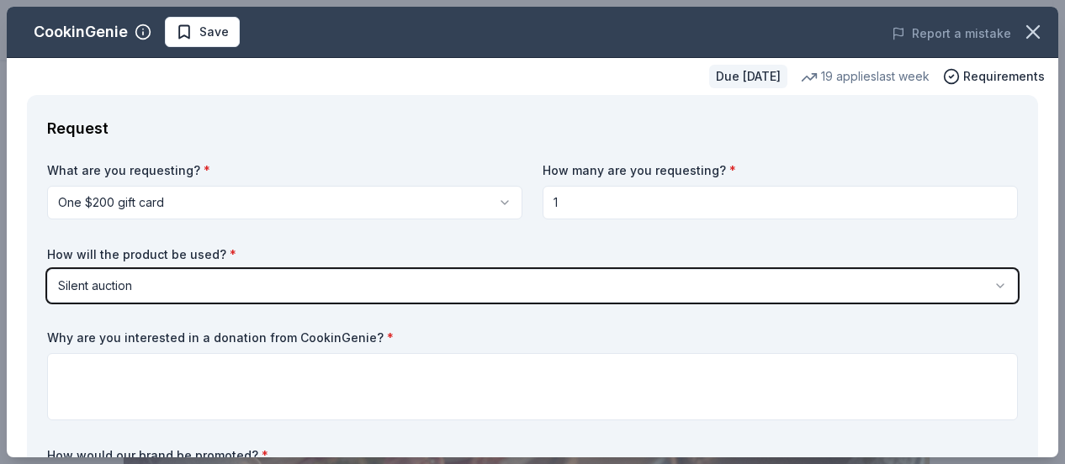
scroll to position [84, 0]
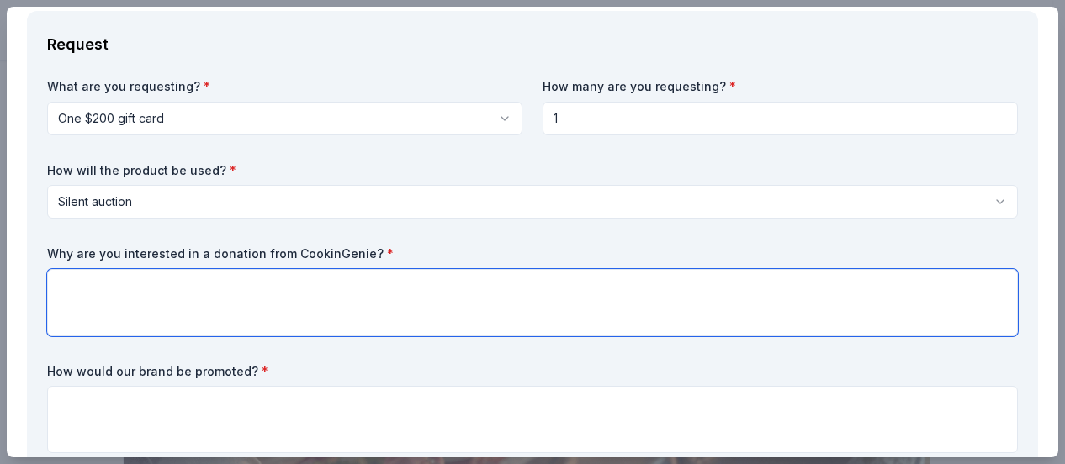
click at [143, 305] on textarea at bounding box center [532, 302] width 971 height 67
paste textarea "This year, we hope to make our silent and live auctions bigger and better than …"
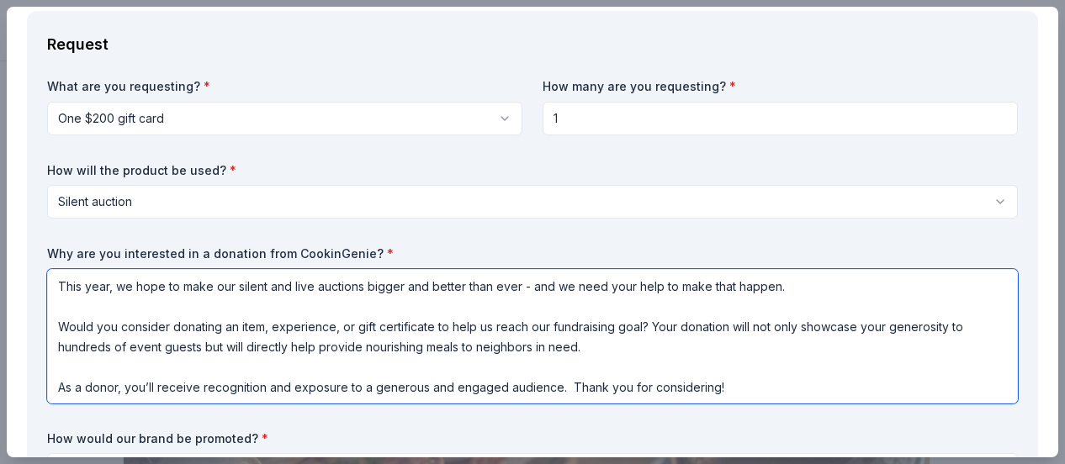
click at [143, 305] on textarea "This year, we hope to make our silent and live auctions bigger and better than …" at bounding box center [532, 336] width 971 height 135
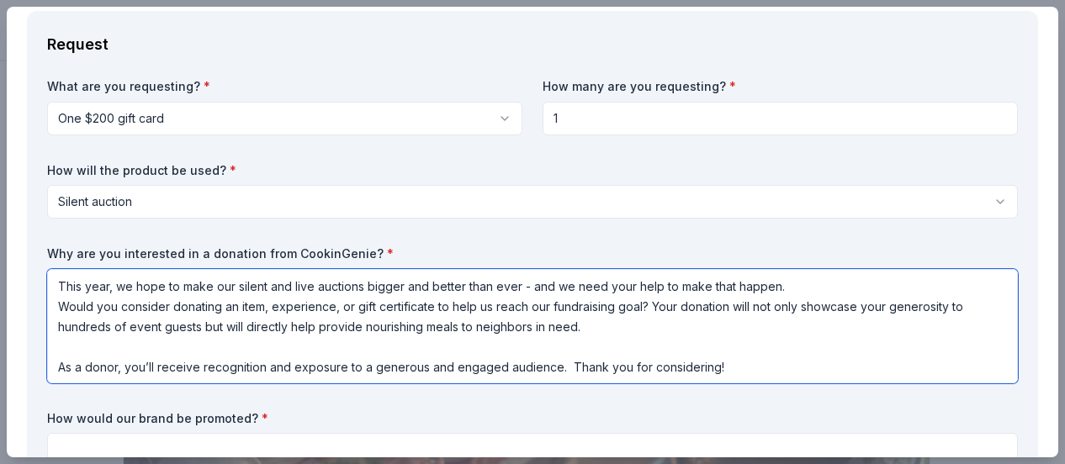
click at [103, 342] on textarea "This year, we hope to make our silent and live auctions bigger and better than …" at bounding box center [532, 326] width 971 height 114
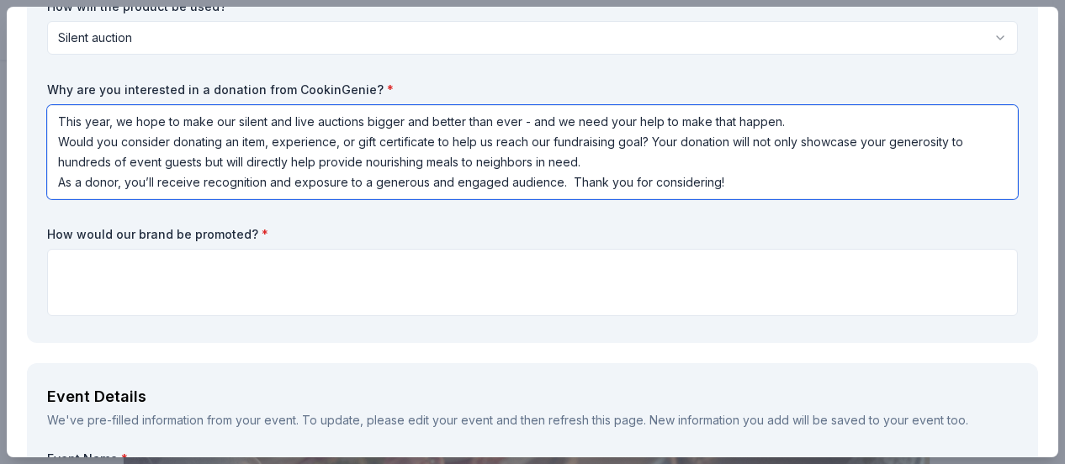
scroll to position [252, 0]
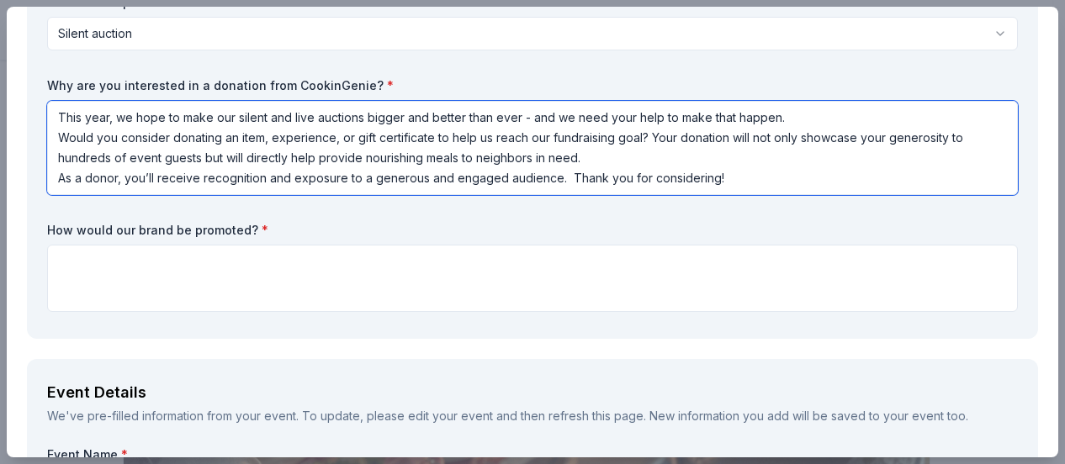
type textarea "This year, we hope to make our silent and live auctions bigger and better than …"
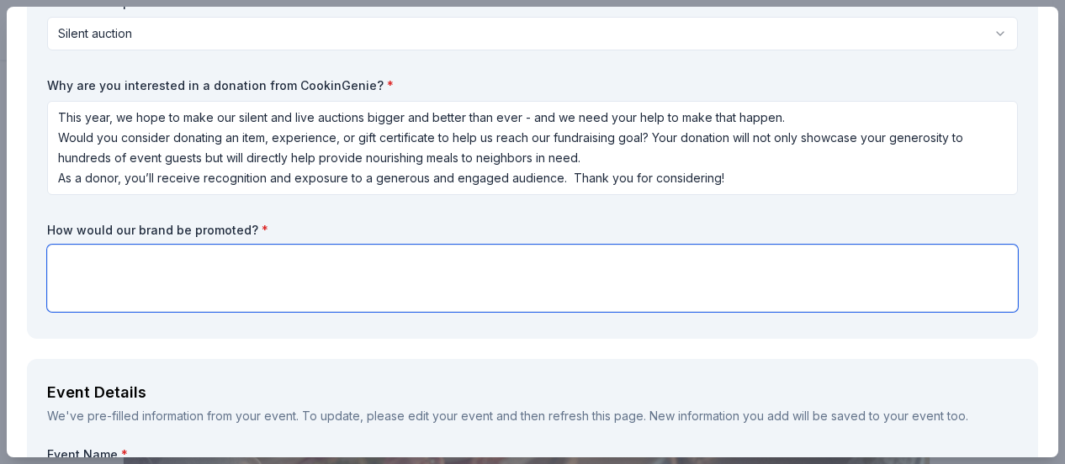
click at [149, 252] on textarea at bounding box center [532, 278] width 971 height 67
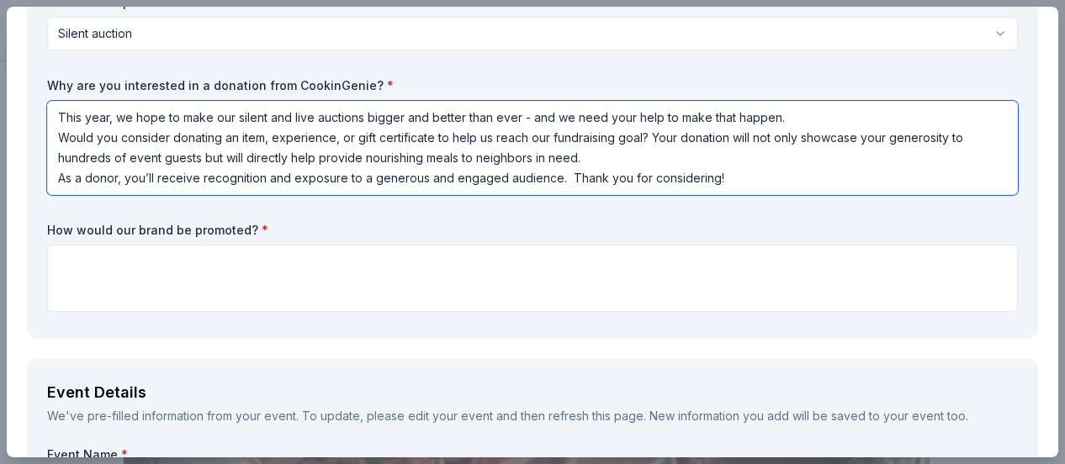
drag, startPoint x: 646, startPoint y: 139, endPoint x: 646, endPoint y: 149, distance: 10.1
click at [646, 149] on textarea "This year, we hope to make our silent and live auctions bigger and better than …" at bounding box center [532, 148] width 971 height 94
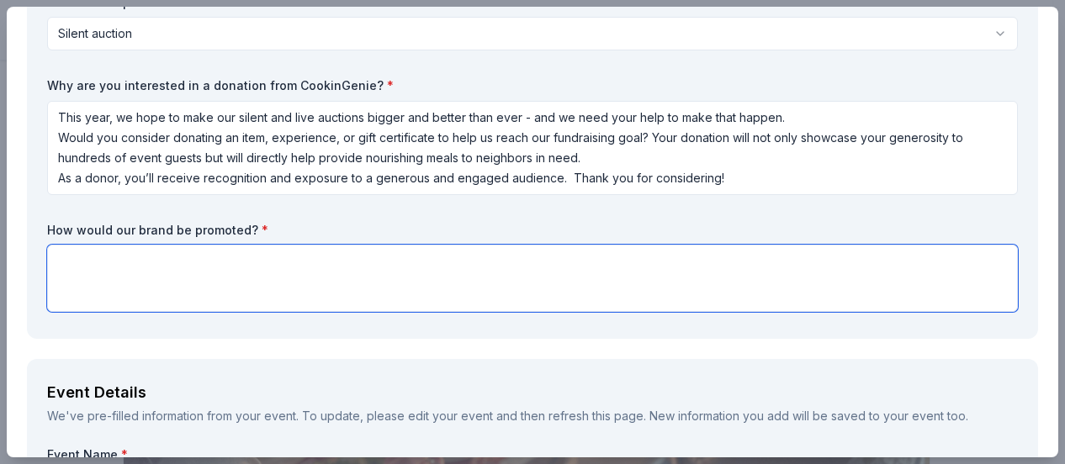
click at [352, 288] on textarea at bounding box center [532, 278] width 971 height 67
type textarea "S"
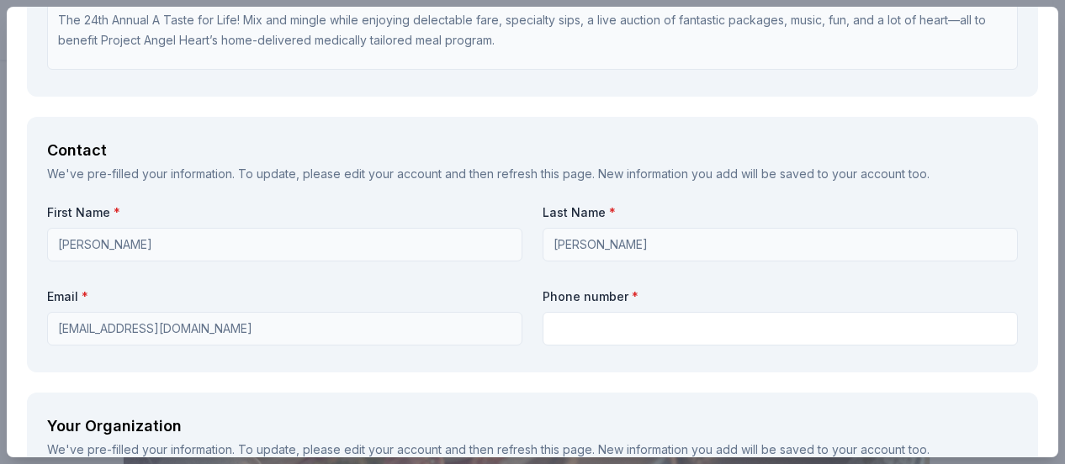
scroll to position [1262, 0]
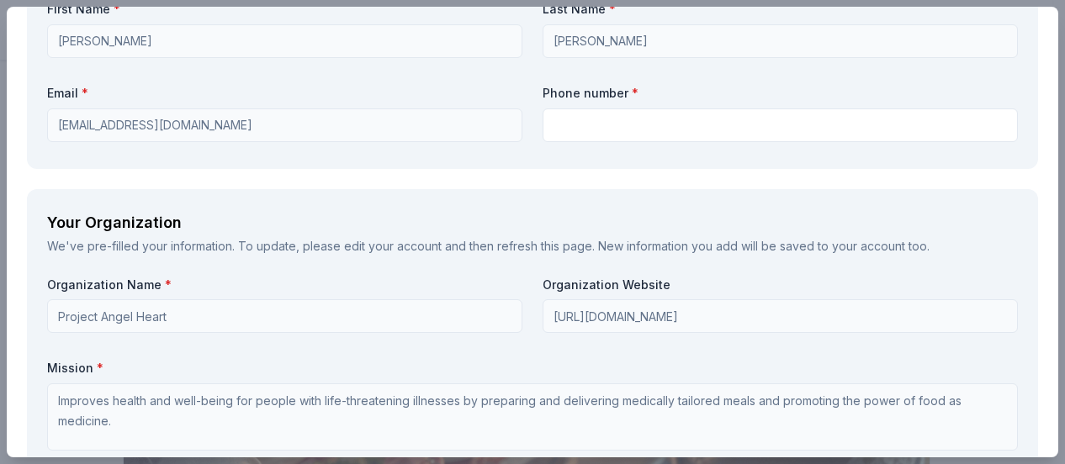
type textarea "In person signage, digital logo and in app recognition."
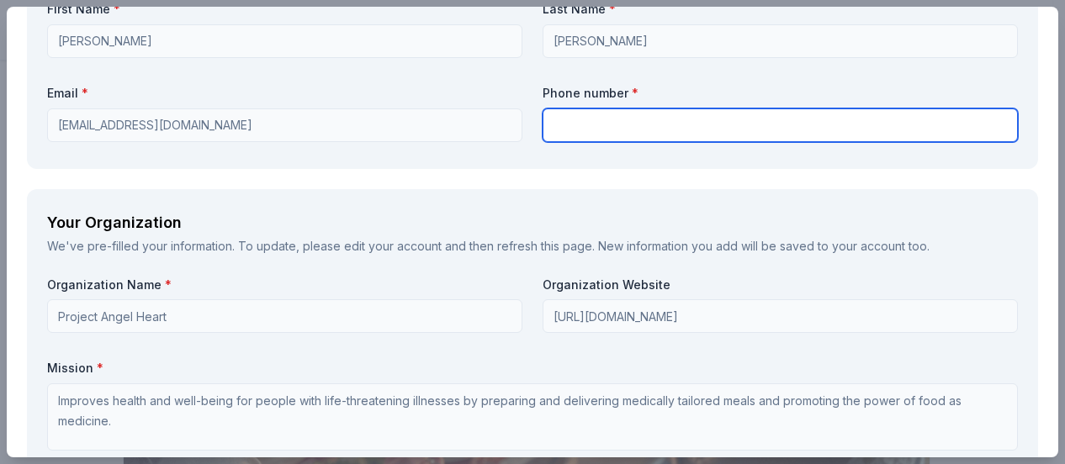
click at [587, 120] on input "text" at bounding box center [780, 126] width 475 height 34
type input "3034079420"
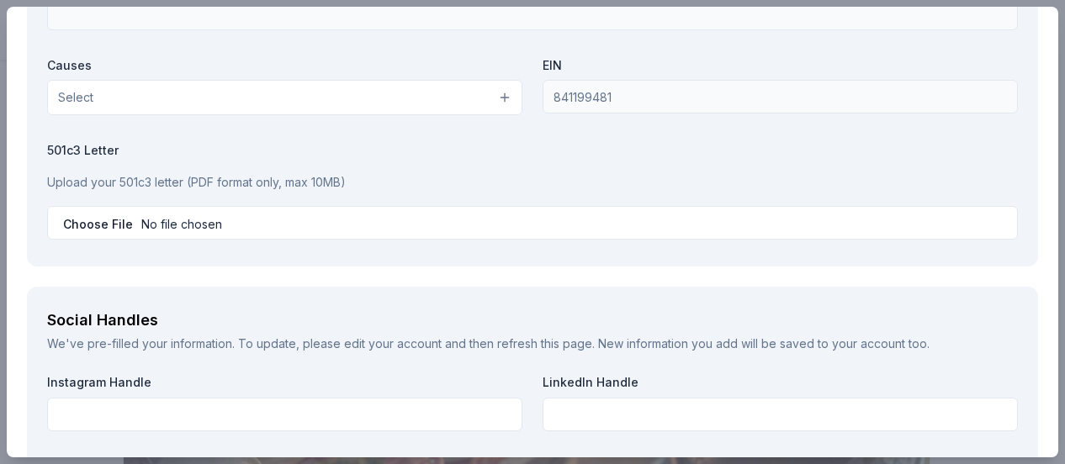
scroll to position [1767, 0]
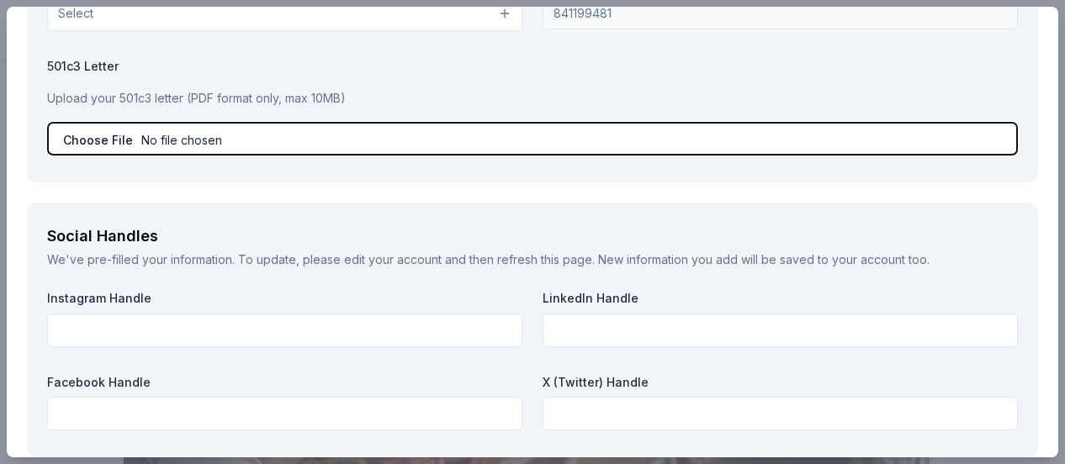
click at [190, 131] on input "file" at bounding box center [532, 139] width 971 height 34
type input "C:\fakepath\501(c)3 Letter of Tax Exempt Status 2024.pdf"
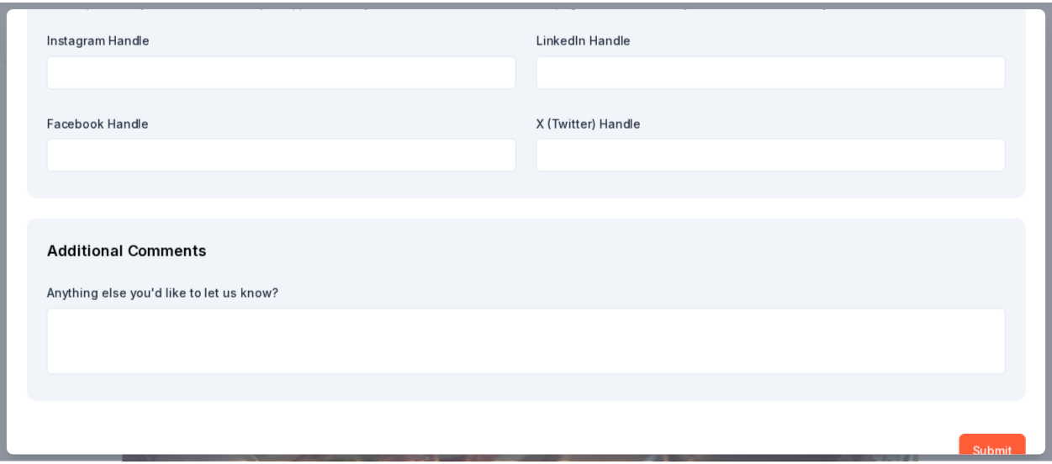
scroll to position [2057, 0]
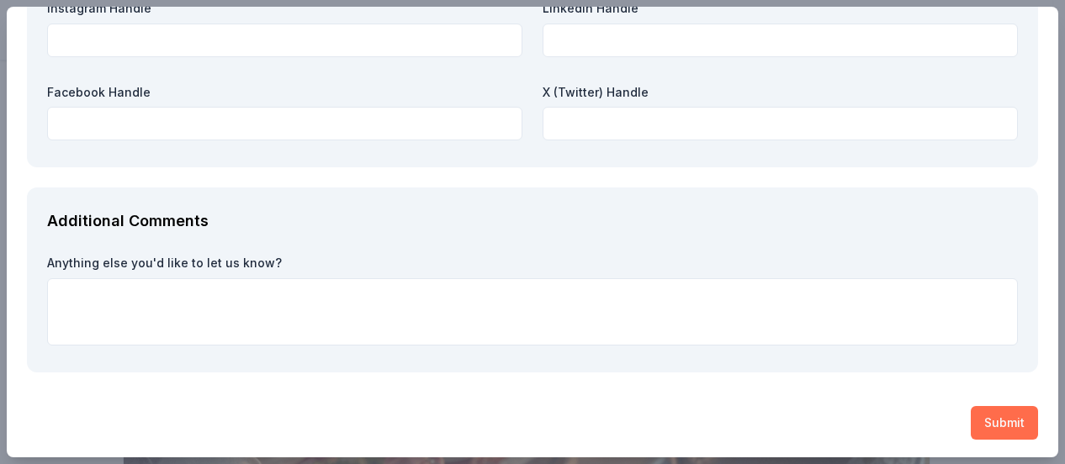
click at [999, 417] on button "Submit" at bounding box center [1004, 423] width 67 height 34
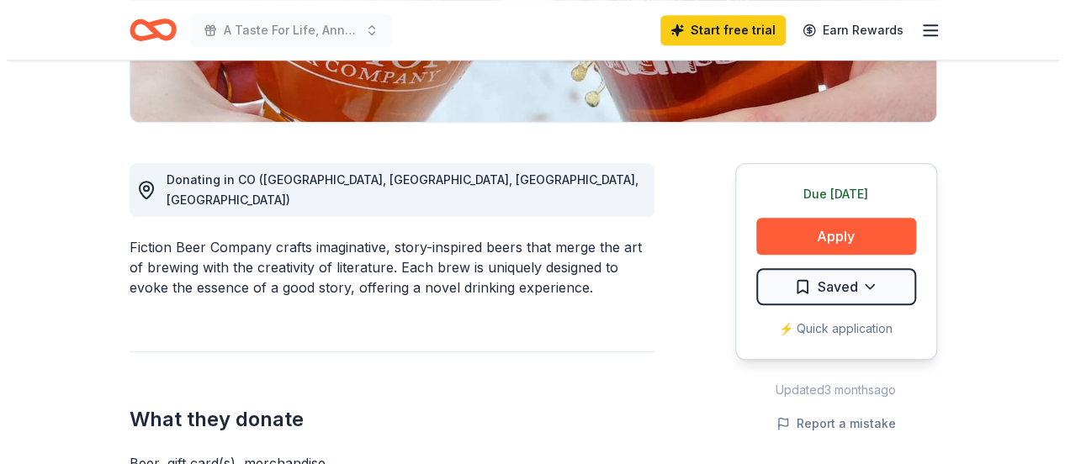
scroll to position [421, 0]
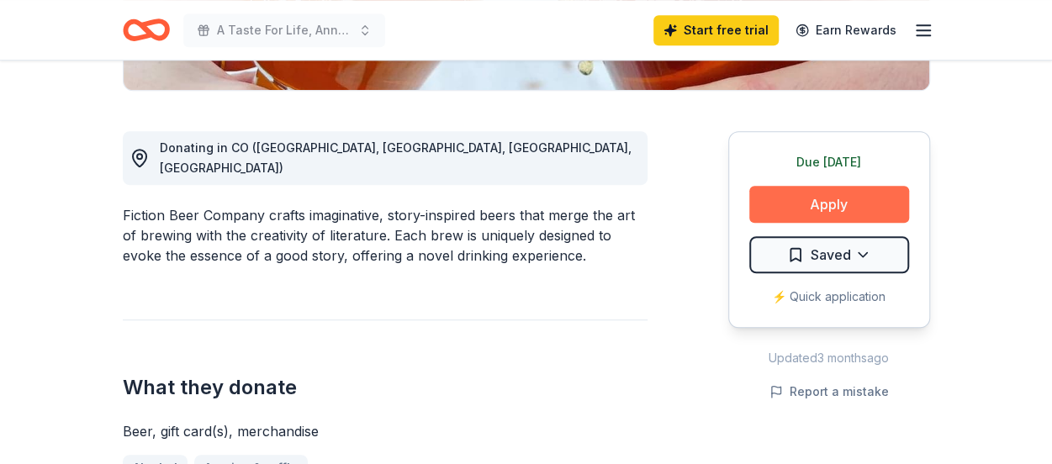
click at [801, 201] on button "Apply" at bounding box center [830, 204] width 160 height 37
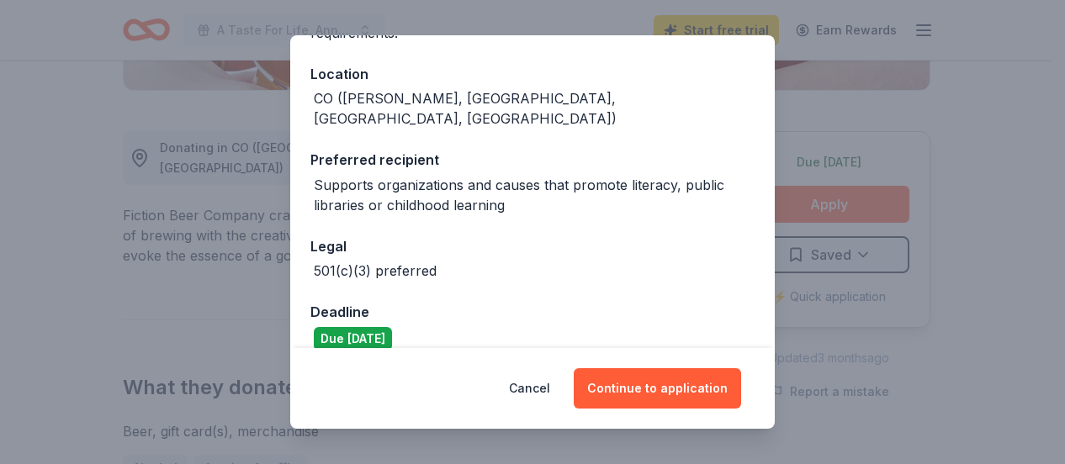
scroll to position [177, 0]
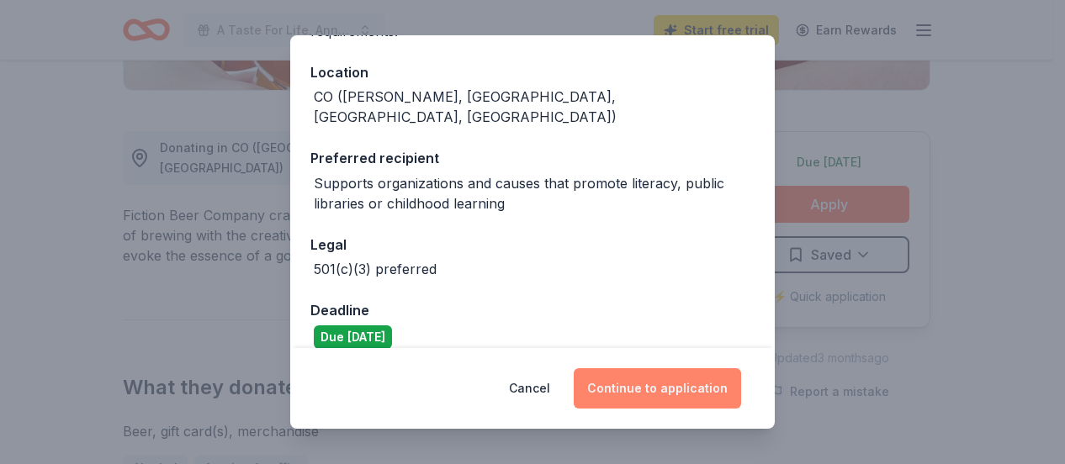
click at [704, 382] on button "Continue to application" at bounding box center [657, 388] width 167 height 40
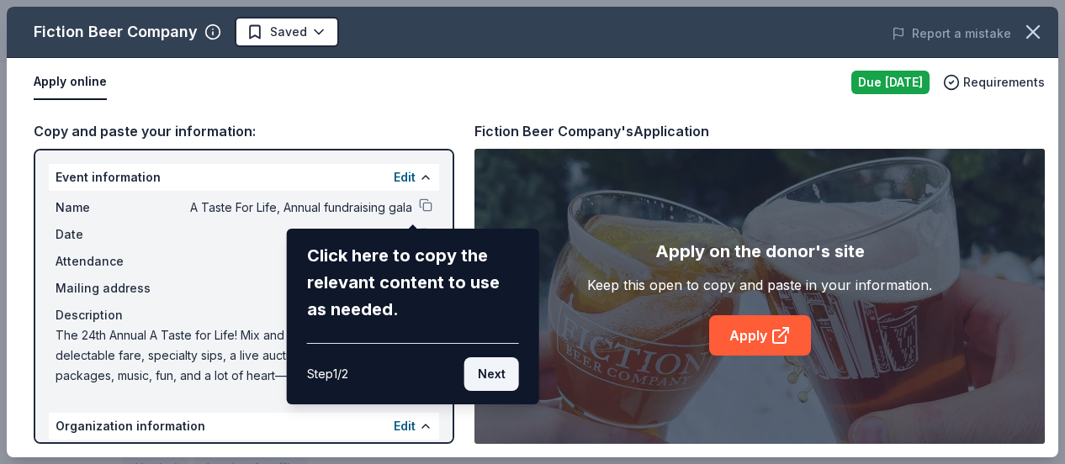
click at [485, 379] on button "Next" at bounding box center [491, 375] width 55 height 34
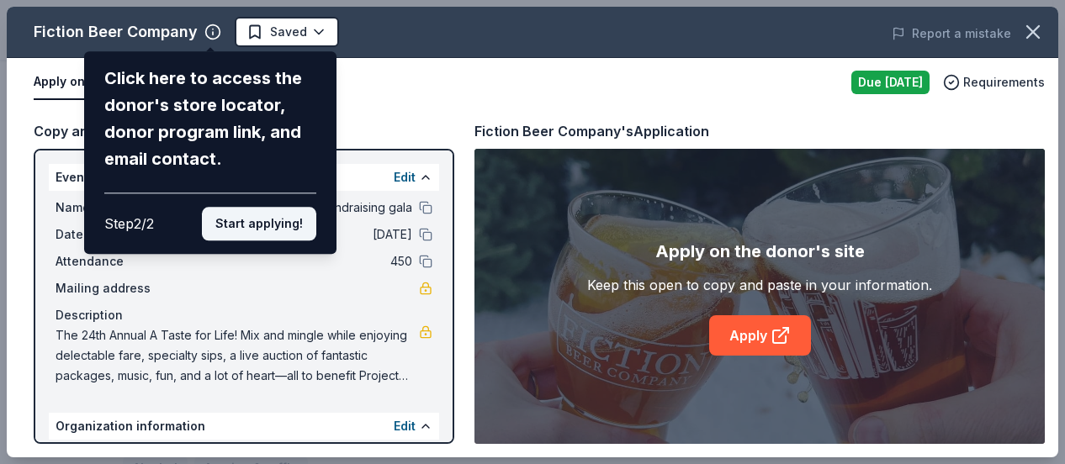
click at [246, 225] on button "Start applying!" at bounding box center [259, 224] width 114 height 34
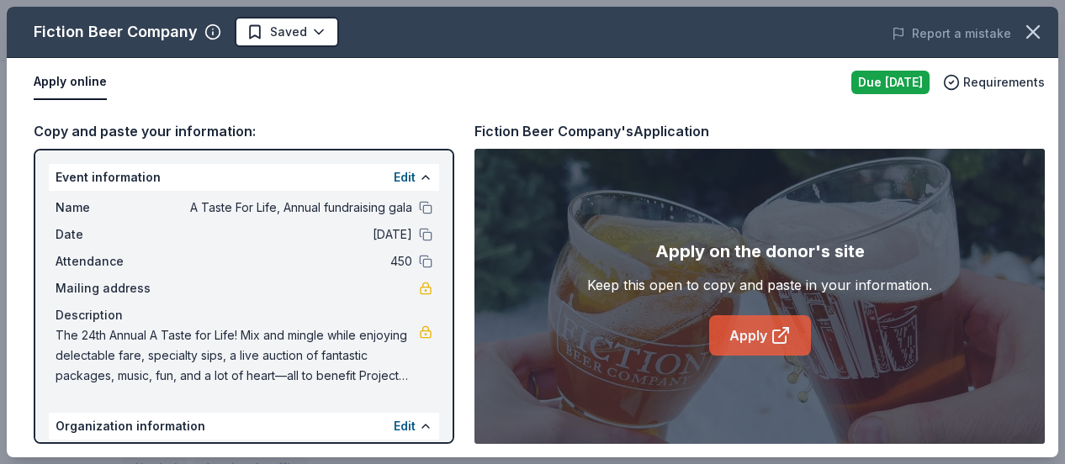
click at [759, 329] on link "Apply" at bounding box center [760, 335] width 102 height 40
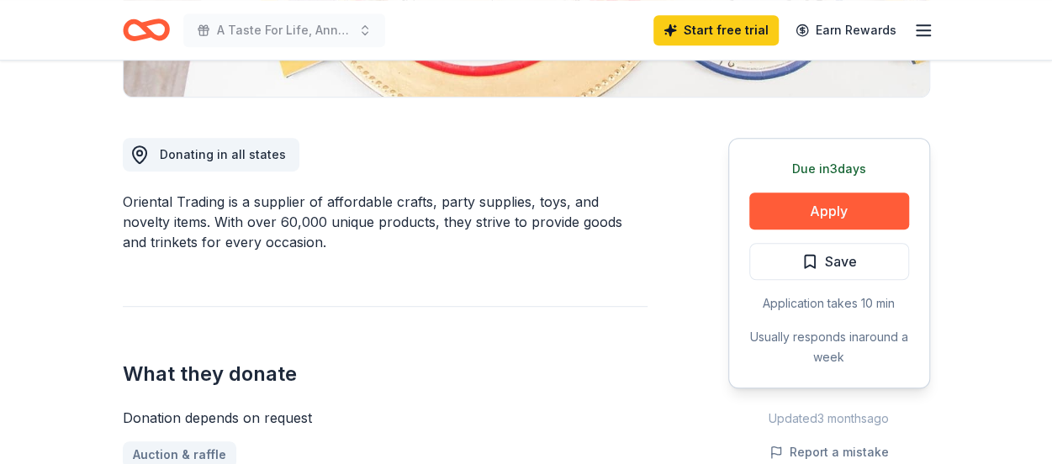
scroll to position [421, 0]
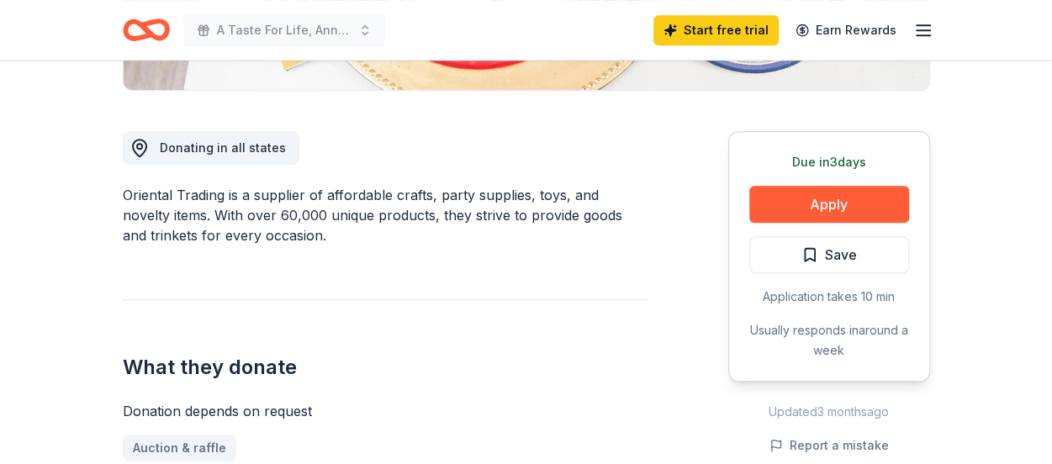
drag, startPoint x: 831, startPoint y: 194, endPoint x: 493, endPoint y: 299, distance: 354.1
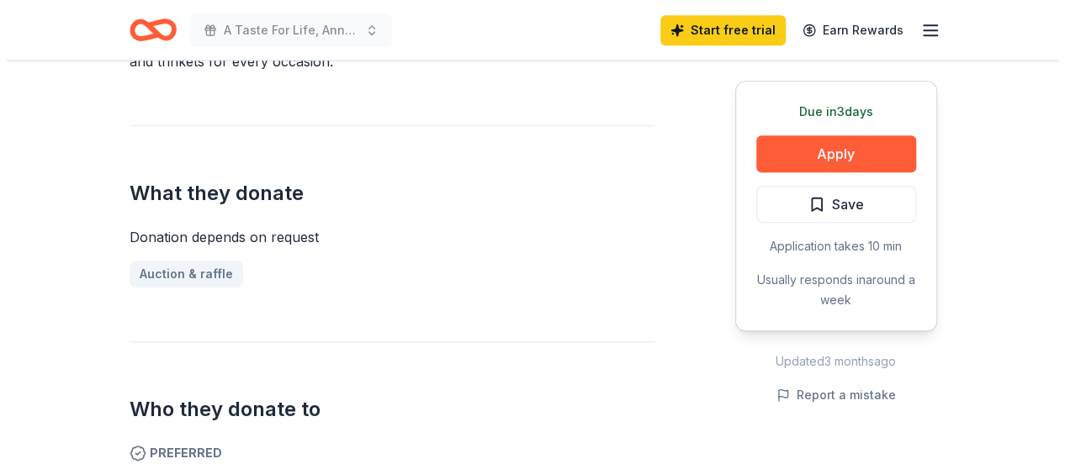
scroll to position [589, 0]
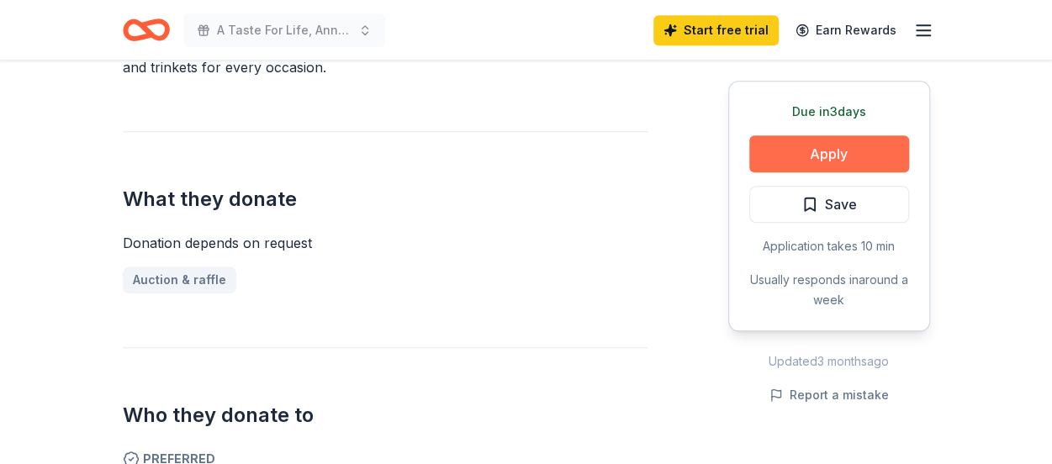
click at [787, 141] on button "Apply" at bounding box center [830, 153] width 160 height 37
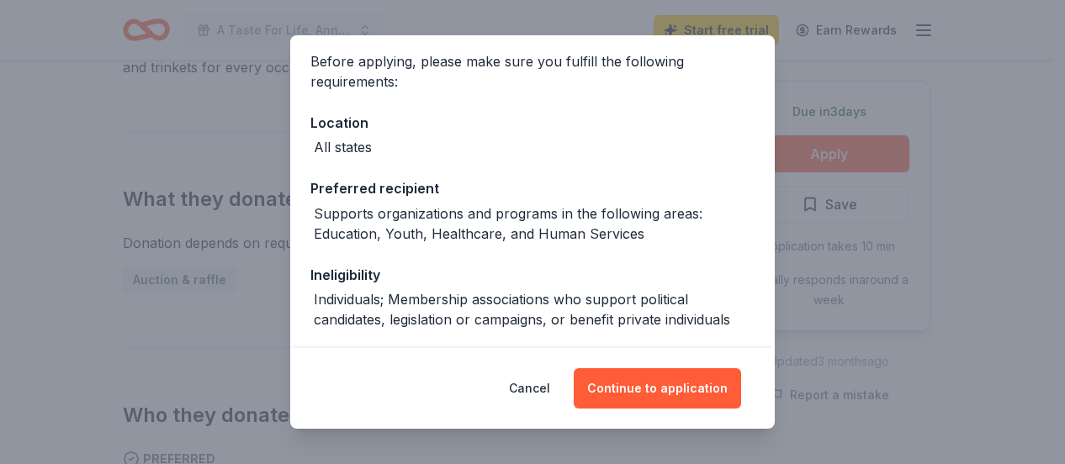
scroll to position [168, 0]
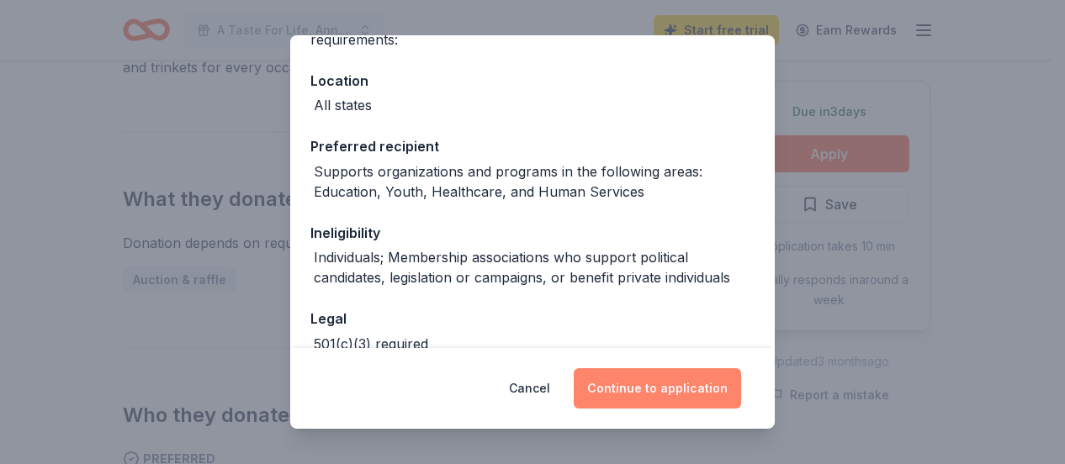
click at [614, 384] on button "Continue to application" at bounding box center [657, 388] width 167 height 40
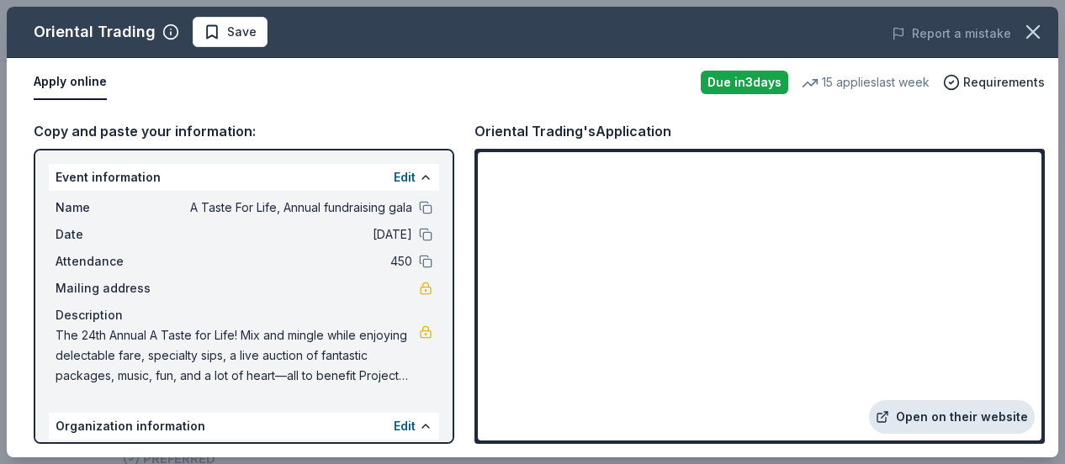
click at [988, 421] on link "Open on their website" at bounding box center [952, 417] width 166 height 34
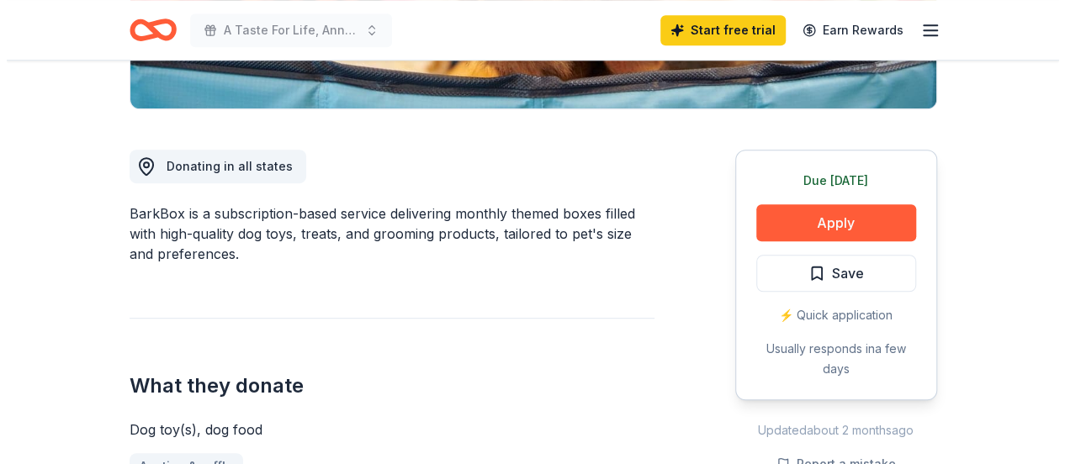
scroll to position [421, 0]
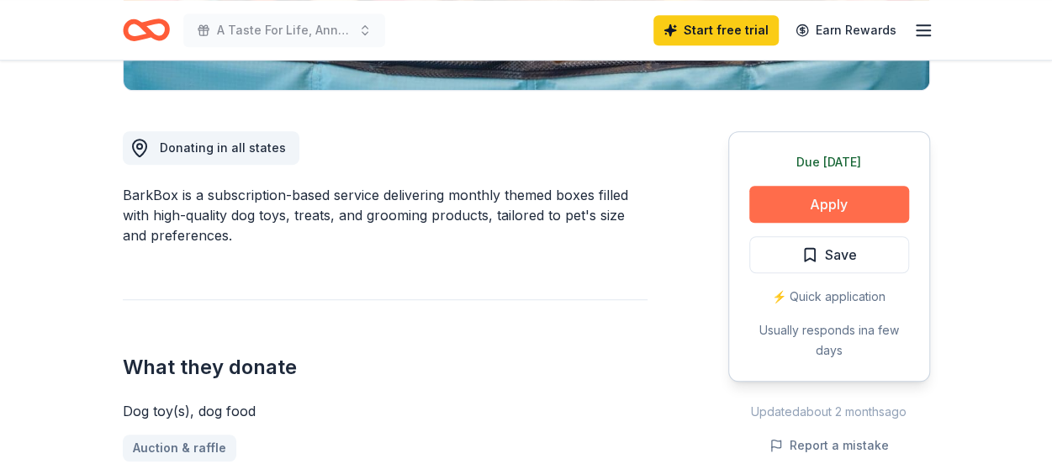
click at [797, 209] on button "Apply" at bounding box center [830, 204] width 160 height 37
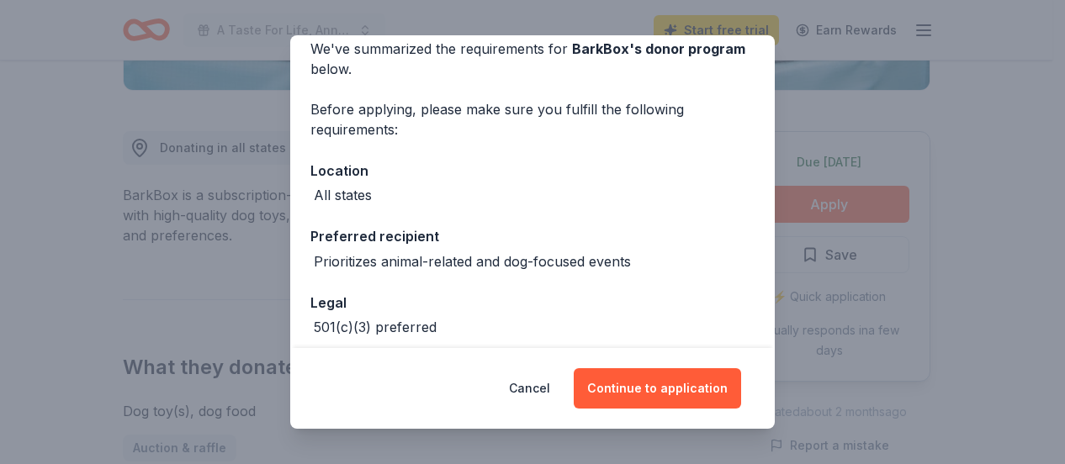
scroll to position [156, 0]
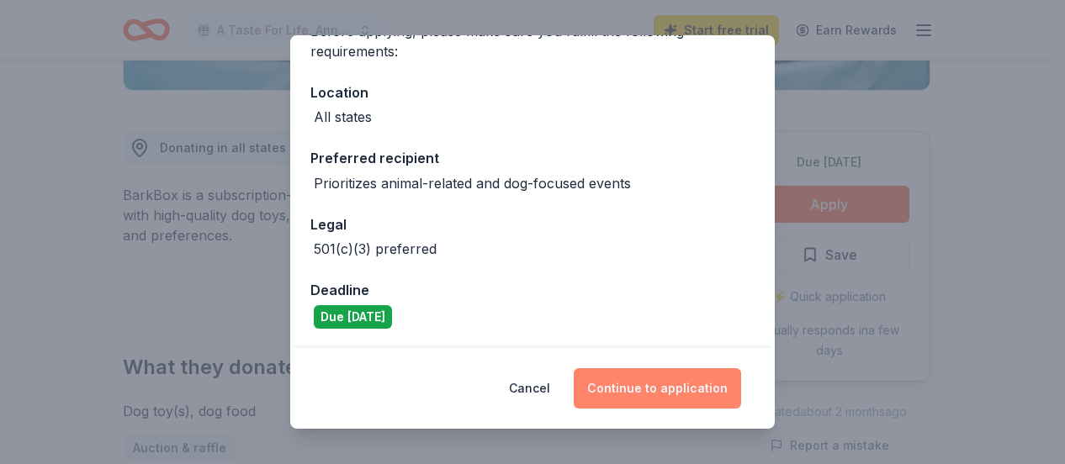
click at [634, 384] on button "Continue to application" at bounding box center [657, 388] width 167 height 40
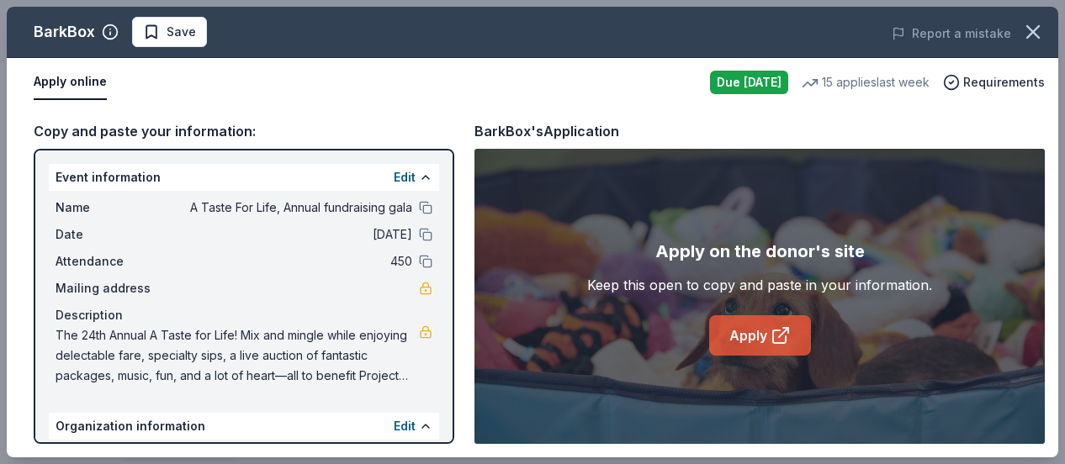
click at [760, 337] on link "Apply" at bounding box center [760, 335] width 102 height 40
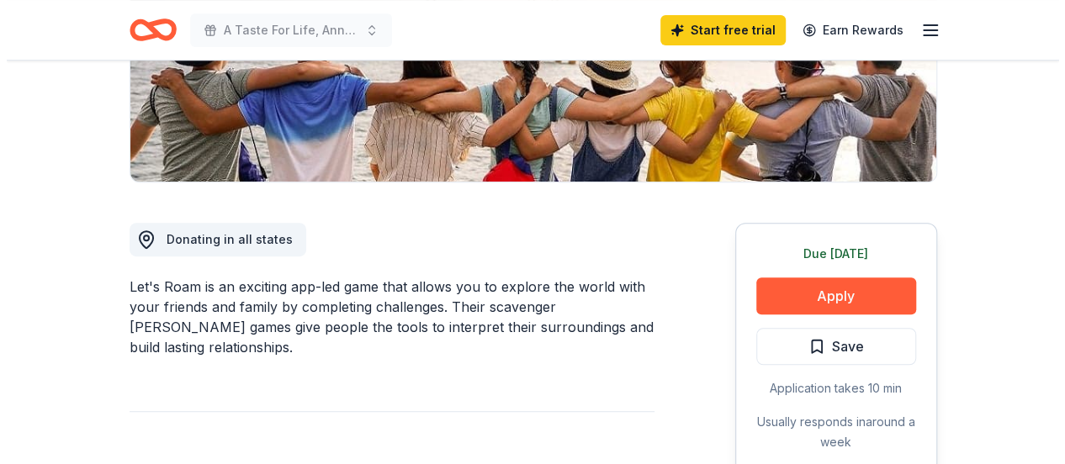
scroll to position [421, 0]
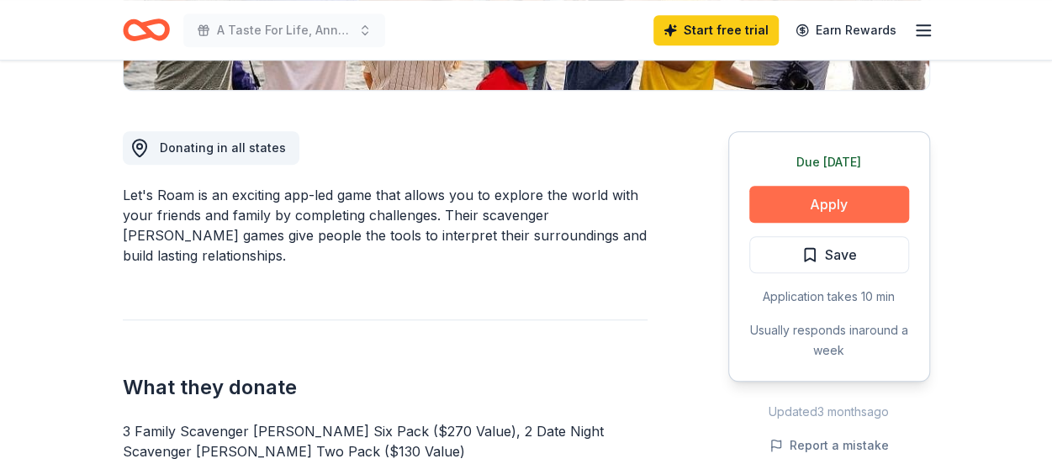
click at [803, 201] on button "Apply" at bounding box center [830, 204] width 160 height 37
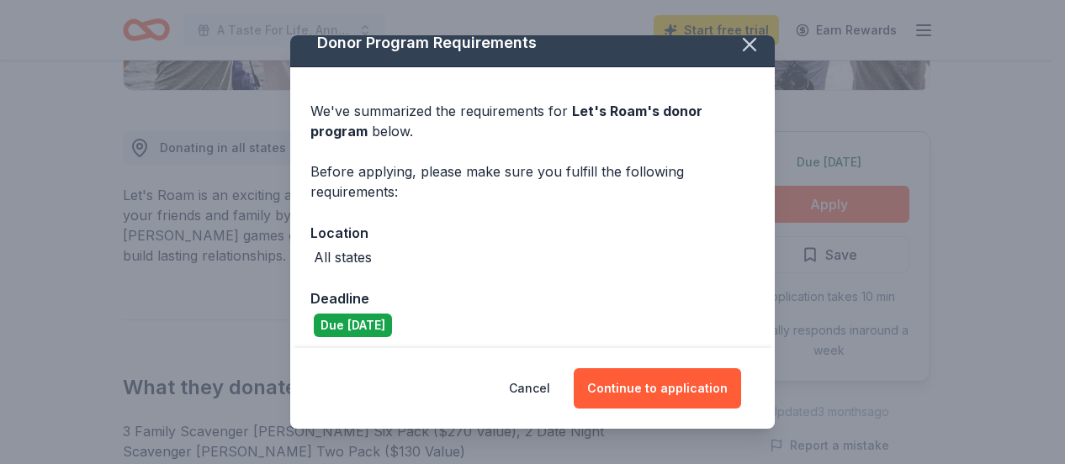
scroll to position [24, 0]
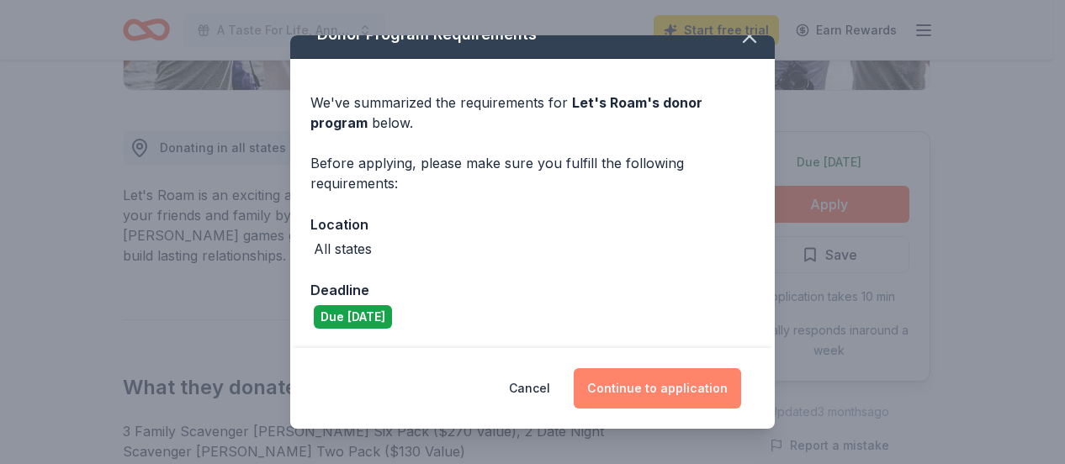
click at [653, 392] on button "Continue to application" at bounding box center [657, 388] width 167 height 40
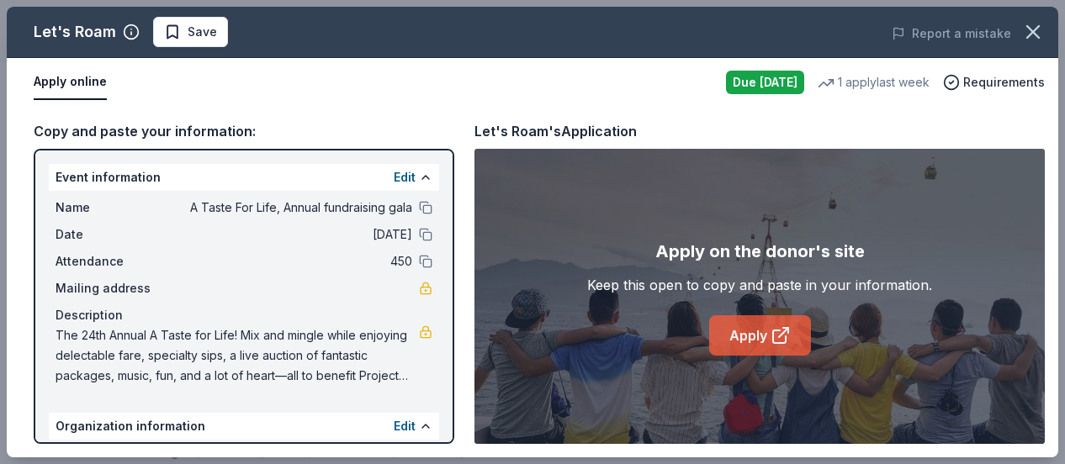
click at [749, 329] on link "Apply" at bounding box center [760, 335] width 102 height 40
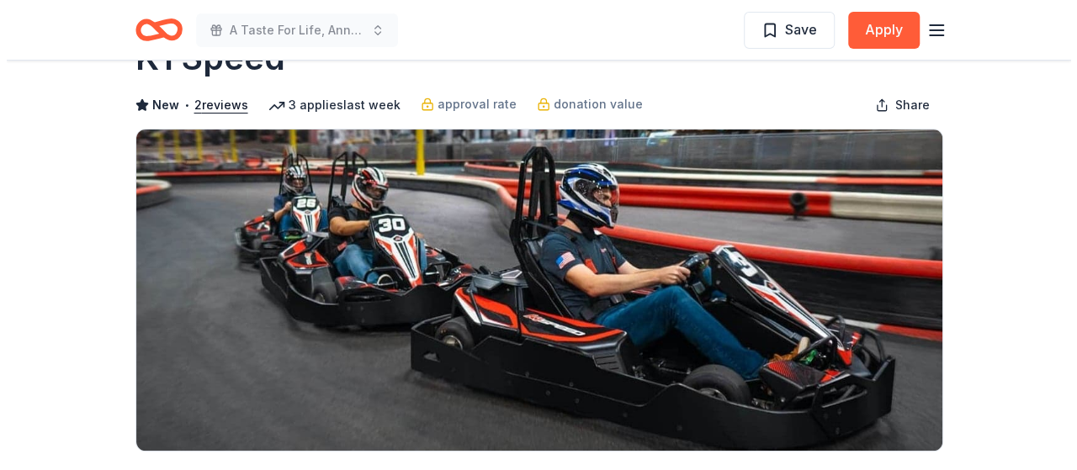
scroll to position [252, 0]
